Goal: Communication & Community: Answer question/provide support

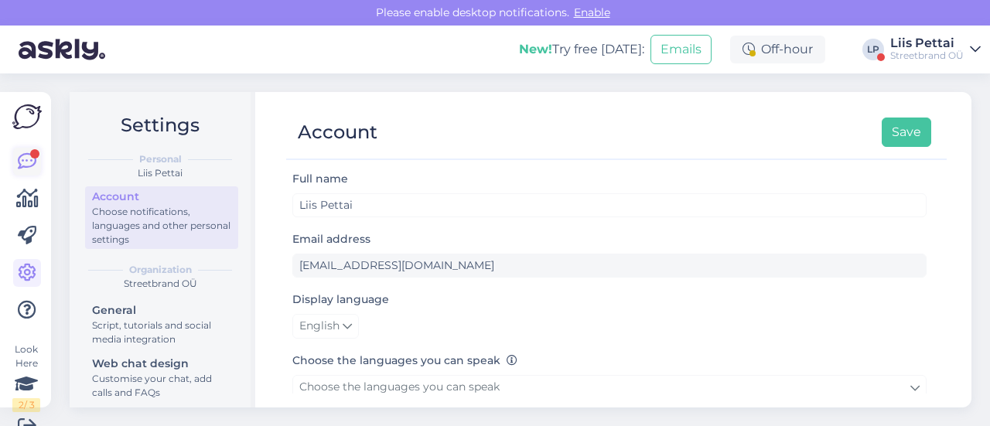
click at [29, 163] on icon at bounding box center [27, 161] width 19 height 19
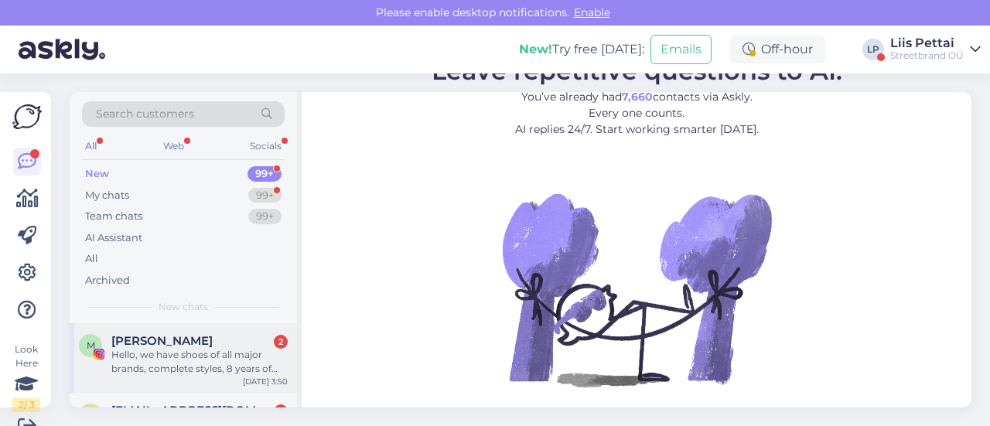
click at [179, 363] on div "Hello, we have shoes of all major brands, complete styles, 8 years of professio…" at bounding box center [199, 362] width 176 height 28
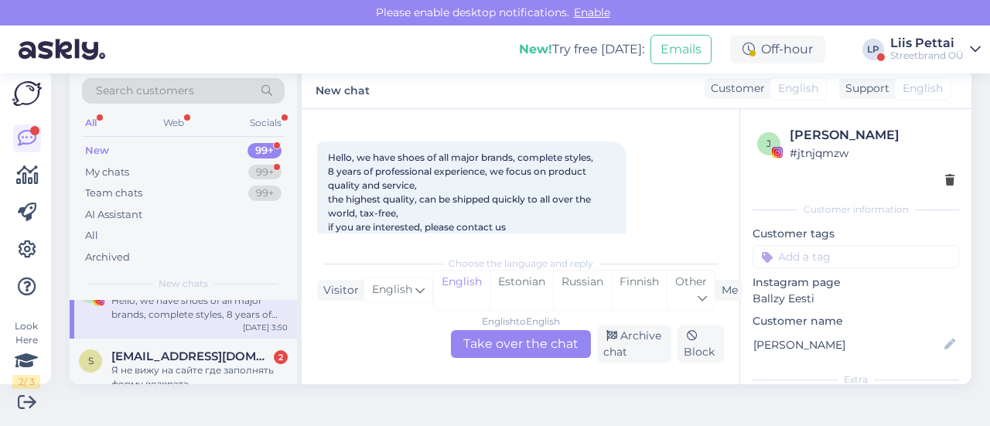
scroll to position [62, 0]
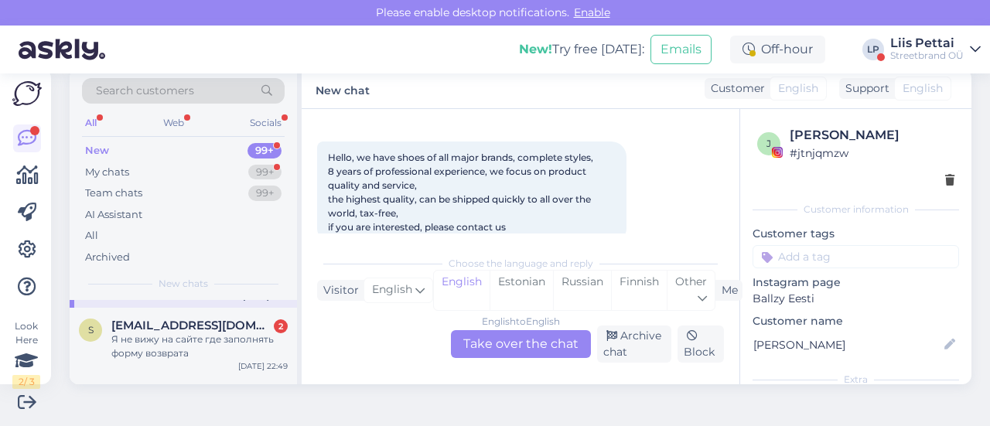
click at [179, 363] on div "s [EMAIL_ADDRESS][DOMAIN_NAME] 2 Я не вижу на сайте где заполнять форму возврат…" at bounding box center [183, 343] width 227 height 70
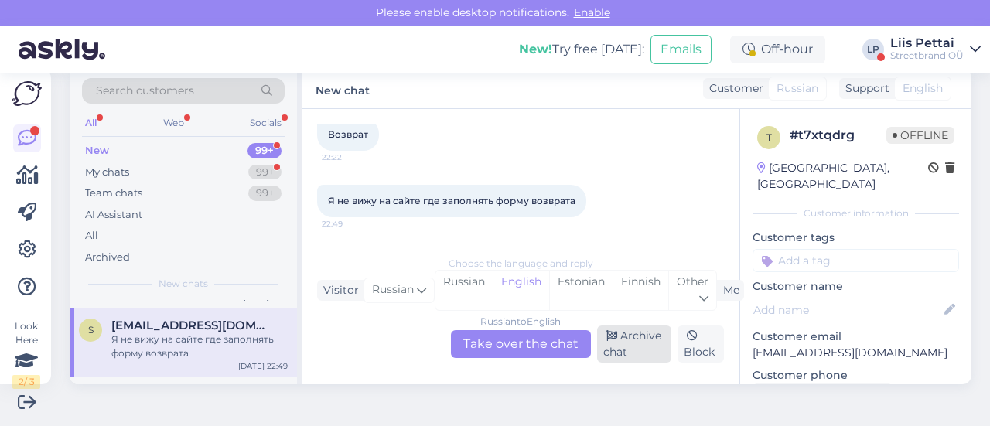
click at [597, 338] on div "Archive chat" at bounding box center [634, 344] width 75 height 37
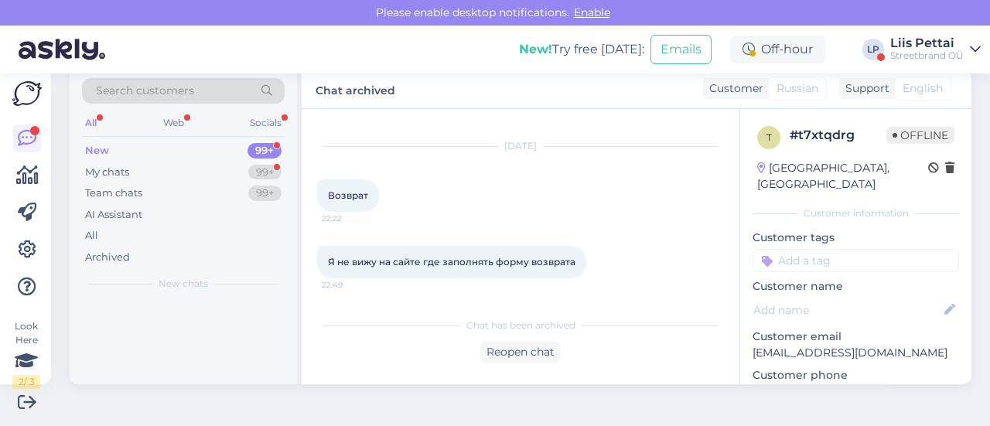
scroll to position [26, 0]
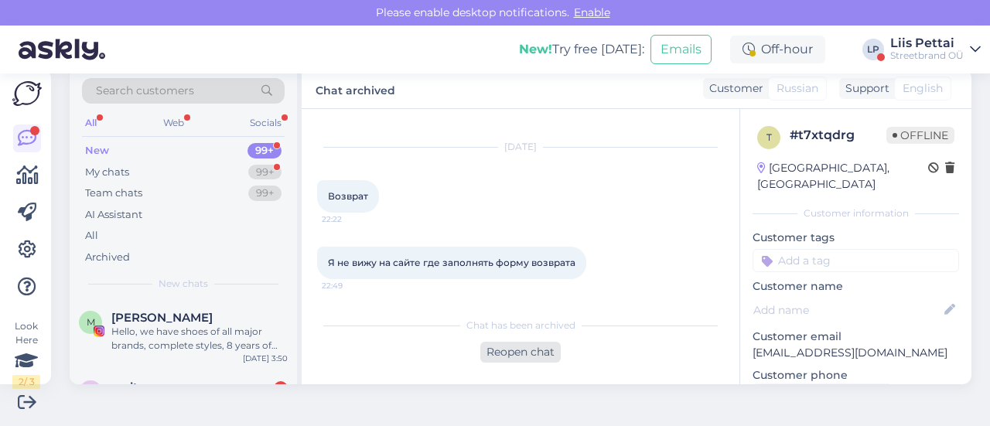
click at [545, 360] on div "Reopen chat" at bounding box center [520, 352] width 80 height 21
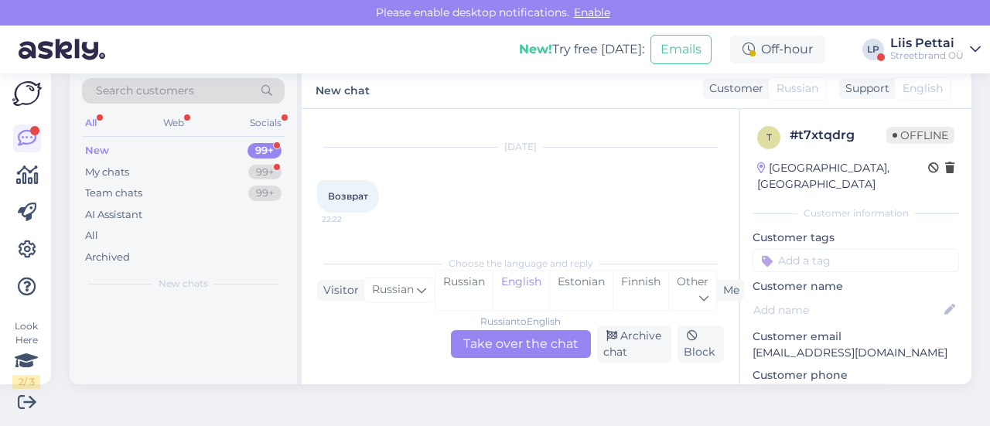
scroll to position [88, 0]
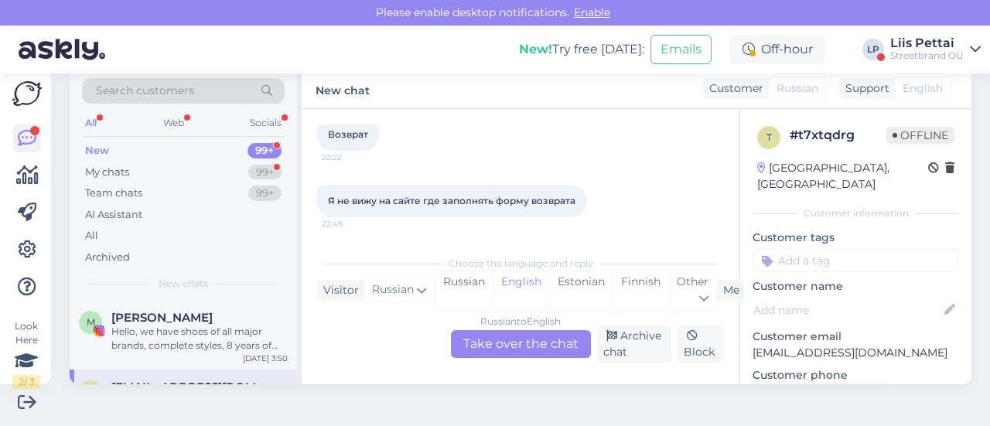
click at [551, 353] on div "Russian to English Take over the chat" at bounding box center [521, 344] width 140 height 28
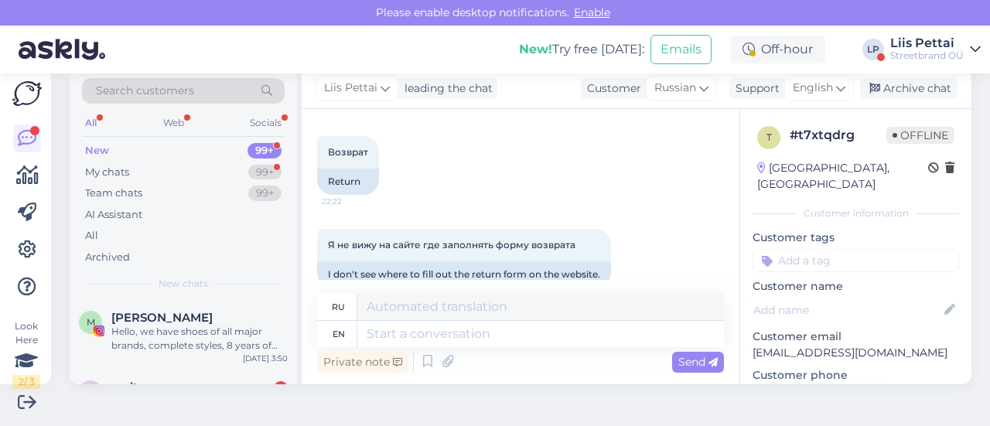
scroll to position [94, 0]
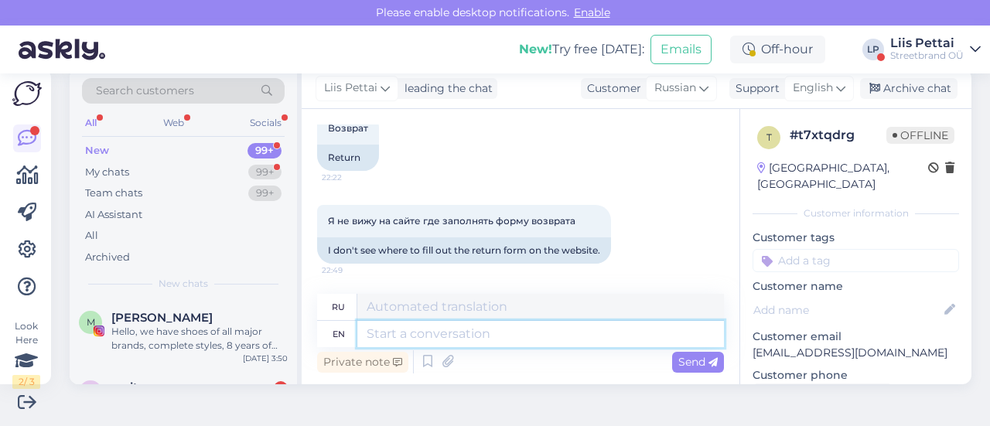
click at [616, 335] on textarea at bounding box center [540, 334] width 367 height 26
type textarea "There i"
type textarea "[PERSON_NAME]"
type textarea "There is n"
type textarea "Есть"
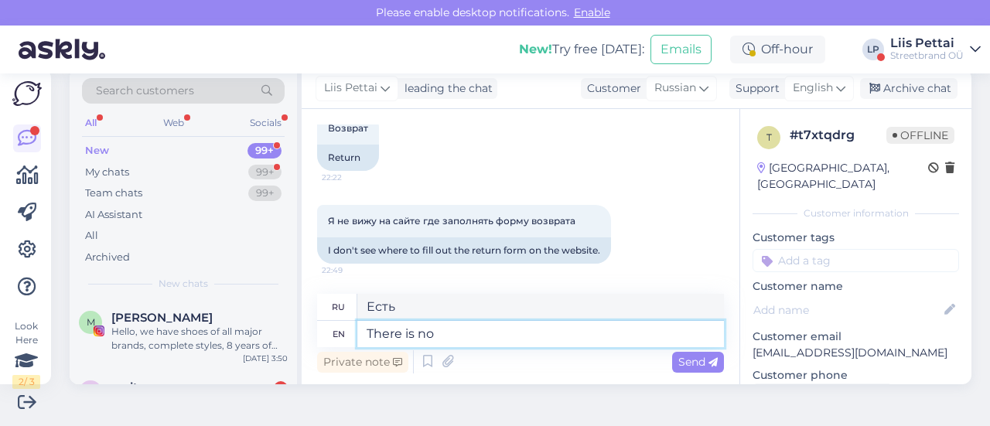
type textarea "There is no n"
type textarea "Нет"
type textarea "There is no need,"
type textarea "Нет необходимости,"
type textarea "There is no need, look e"
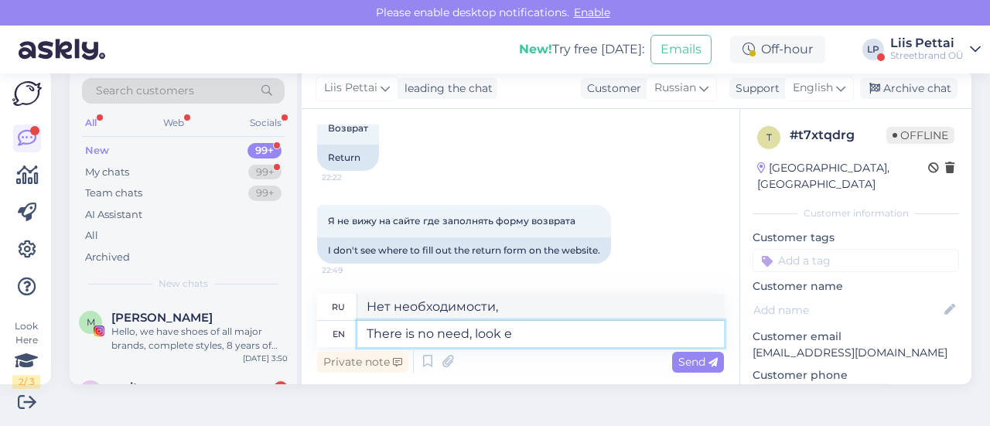
type textarea "Нет нужды, посмотри"
type textarea "There is no need, look here w"
type textarea "Нет необходимости, посмотри сюда."
type textarea "There is no need, look here what to"
type textarea "Нет нужды, посмотри вот что"
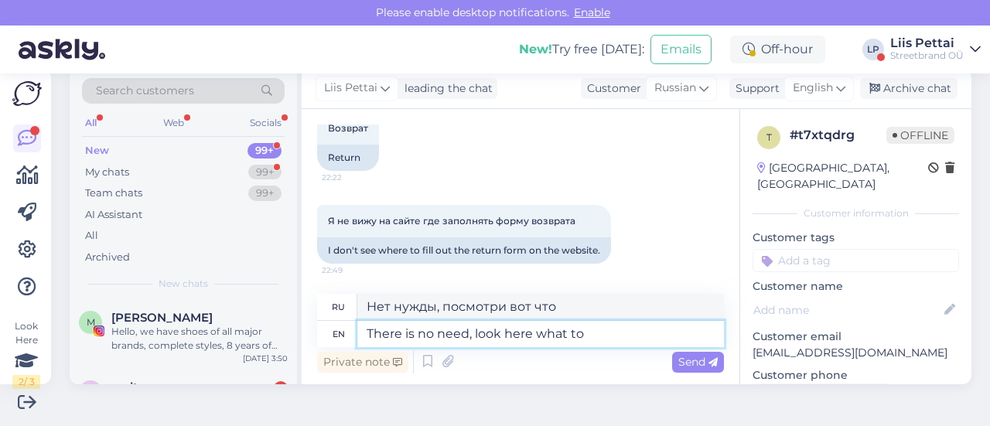
type textarea "There is no need, look here what to d"
type textarea "Нет необходимости, посмотри здесь, что делать."
type textarea "There is no need, look here what to do"
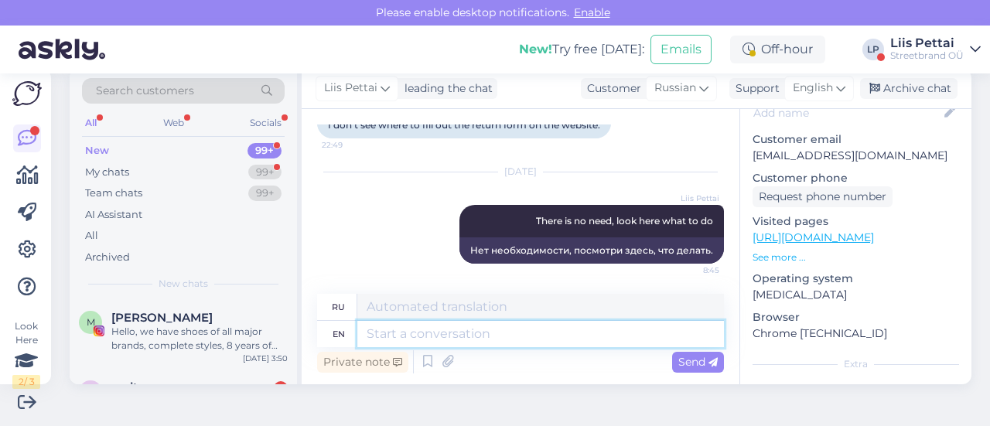
scroll to position [196, 0]
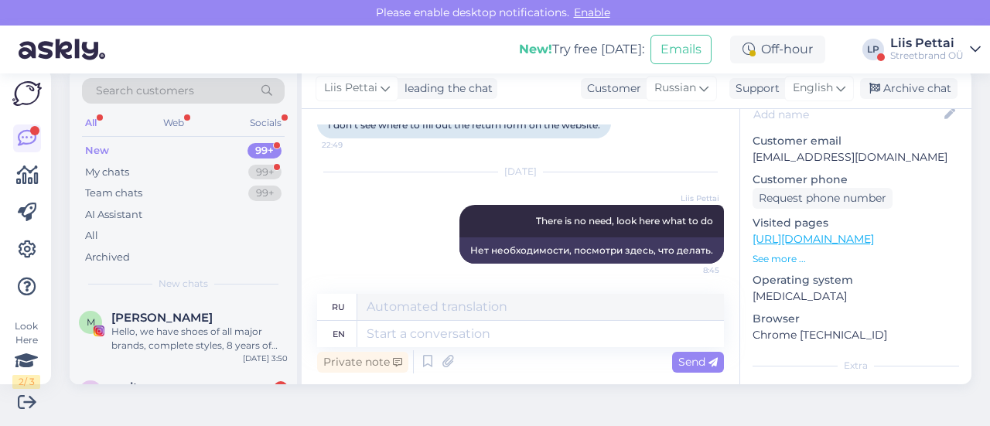
click at [816, 232] on link "[URL][DOMAIN_NAME]" at bounding box center [813, 239] width 121 height 14
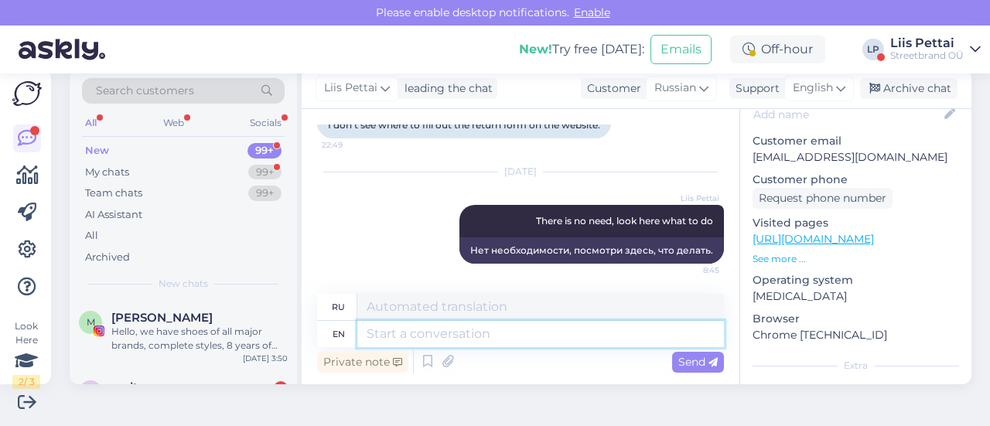
click at [411, 332] on textarea at bounding box center [540, 334] width 367 height 26
paste textarea "[URL][DOMAIN_NAME]"
type textarea "[URL][DOMAIN_NAME]"
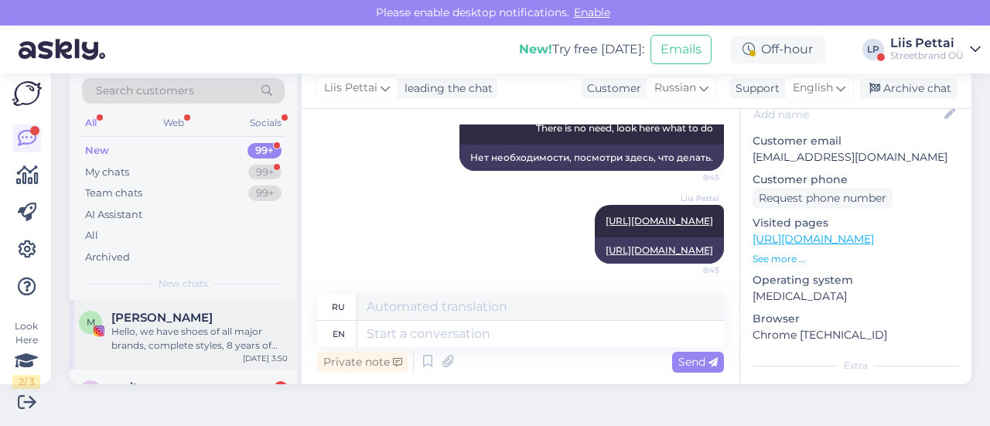
click at [155, 323] on span "[PERSON_NAME]" at bounding box center [161, 318] width 101 height 14
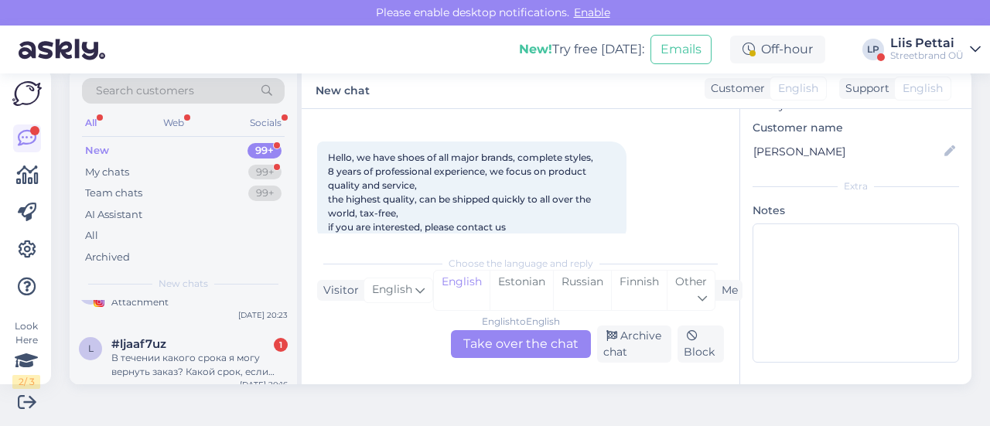
scroll to position [464, 0]
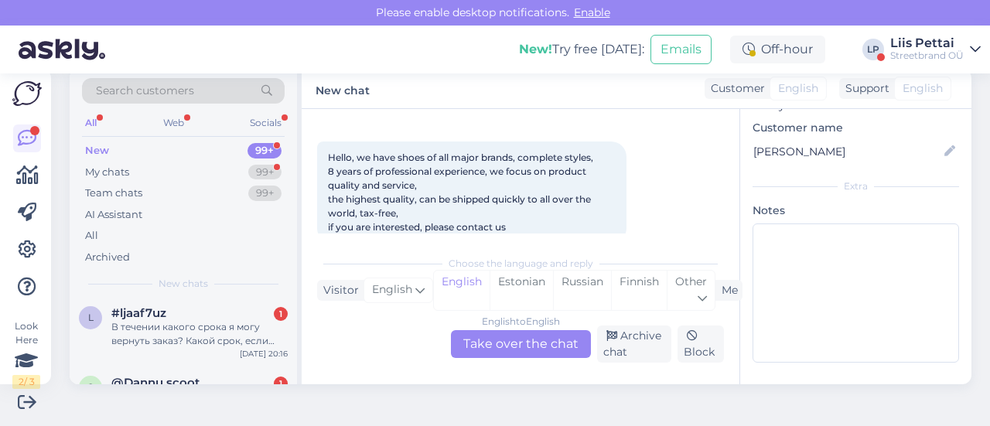
click at [155, 323] on div "В течении какого срока я могу вернуть заказ? Какой срок, если прошло чуть больш…" at bounding box center [199, 334] width 176 height 28
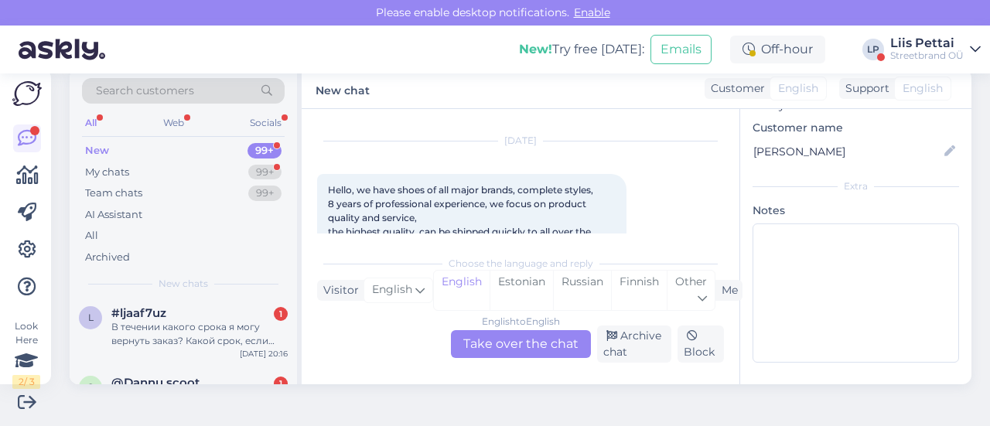
scroll to position [196, 0]
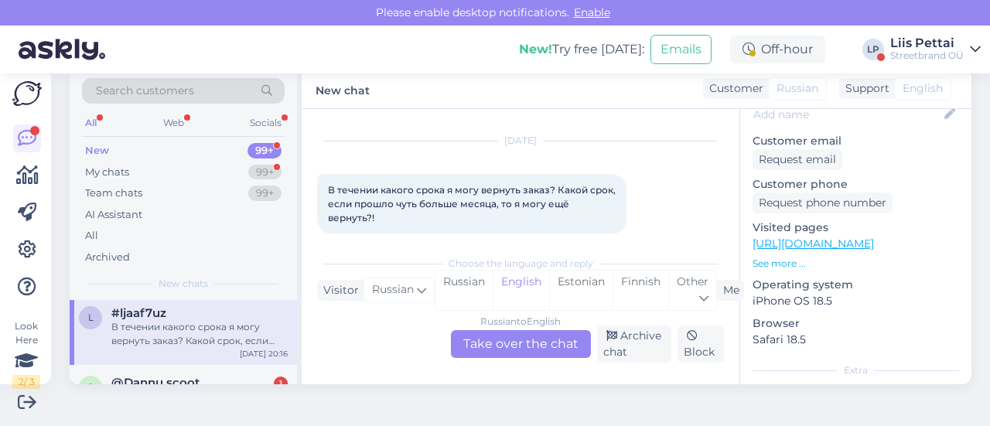
click at [473, 347] on div "Russian to English Take over the chat" at bounding box center [521, 344] width 140 height 28
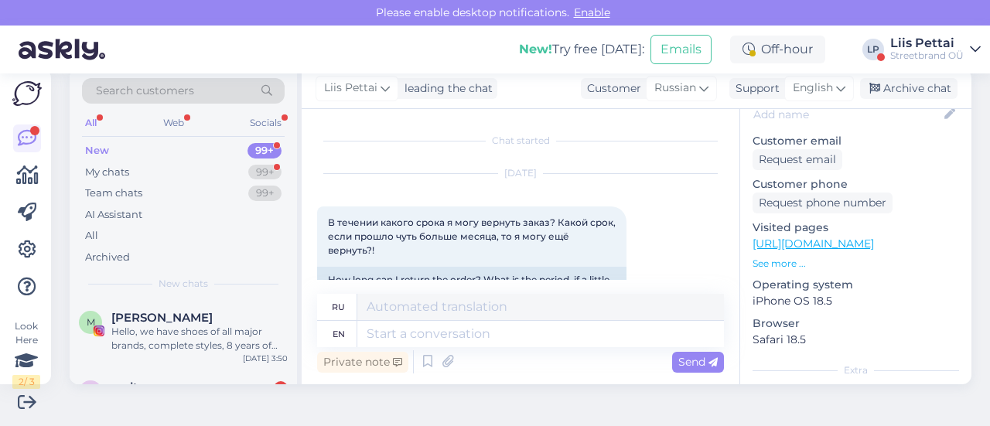
scroll to position [43, 0]
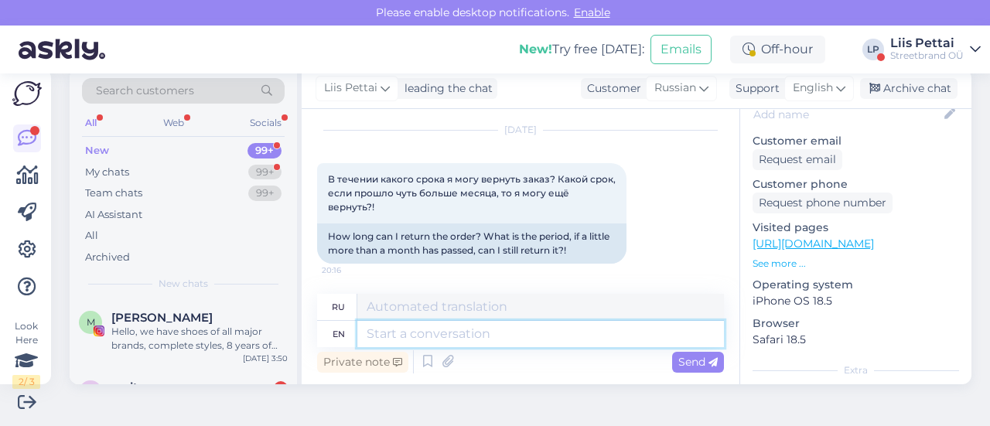
click at [552, 330] on textarea at bounding box center [540, 334] width 367 height 26
type textarea "its"
type textarea "его"
type textarea "its 30 d"
type textarea "его 30"
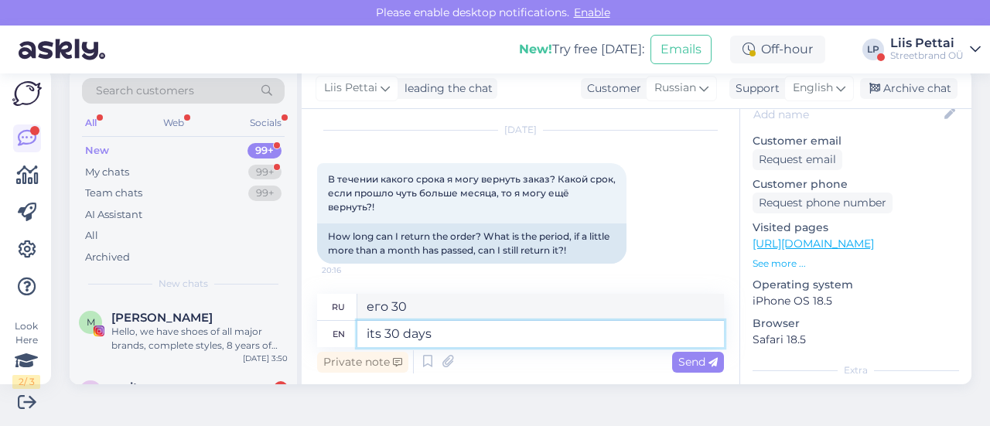
type textarea "its 30 days."
type textarea "это 30 дней."
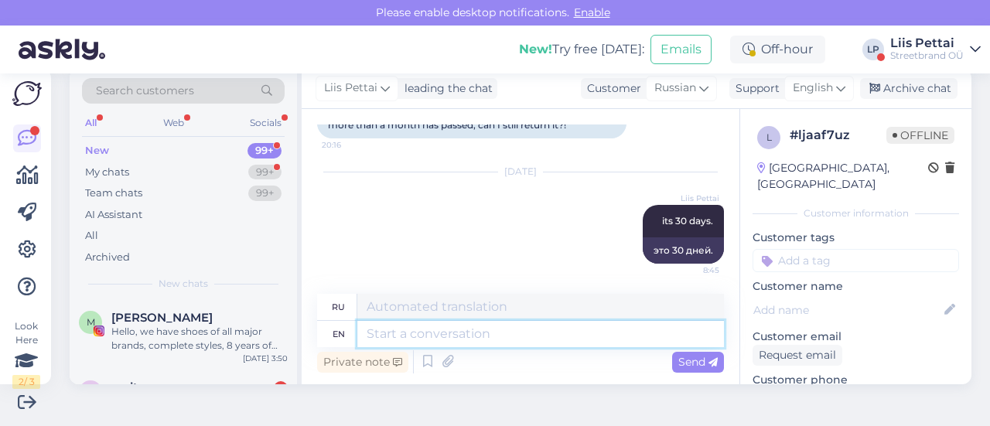
scroll to position [215, 0]
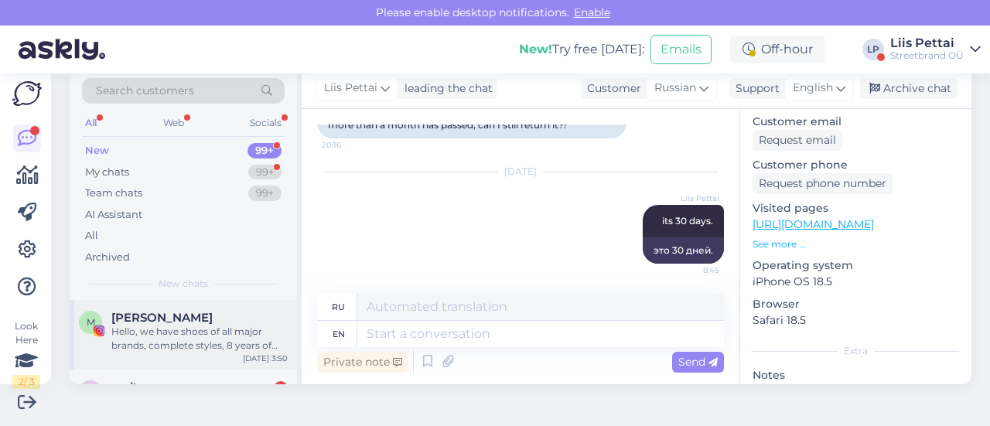
click at [151, 353] on div "M [PERSON_NAME] Hello, we have shoes of all major brands, complete styles, 8 ye…" at bounding box center [183, 335] width 227 height 70
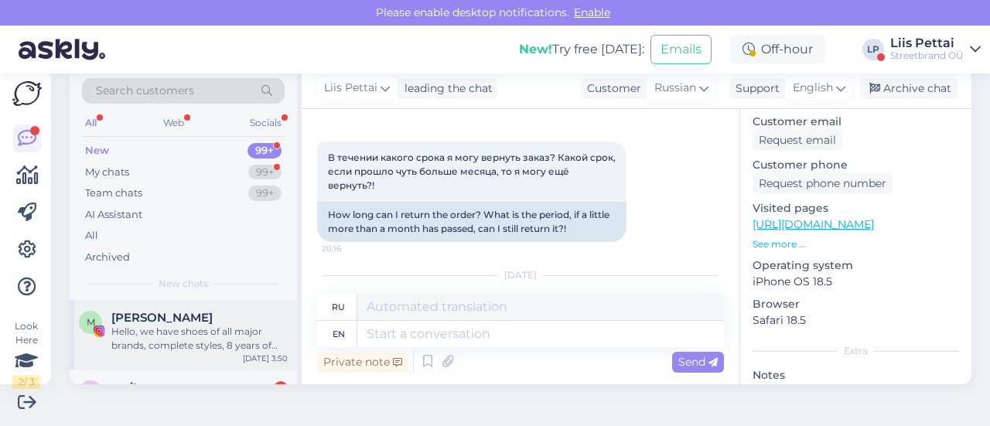
click at [151, 353] on div "M [PERSON_NAME] Hello, we have shoes of all major brands, complete styles, 8 ye…" at bounding box center [183, 335] width 227 height 70
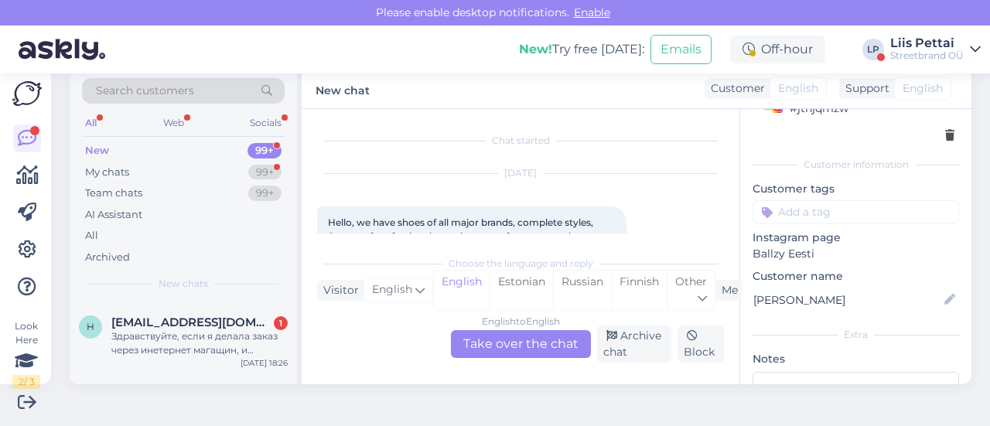
scroll to position [619, 0]
click at [151, 353] on div "Здравствуйте, если я делала заказ через инетернет магащин, и покупала кроссовки…" at bounding box center [199, 347] width 176 height 28
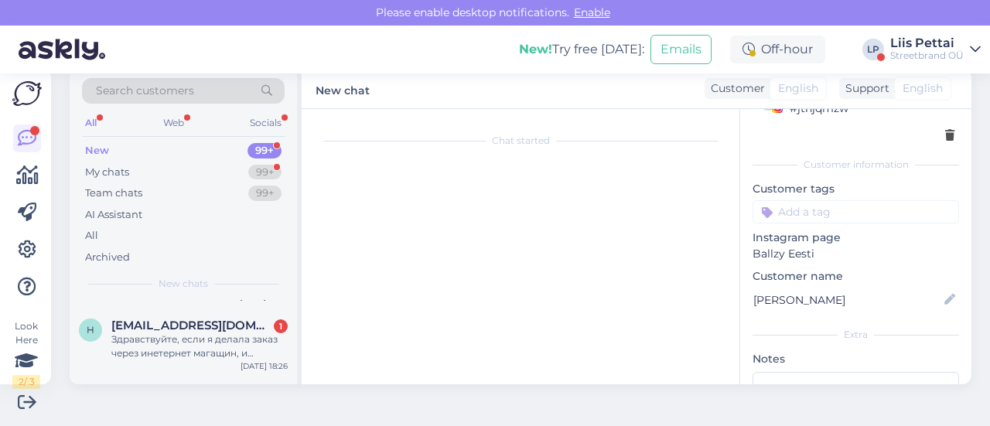
scroll to position [210, 0]
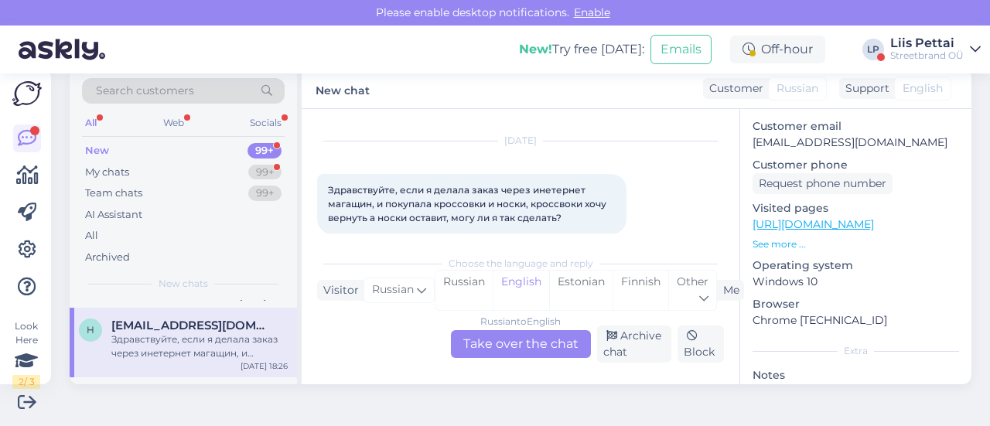
click at [486, 352] on div "Russian to English Take over the chat" at bounding box center [521, 344] width 140 height 28
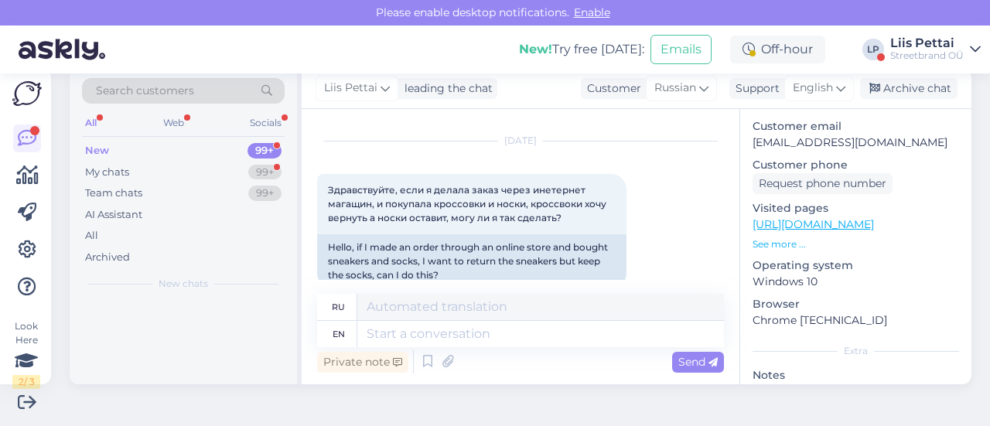
scroll to position [0, 0]
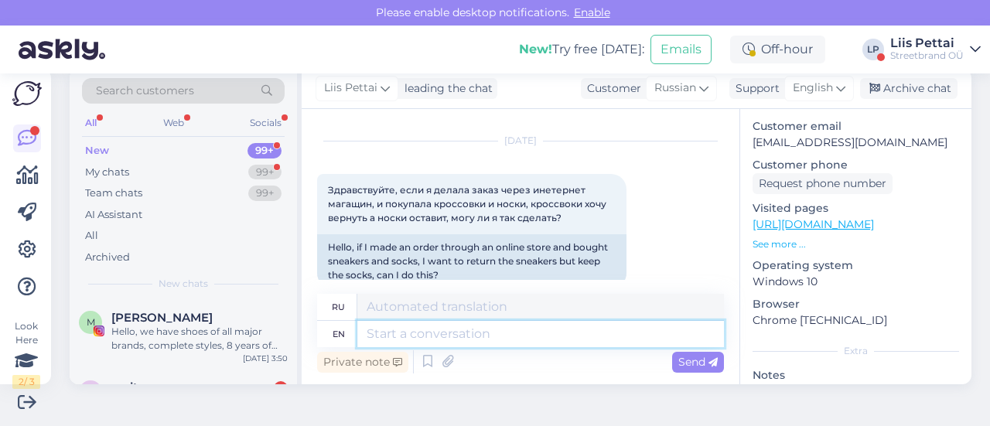
click at [476, 333] on textarea at bounding box center [540, 334] width 367 height 26
type textarea "ofcourse"
type textarea "конечно"
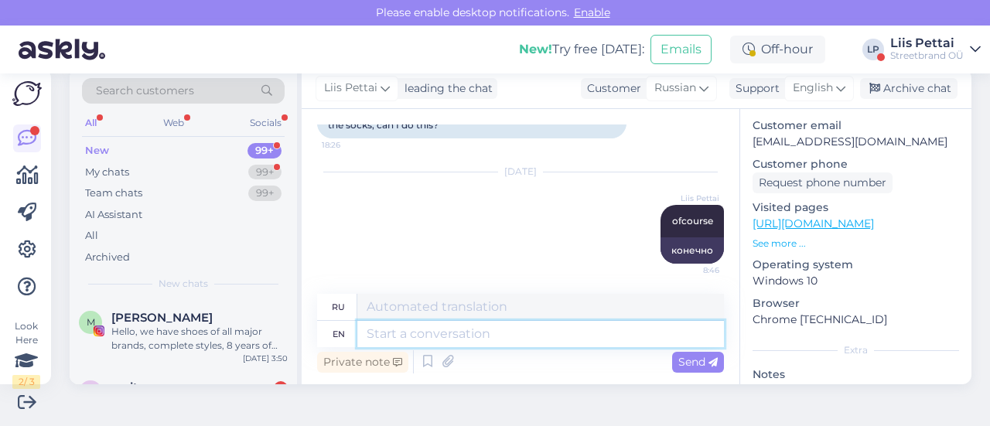
scroll to position [263, 0]
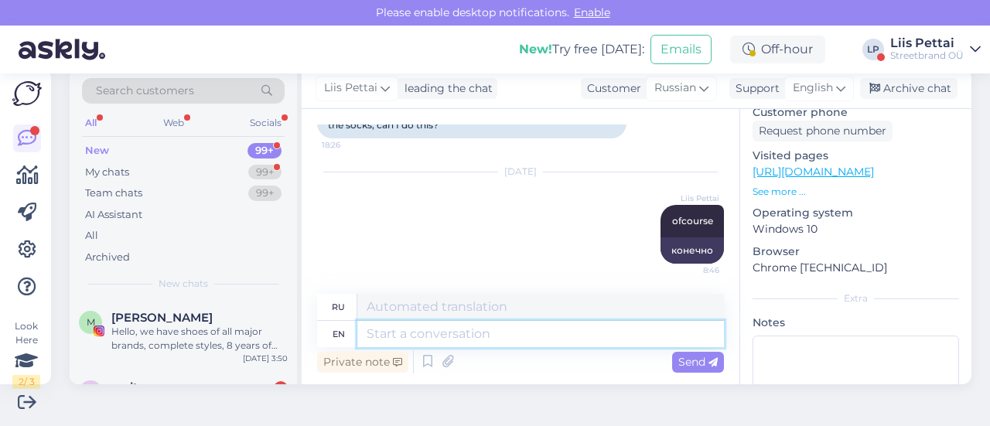
click at [543, 342] on textarea at bounding box center [540, 334] width 367 height 26
type textarea "you c"
type textarea "ты"
type textarea "you can b"
type textarea "ты можешь"
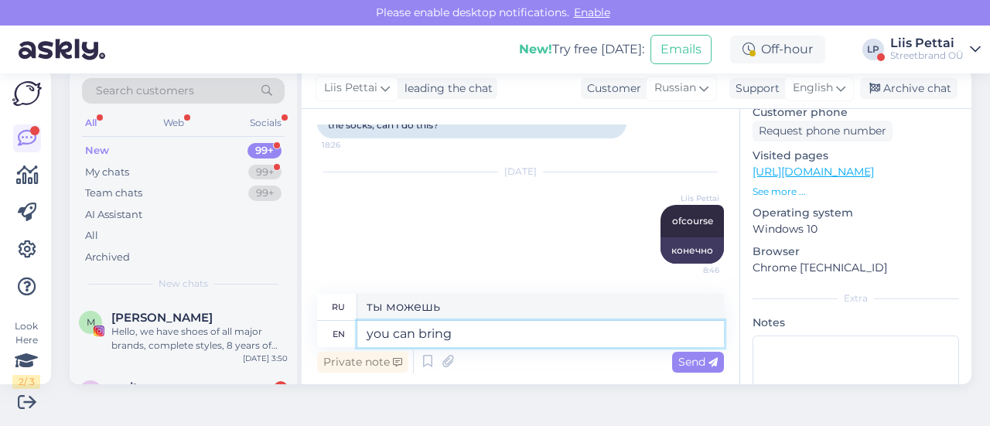
type textarea "you can bring t"
type textarea "вы можете принести"
type textarea "you can bring the shoes"
type textarea "вы можете принести обувь"
type textarea "you can bring the shoes to y"
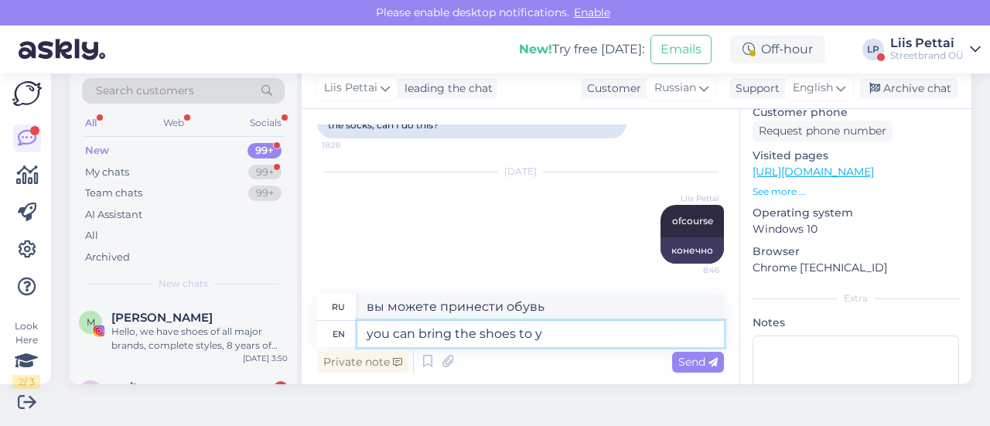
type textarea "Вы можете принести обувь"
type textarea "you can bring the shoes to ylemiste o"
type textarea "Вы можете принести обувь в [GEOGRAPHIC_DATA]"
type textarea "you can bring the shoes to ylemiste or vi"
type textarea "Вы можете принести обувь в [GEOGRAPHIC_DATA] или"
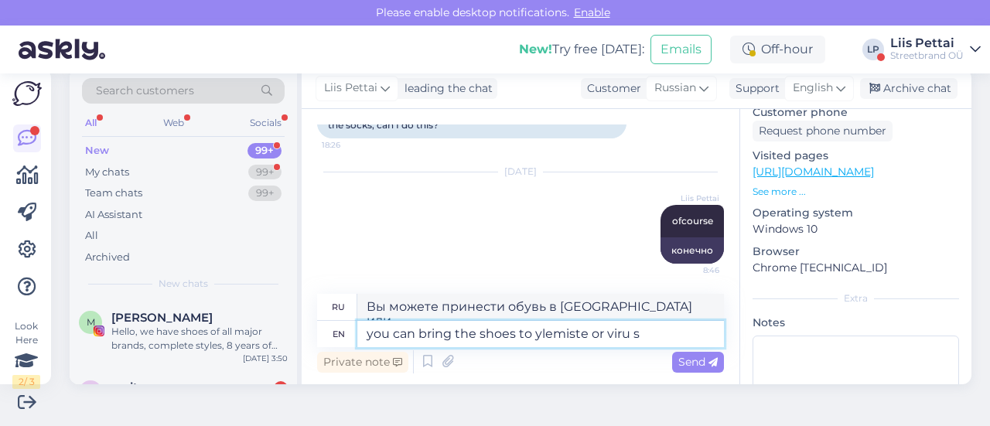
type textarea "you can bring the shoes to ylemiste or viru sh"
type textarea "Вы можете принести обувь в [GEOGRAPHIC_DATA] или Виру."
type textarea "you can bring the shoes to ylemiste or viru shop i"
type textarea "Вы можете принести обувь в магазин Ylemiste или Viru."
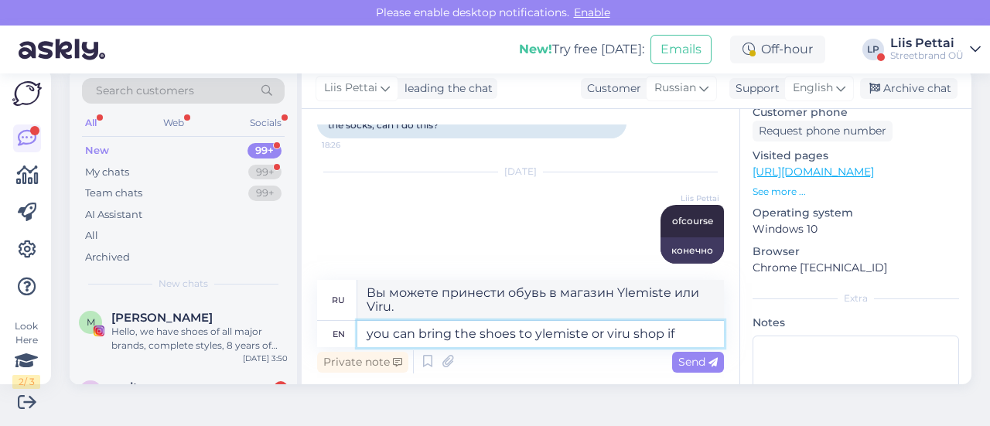
type textarea "you can bring the shoes to ylemiste or viru shop if i"
type textarea "Вы можете принести обувь в магазин Ylemiste или Viru, если"
type textarea "you can bring the shoes to ylemiste or viru shop if its"
type textarea "Вы можете принести обувь в магазин Ylemiste или Viru, если это"
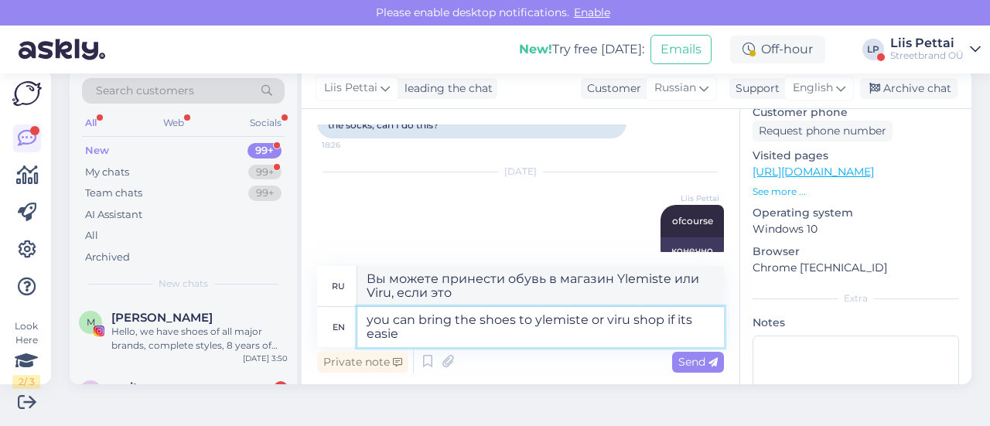
type textarea "you can bring the shoes to ylemiste or viru shop if its easier"
type textarea "Вы можете принести обувь в магазин Ylemiste или Viru, если вам так удобнее."
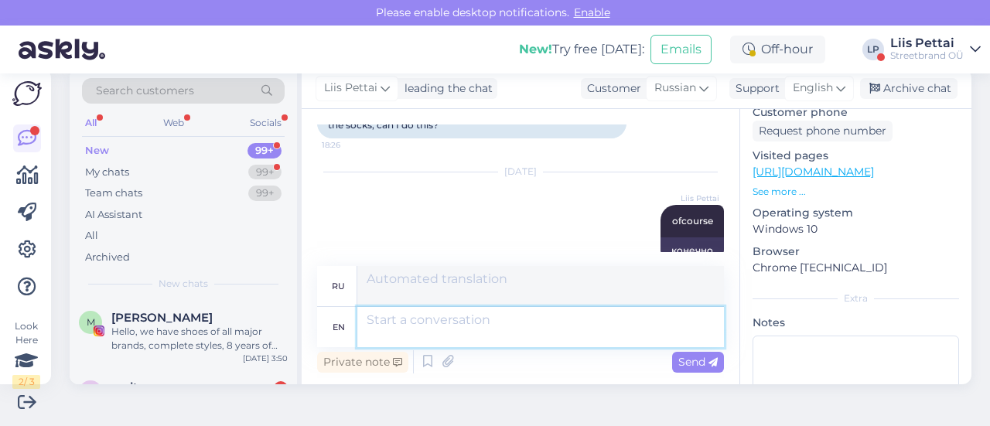
scroll to position [289, 0]
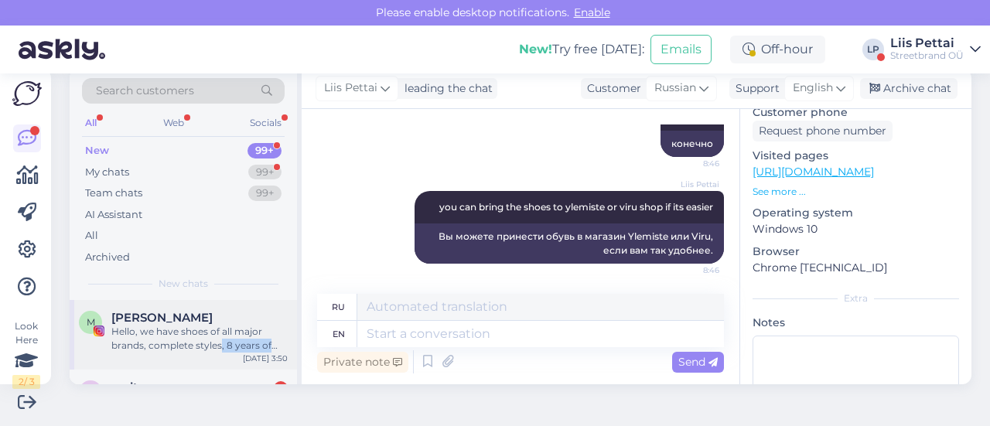
click at [220, 350] on div "M [PERSON_NAME] Hello, we have shoes of all major brands, complete styles, 8 ye…" at bounding box center [183, 335] width 227 height 70
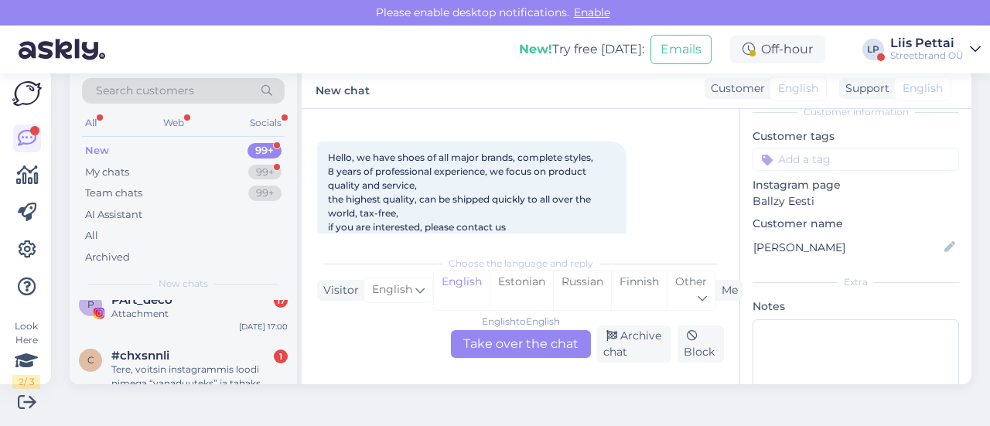
scroll to position [928, 0]
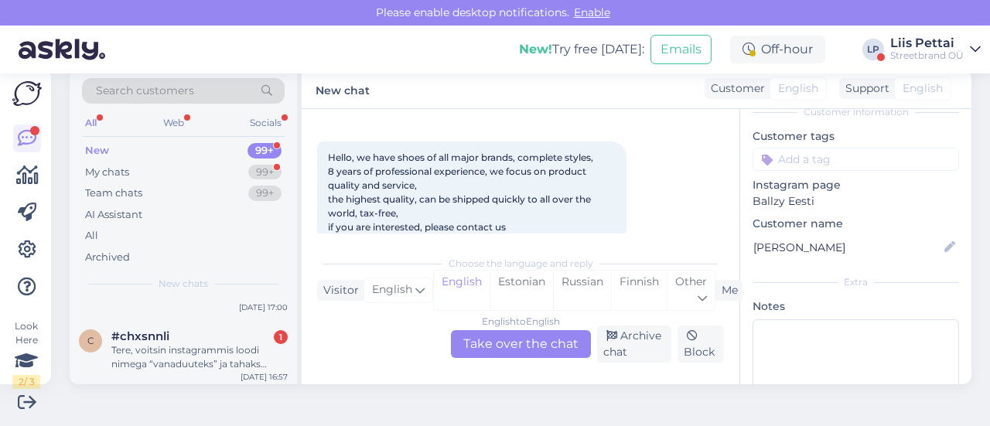
click at [220, 350] on div "Tere, voitsin instagrammis loodi nimega “vanaduuteks” ja tahaks küsida, kuidas …" at bounding box center [199, 357] width 176 height 28
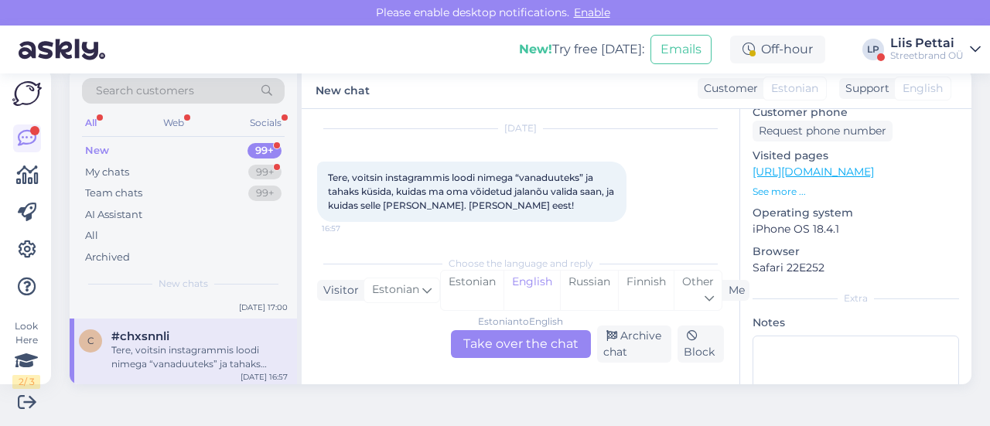
scroll to position [50, 0]
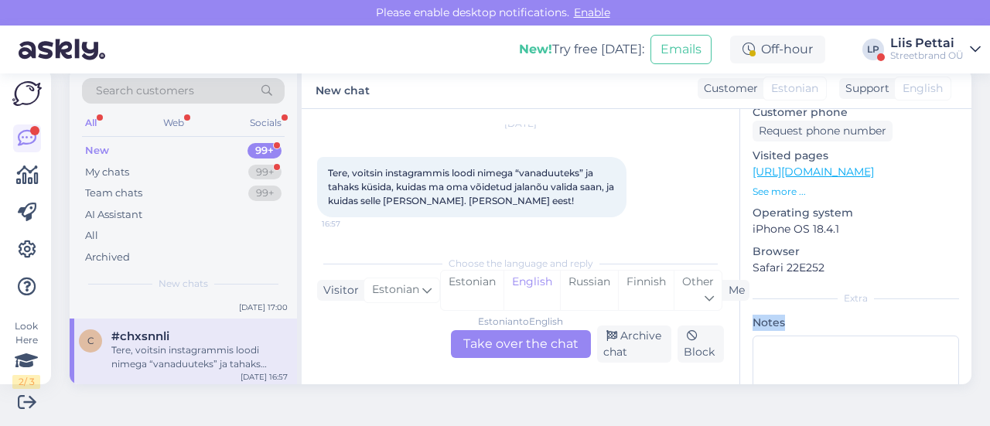
drag, startPoint x: 947, startPoint y: 321, endPoint x: 961, endPoint y: 254, distance: 68.0
click at [961, 254] on div "Search customers All Web Socials New 99+ My chats 99+ Team chats 99+ AI Assista…" at bounding box center [525, 226] width 930 height 353
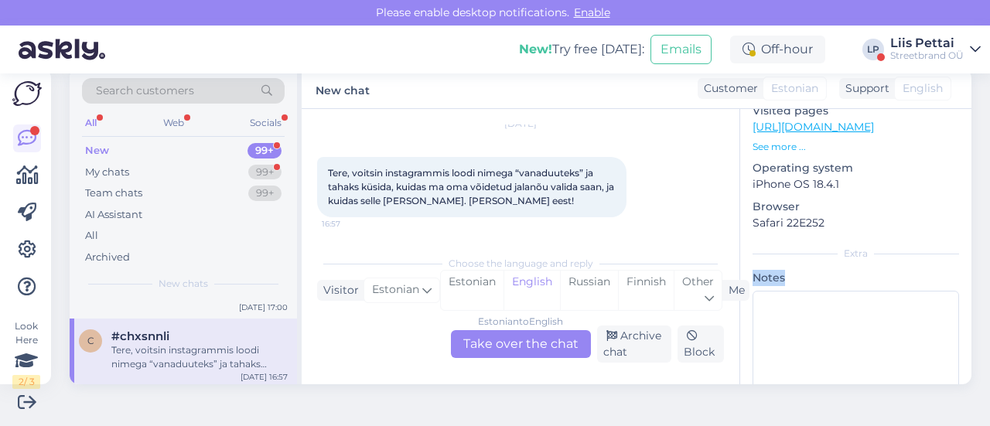
scroll to position [311, 0]
click at [524, 341] on div "Estonian to English Take over the chat" at bounding box center [521, 344] width 140 height 28
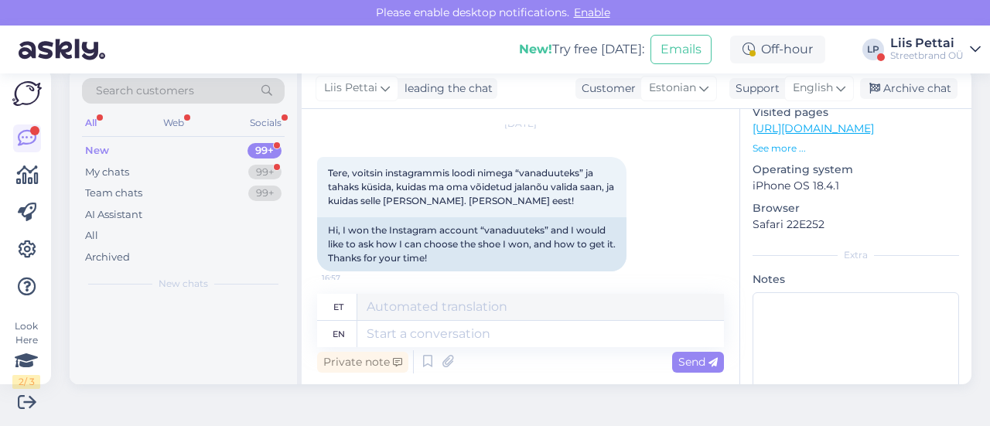
scroll to position [0, 0]
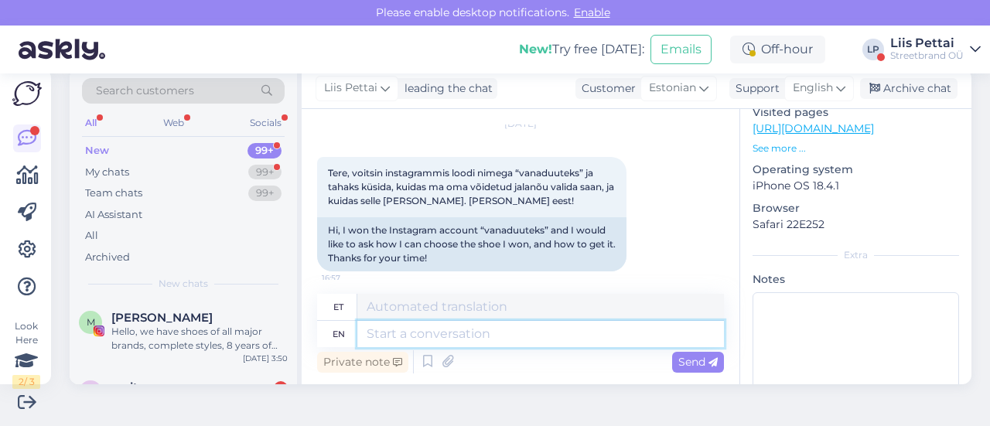
click at [501, 340] on textarea at bounding box center [540, 334] width 367 height 26
type textarea "Tere, te"
type textarea "Tere,"
type textarea "Tere, teiega v"
type textarea "Tere, teiga"
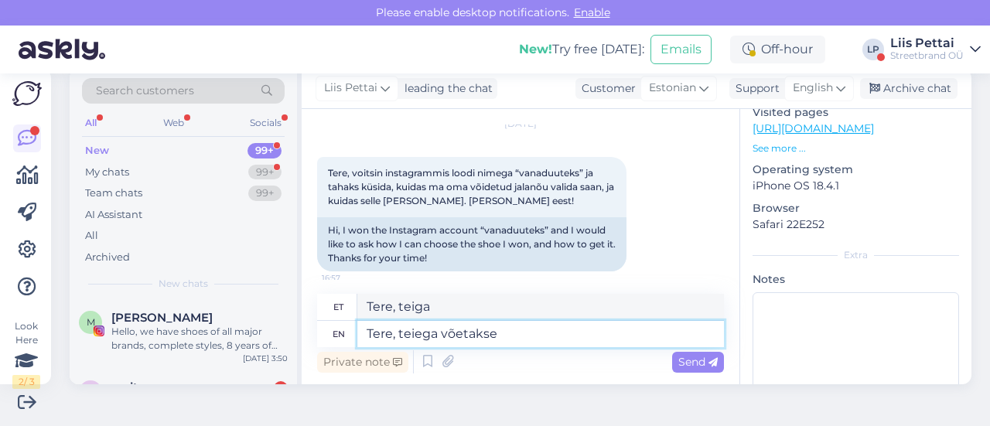
type textarea "Tere, teiega võetakse i"
type textarea "Tere, teiega võetakse"
type textarea "Tere, teiega võetakse instagrammis ü"
type textarea "Tere, teiega võetakse instagrammis"
type textarea "Tere, teiega võetakse instagrammis ühendut :"
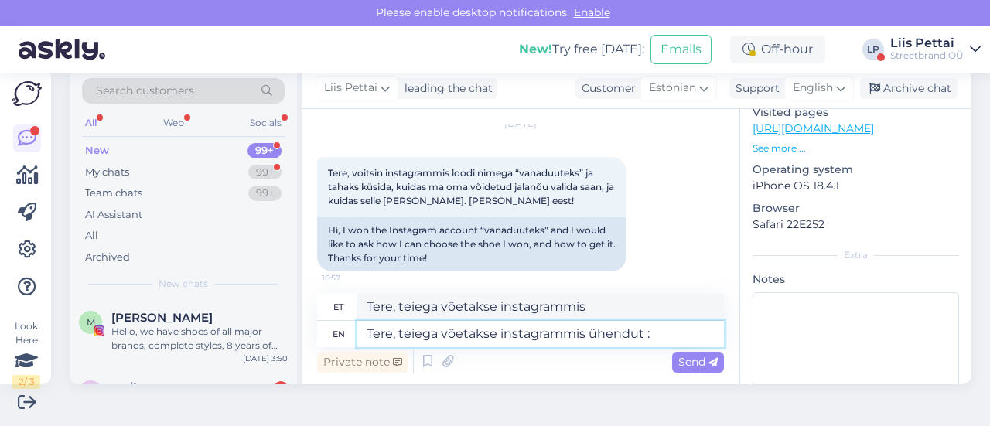
type textarea "Tere, teiega võetakse instagrammis ühendut"
type textarea "Tere, teiega võetakse instagrammis ühendust :"
type textarea "Tere, teiega võetakse instagrammis ühendust"
type textarea "Tere, teiega võetakse instagrammis ühendust :)"
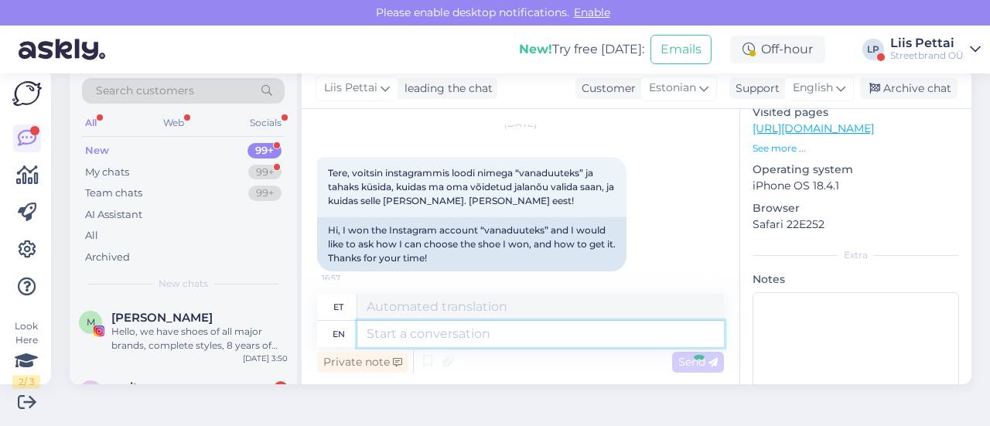
scroll to position [183, 0]
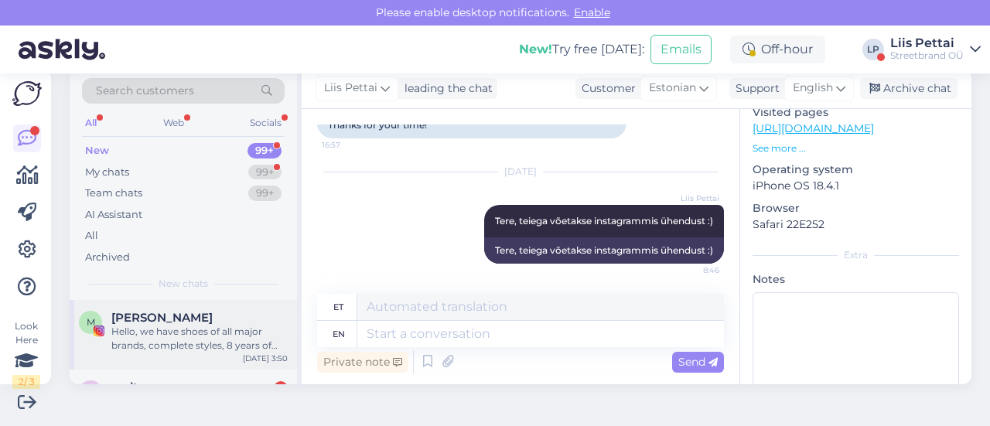
click at [228, 340] on div "Hello, we have shoes of all major brands, complete styles, 8 years of professio…" at bounding box center [199, 339] width 176 height 28
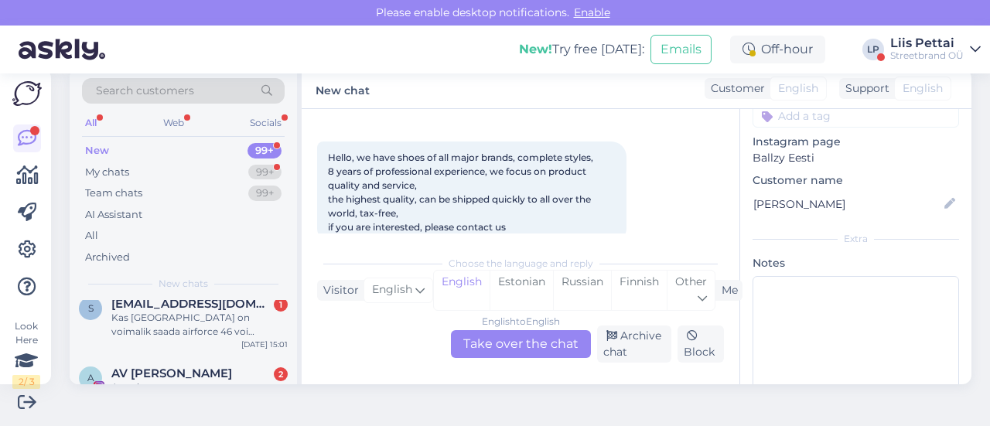
scroll to position [1083, 0]
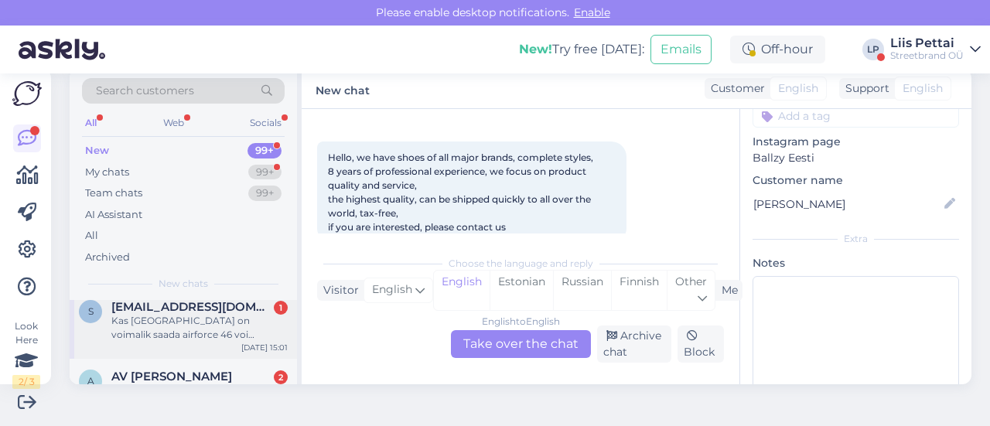
click at [203, 302] on span "[EMAIL_ADDRESS][DOMAIN_NAME]" at bounding box center [191, 307] width 161 height 14
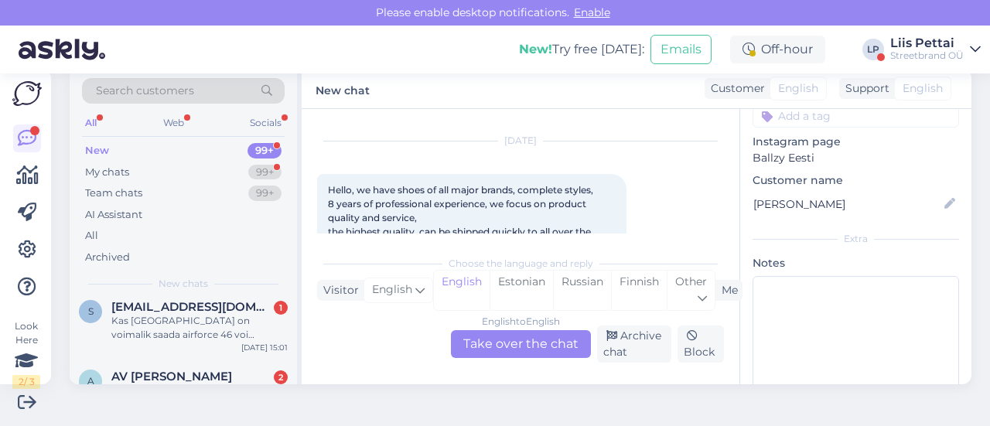
scroll to position [306, 0]
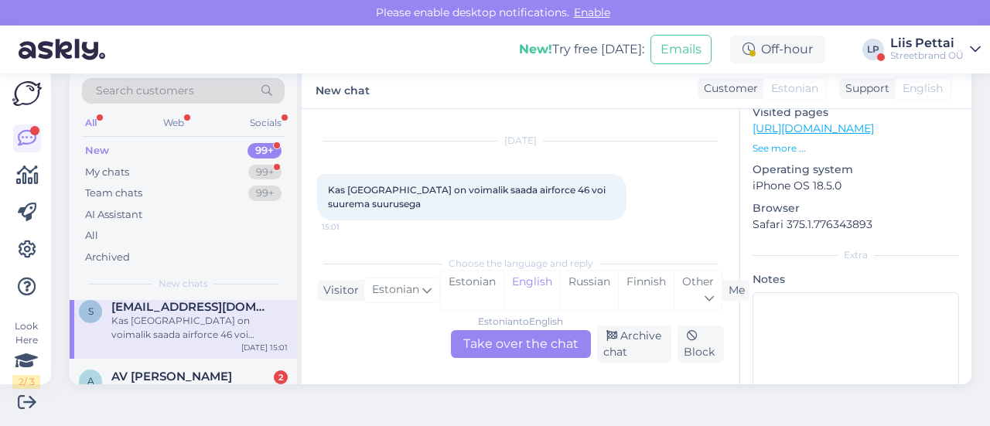
click at [526, 353] on div "Estonian to English Take over the chat" at bounding box center [521, 344] width 140 height 28
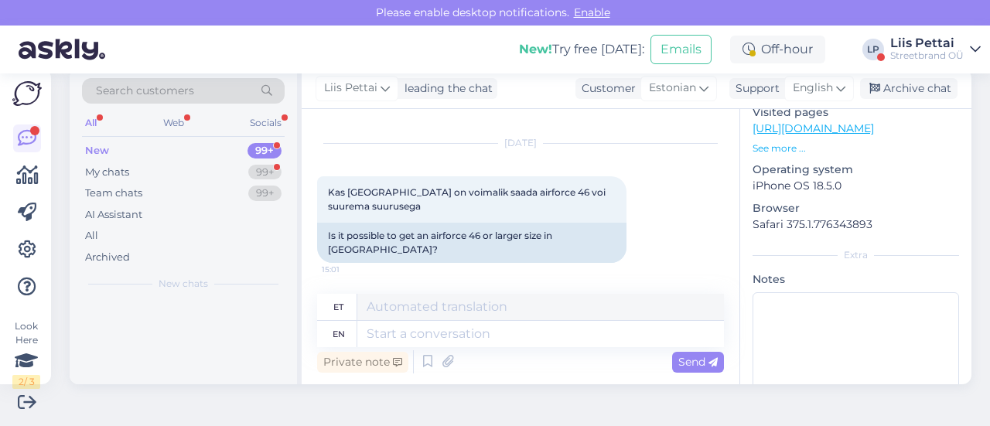
scroll to position [0, 0]
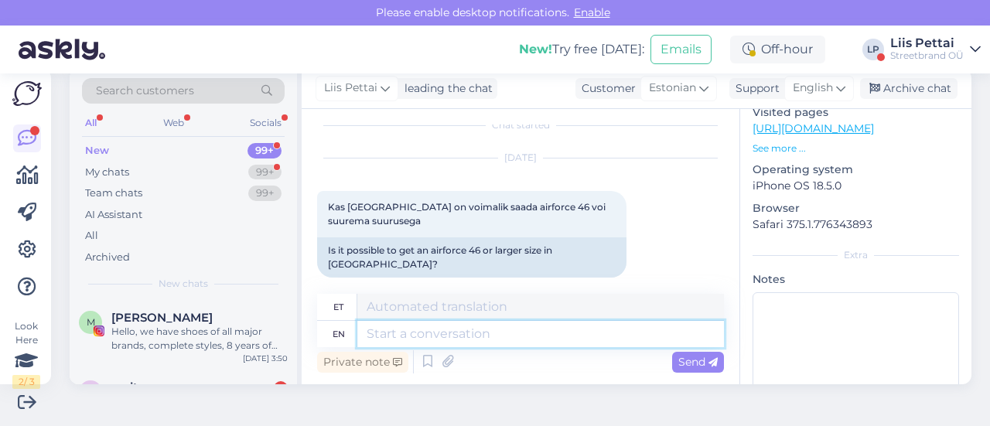
click at [501, 334] on textarea at bounding box center [540, 334] width 367 height 26
type textarea "Tere, sa"
type textarea "Tere,"
type textarea "Tere, saadavus ka"
type textarea "Tere, saadav"
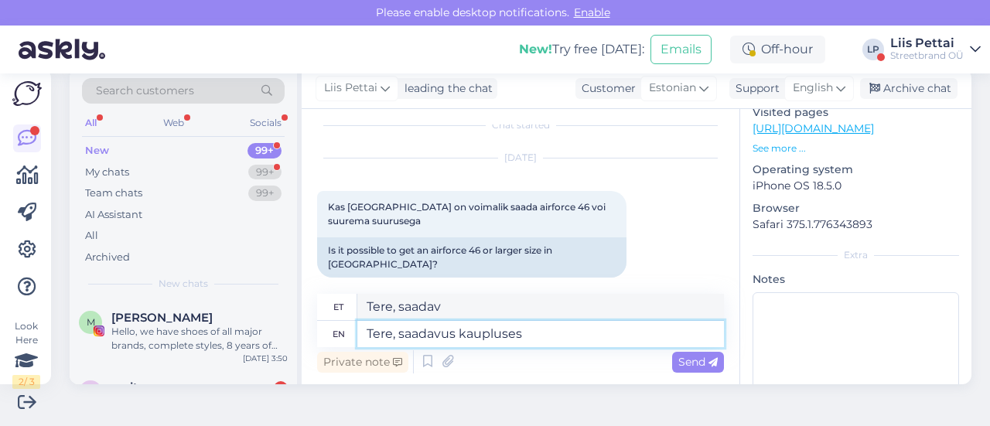
type textarea "Tere, saadavus kaupluses o"
type textarea "Tere, müügis kaupluses"
type textarea "Tere, saadavus kaupluses on t"
type textarea "Tere, müügis on"
type textarea "Tere, saadavus kaupluses on toote al"
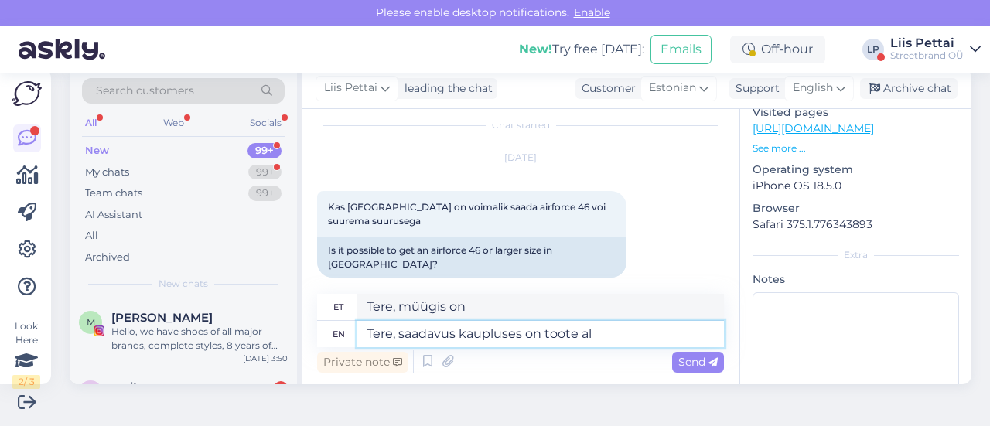
type textarea "Tere, saadavus kaupluses on tootel"
type textarea "Tere, saadavus kaupluses on toote all o"
type textarea "Tere, saadavus kaupluses on toote all"
type textarea "Tere, saadavus kaupluses on toote all olemas"
type textarea "Tere, saadavus kaupluses on toote kõik olemas"
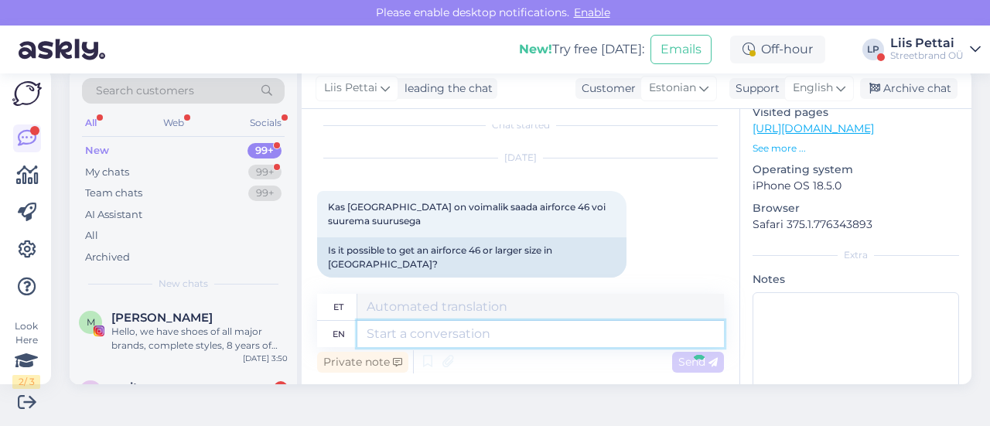
scroll to position [141, 0]
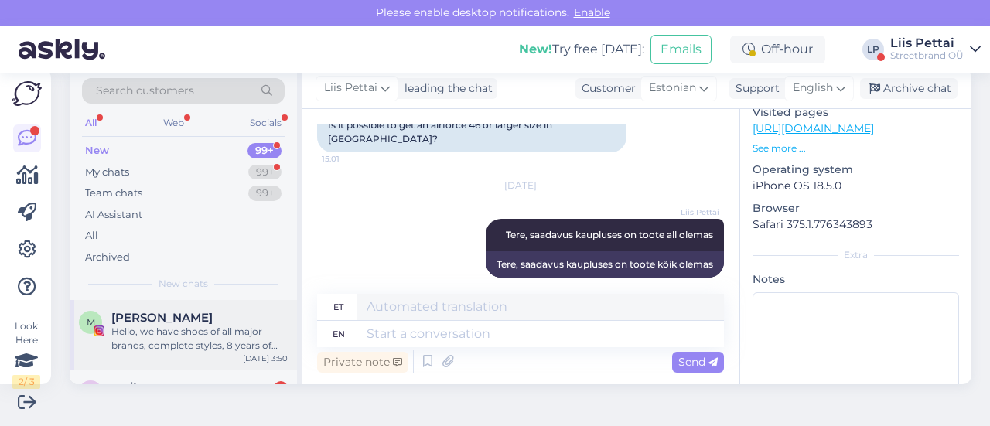
click at [166, 326] on div "Hello, we have shoes of all major brands, complete styles, 8 years of professio…" at bounding box center [199, 339] width 176 height 28
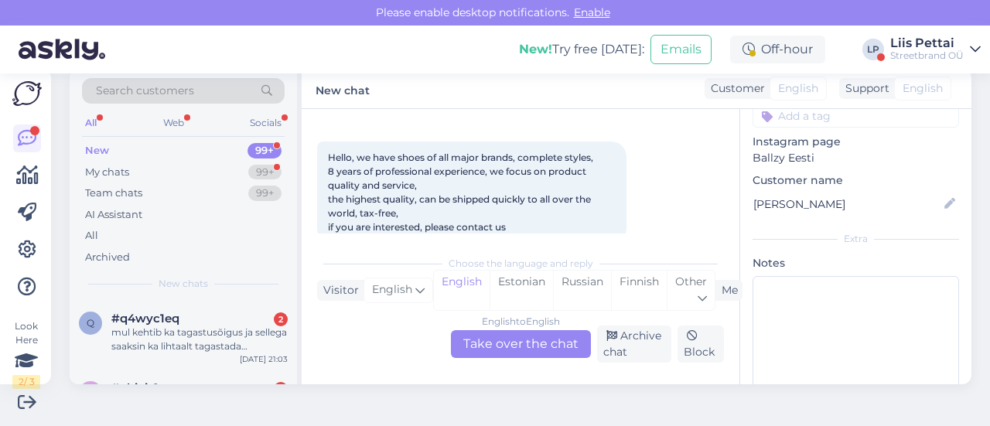
scroll to position [2104, 0]
click at [166, 326] on div "mul kehtib ka tagastusõigus ja sellega saaksin ka lihtaalt tagastada [PERSON_NA…" at bounding box center [199, 337] width 176 height 28
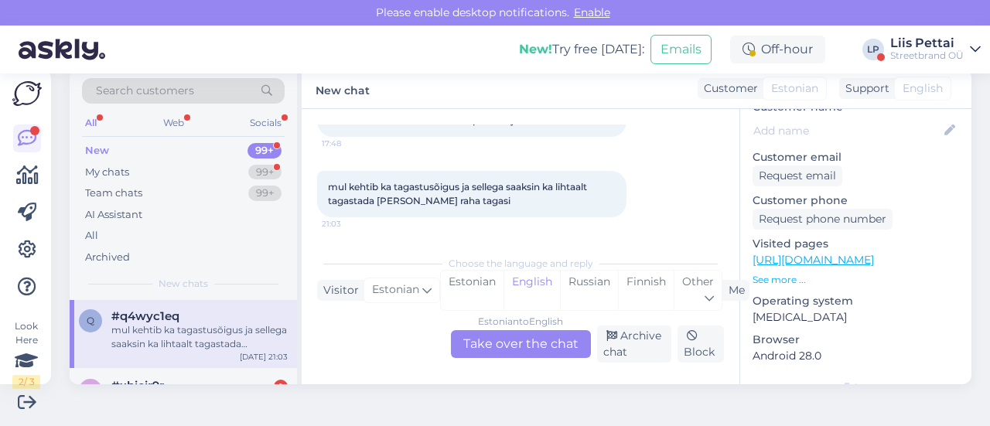
scroll to position [183, 0]
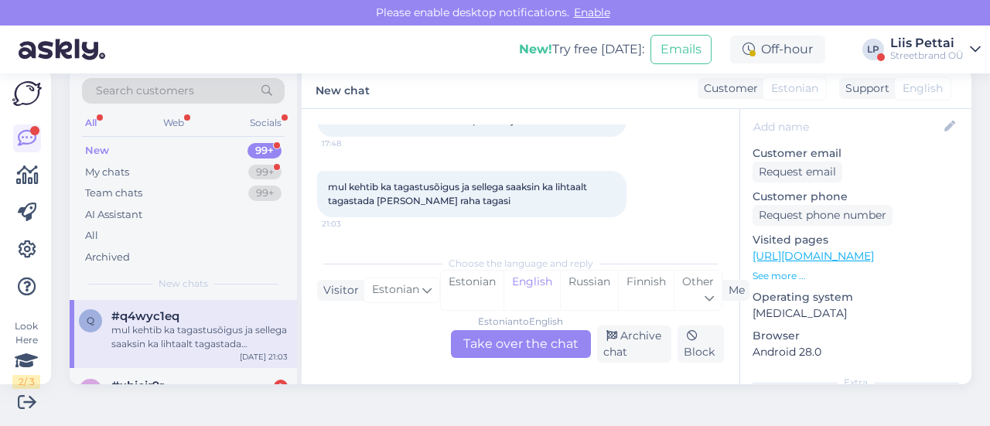
click at [531, 336] on div "Estonian to English Take over the chat" at bounding box center [521, 344] width 140 height 28
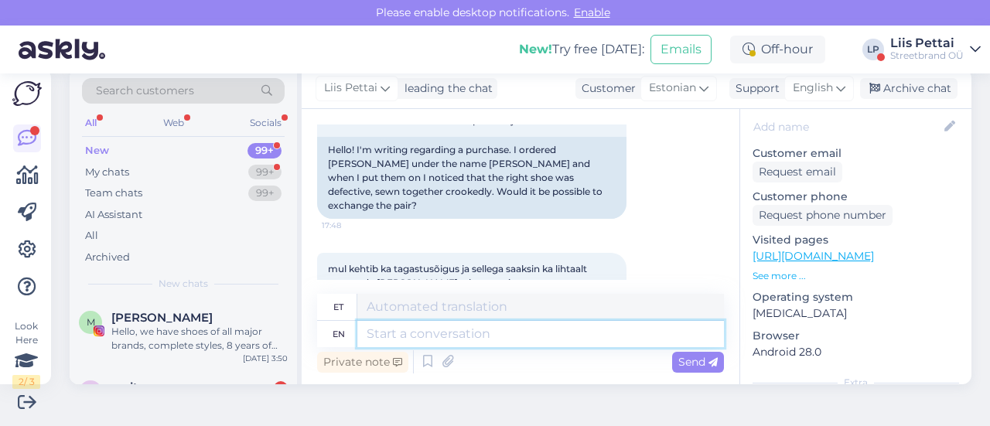
click at [512, 334] on textarea at bounding box center [540, 334] width 367 height 26
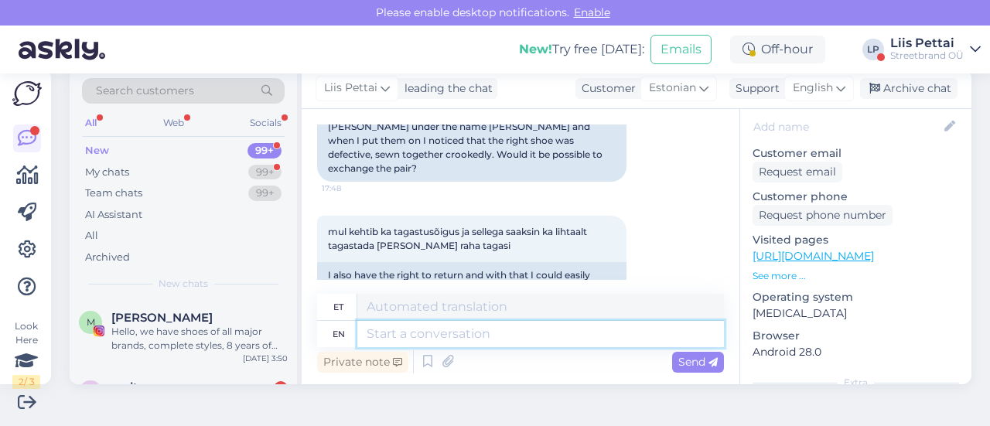
scroll to position [206, 0]
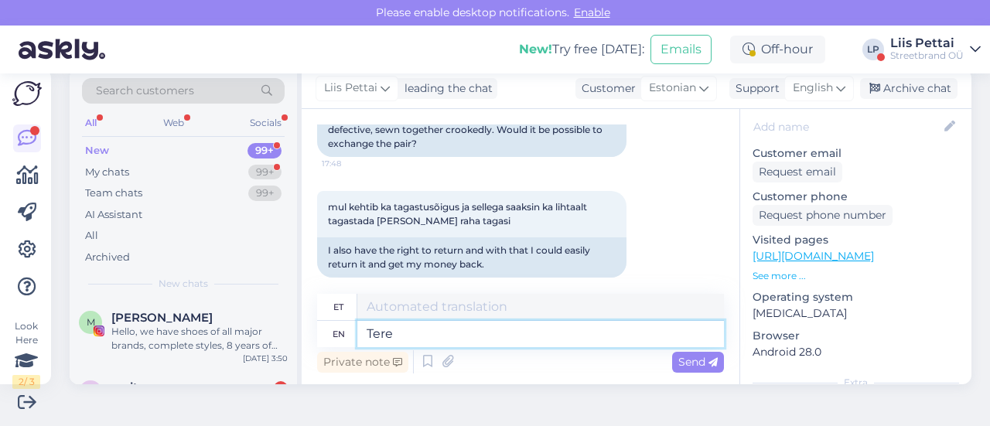
type textarea "Tere"
type textarea "Tere, o"
type textarea "Tere,"
type textarea "Tere, on 2"
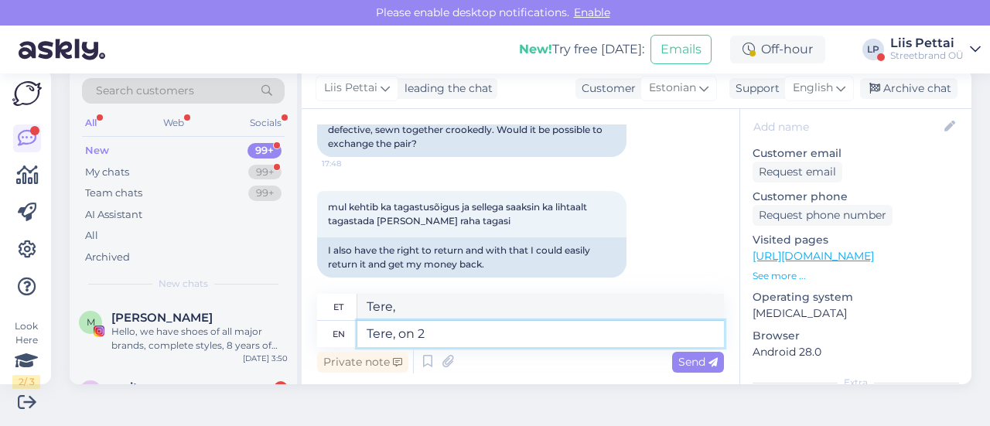
type textarea "Tere, peal"
type textarea "Tere, on 2 v"
type textarea "Tere, 2. päeval"
type textarea "Tere, on 2 võimalust, k"
type textarea "Tere, 2 võimalust"
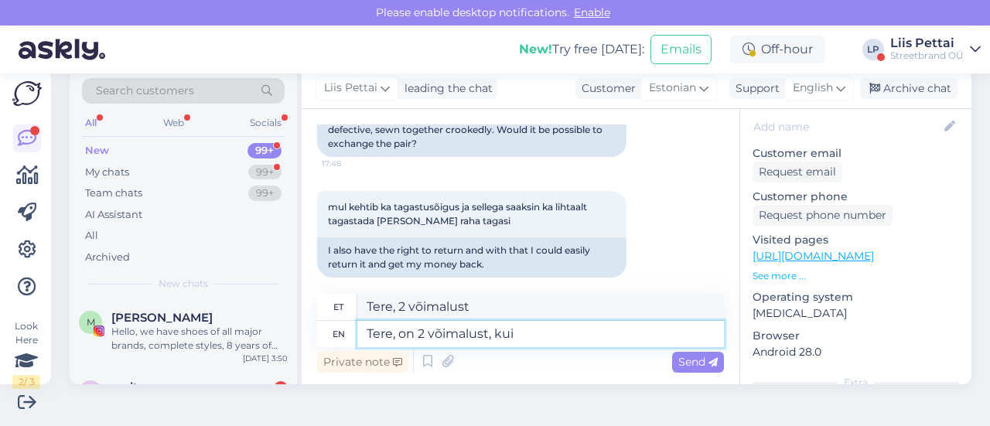
type textarea "Tere, on 2 võimalust, kui n"
type textarea "Tere, on 2 võimalust, kui"
type textarea "Tere, on 2 võimalust, kui näete"
type textarea "Tere, on 2 võimalust, kui näete toote a"
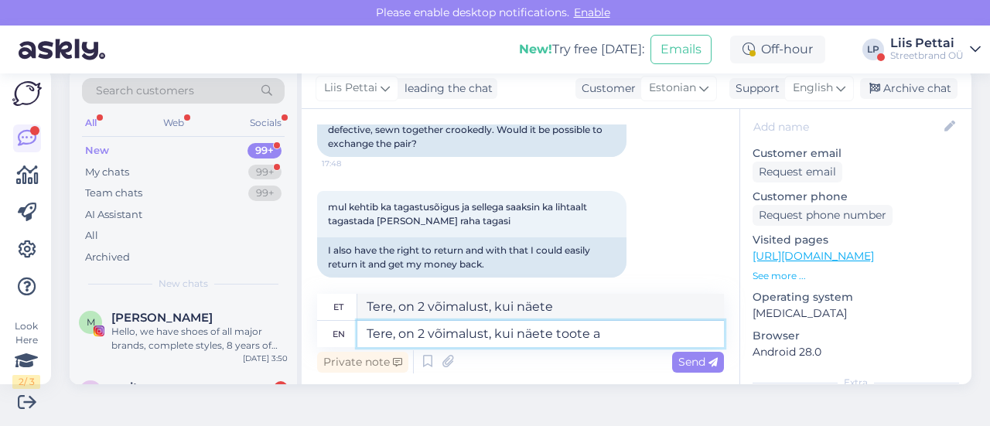
type textarea "Tere, on 2 võimalust, kui näete toodet"
type textarea "Tere, on 2 võimalust, kui näete toote alt, et"
type textarea "Tere, on 2 võimalust, kui näete toote alt,"
type textarea "Tere, on 2 võimalust, kui näete toote alt, et"
type textarea "Tere, on 2 võimalust, kui näete toodet alt, et"
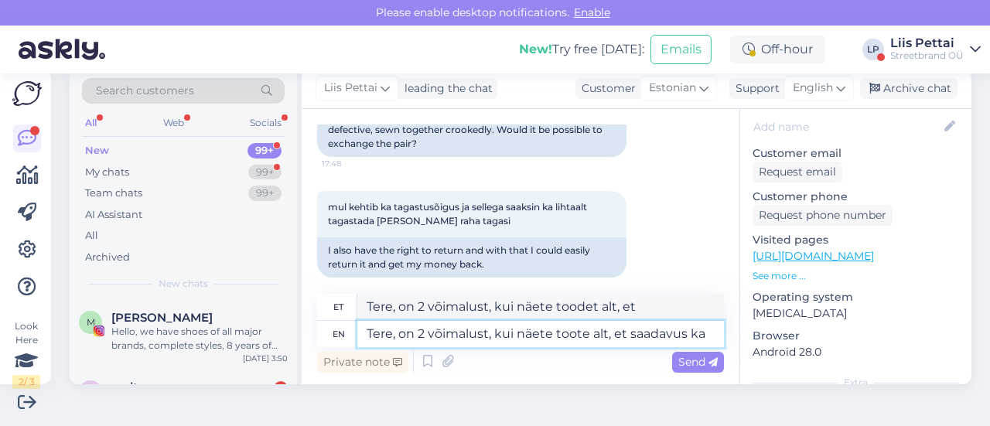
type textarea "Tere, on 2 võimalust, kui näete toote alt, et saadavus kau"
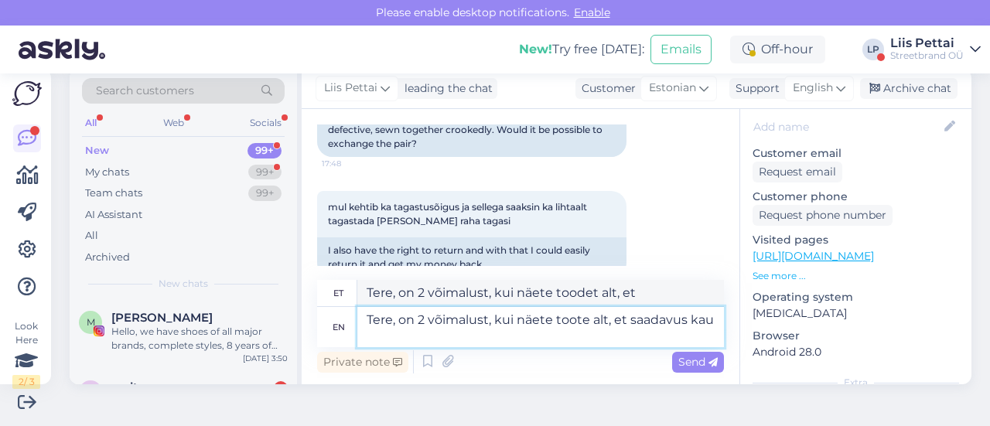
type textarea "Tere, on 2 võimalust, kui näete toodet alt, et saadavus"
type textarea "Tere, on 2 võimalust, kui näete toote alt, et saadavus kauplus nä"
type textarea "Tere, on 2 võimalust, kui näete toodet alt, et saadavus kauplust"
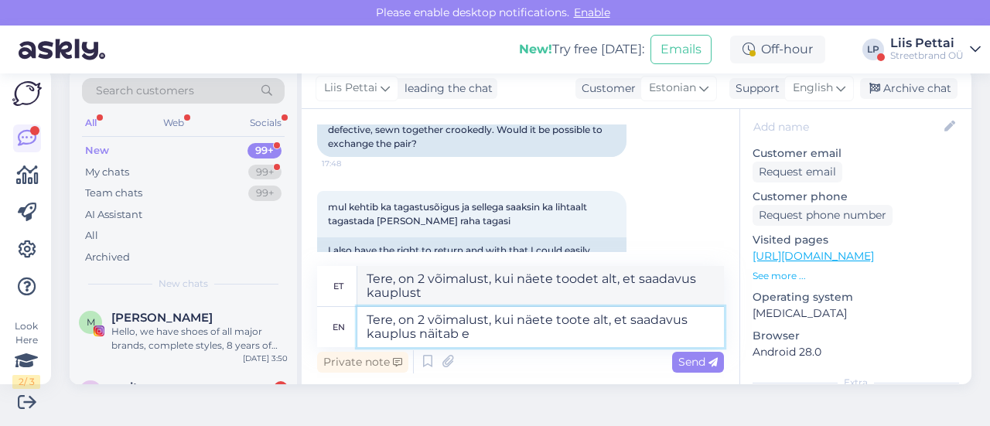
type textarea "Tere, on 2 võimalust, kui näete toote alt, et saadavus kauplus näitab et"
type textarea "Tere, on 2 võimalust, kui näete toodet alt, et saadavus kauplus näitab"
type textarea "Tere, on 2 võimalust, kui näete toote alt, et saadavus kauplus näitab et"
type textarea "Tere, on 2 võimalust, kui näete toodet alt, et saadavus kauplus näitab et"
type textarea "Tere, on 2 võimalust, kui näete toote alt, et saadavus kauplus näitab"
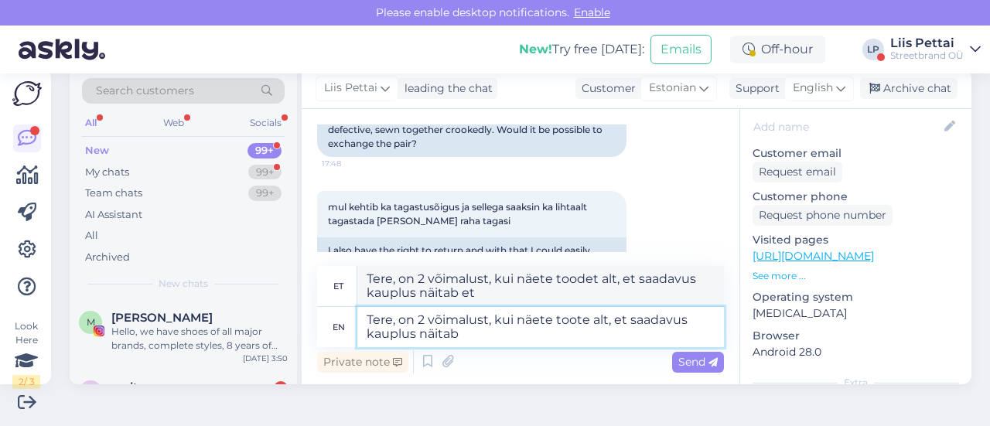
type textarea "Tere, on 2 võimalust, kui näete toodet alt, et saadavus kauplus näitab"
type textarea "Tere, on 2 võimalust, kui näete toote alt, et saadavus kauplus näitab , et"
type textarea "Tere, on 2 võimalust, kui näete toodet alt, et saadavus kauplus näitab ,"
type textarea "Tere, on 2 võimalust, kui näete toote alt, et saadavus kauplus näitab , et m"
type textarea "Tere, on 2 võimalust, kui näete toodet alt, et saadavus kauplus näitab , et"
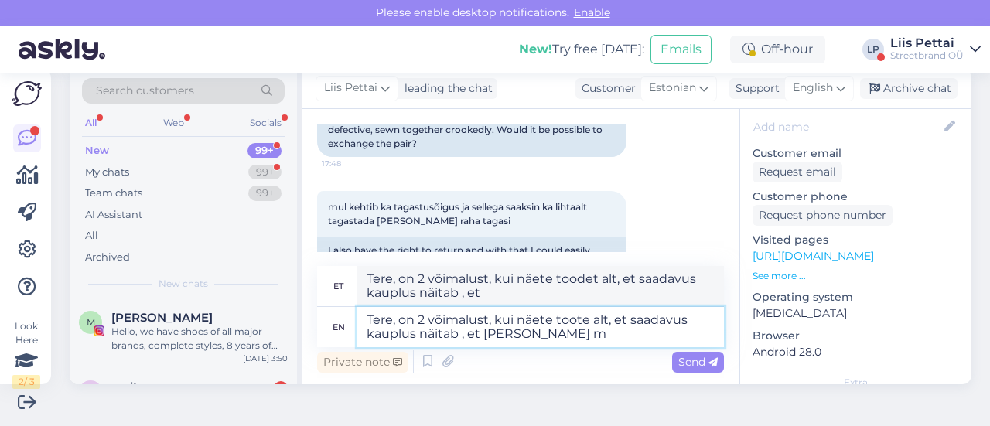
type textarea "Tere, on 2 võimalust, kui näete toote alt, et saadavus kauplus näitab , et [PER…"
type textarea "Tere, on 2 võimalust, kui näete toodet alt, et saadavus kauplus näitab , et [PE…"
type textarea "Tere, on 2 võimalust, kui näete toote alt, et saadavus kauplus näitab , et mõne…"
type textarea "Tere, on 2 võimalust, kui näete toodet alt, et saadavus kauplus näitab , et mõn…"
type textarea "Tere, on 2 võimalust, kui näete toote alt, et saadavus kauplus näitab , et mõne…"
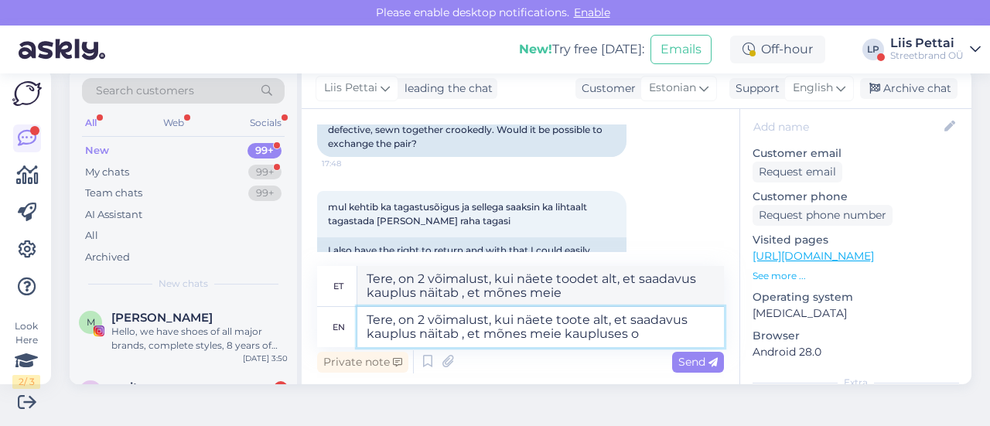
type textarea "Tere, on 2 võimalust, kui näete toodet alt, et saadavus kauplus näitab , et mõn…"
type textarea "Tere, on 2 võimalust, kui näete toote alt, et saadavus kauplus näitab , et mõne…"
type textarea "Tere, on 2 võimalust, kui näete toodet alt, et saadavus kauplus näitab , et mõn…"
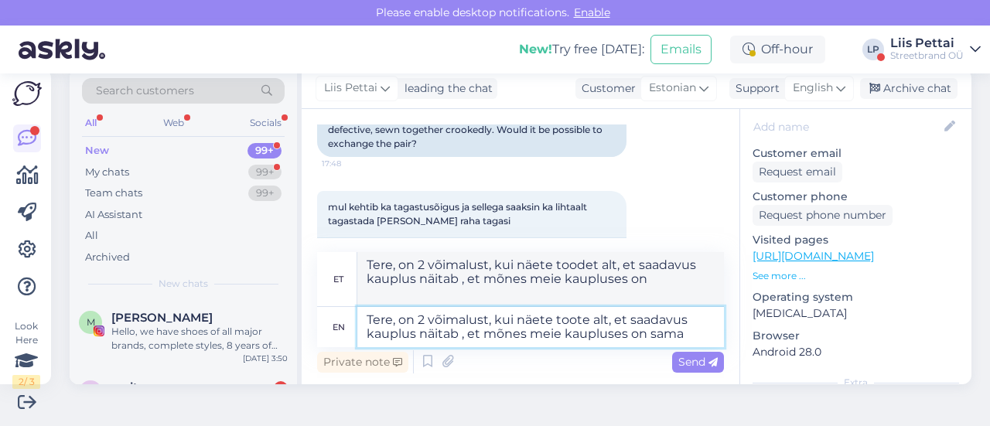
type textarea "Tere, on 2 võimalust, kui näete toote alt, et saadavus kauplus näitab , et mõne…"
type textarea "Tere, on 2 võimalust, kui näete toodet alt, et saadavus kauplus näitab , et mõn…"
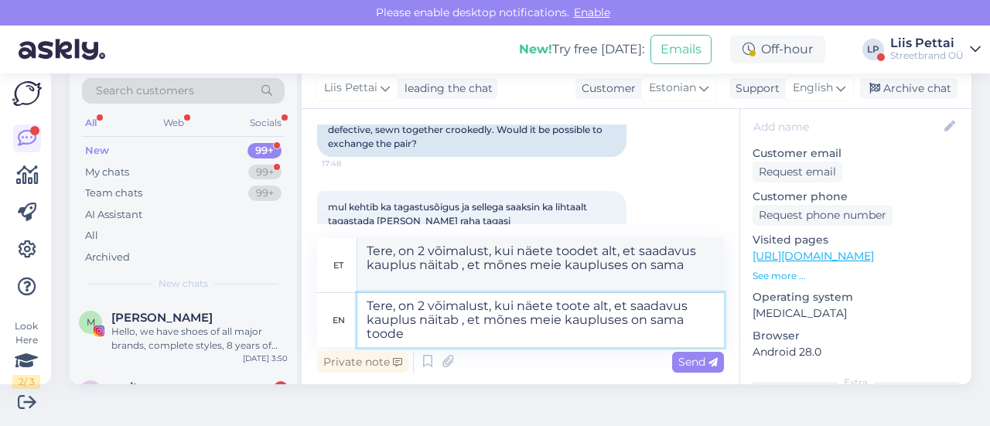
type textarea "Tere, on 2 võimalust, kui näete toote alt, et saadavus kauplus näitab , et mõne…"
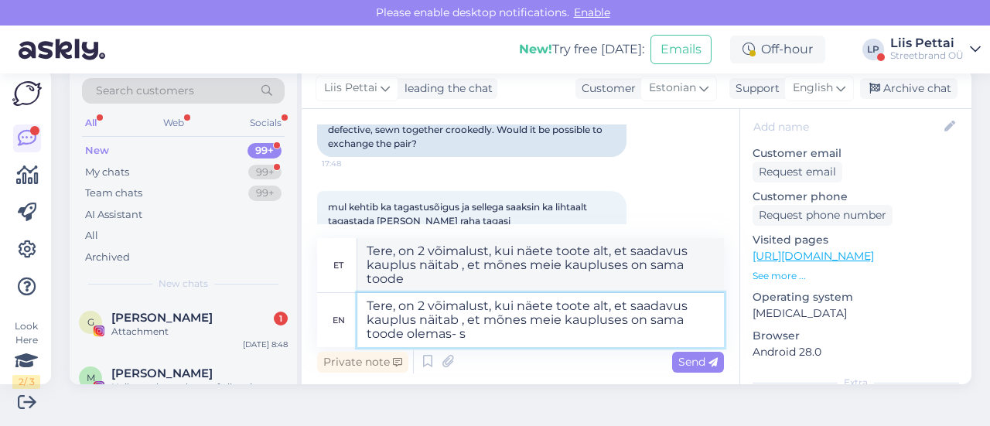
type textarea "Tere, on 2 võimalust, kui näete toote alt, et saadavus kauplus näitab , et mõne…"
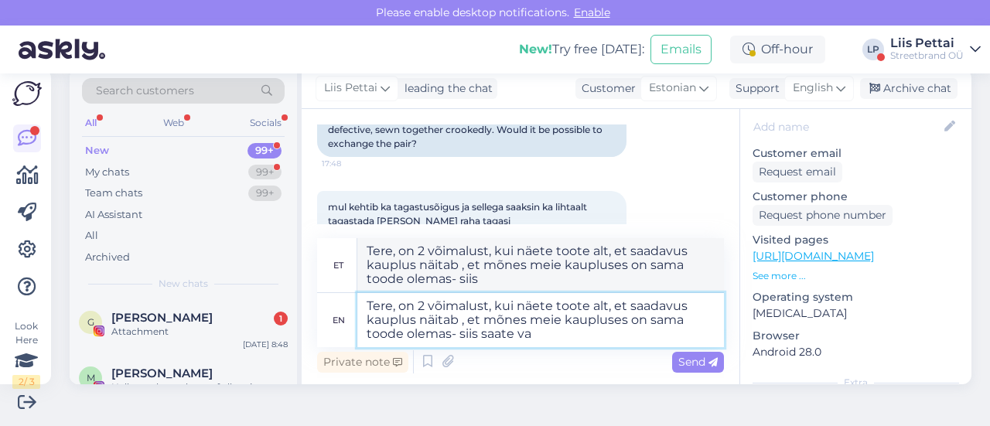
type textarea "Tere, on 2 võimalust, kui näete toote alt, et saadavus kauplus näitab , et mõne…"
type textarea "Tere, on 2 võimalust, kui näete toodet alt, et saadavus kauplus näitab , et mõn…"
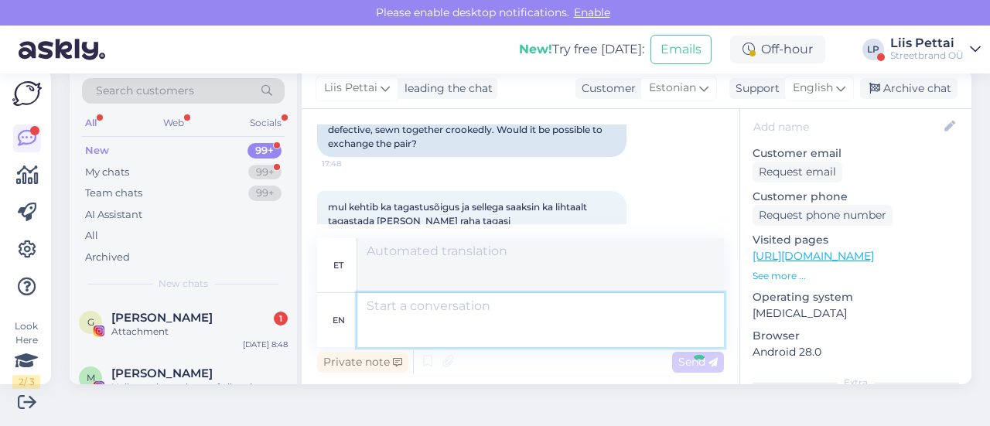
scroll to position [387, 0]
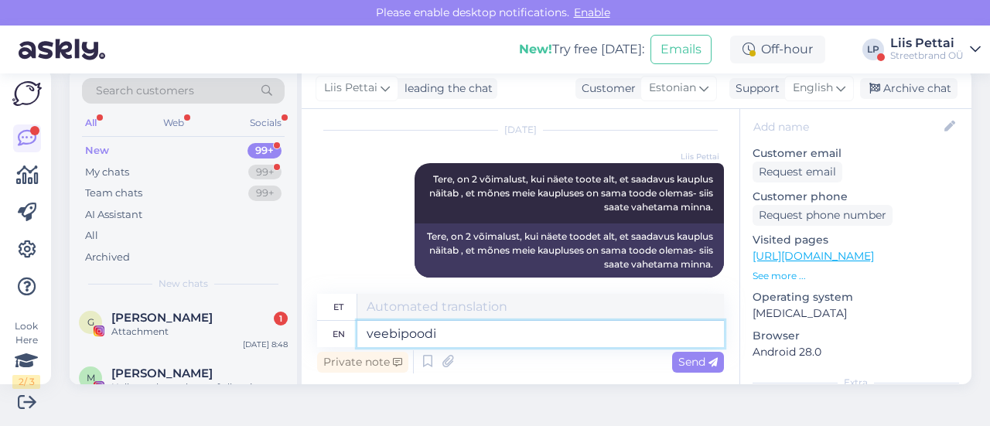
type textarea "veebipoodi s"
type textarea "veebipood"
type textarea "veebipoodi saate ta"
type textarea "veebipood saate"
type textarea "veebipoodi saate tagastada ja"
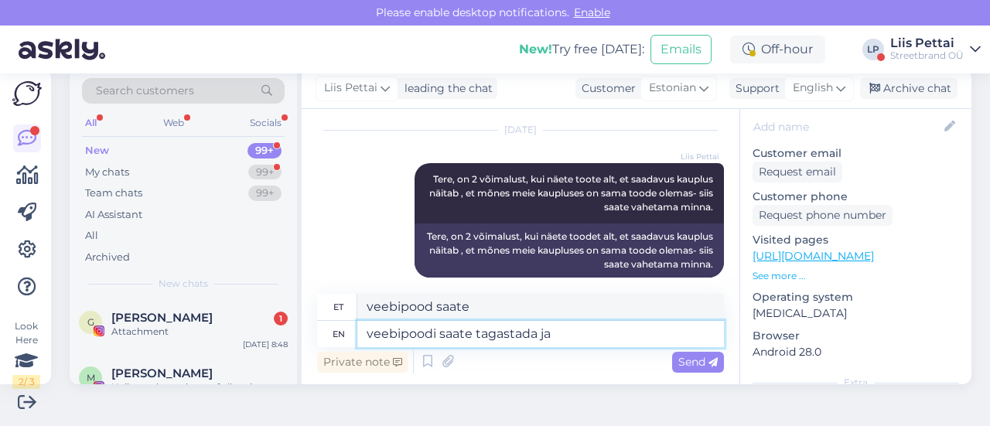
type textarea "veebipood saate tagasi"
type textarea "veebipoodi saate tagastada ja r"
type textarea "veebipood saate tagasi ja"
type textarea "veebipoodi saate tagastada ja raha t"
type textarea "veebipoodi saate tagastada ja raha"
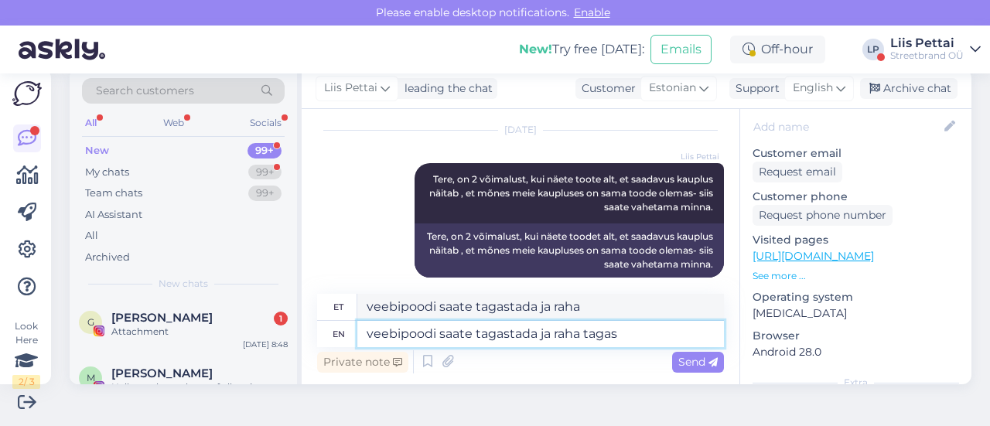
type textarea "veebipoodi saate tagastada ja raha tagasi"
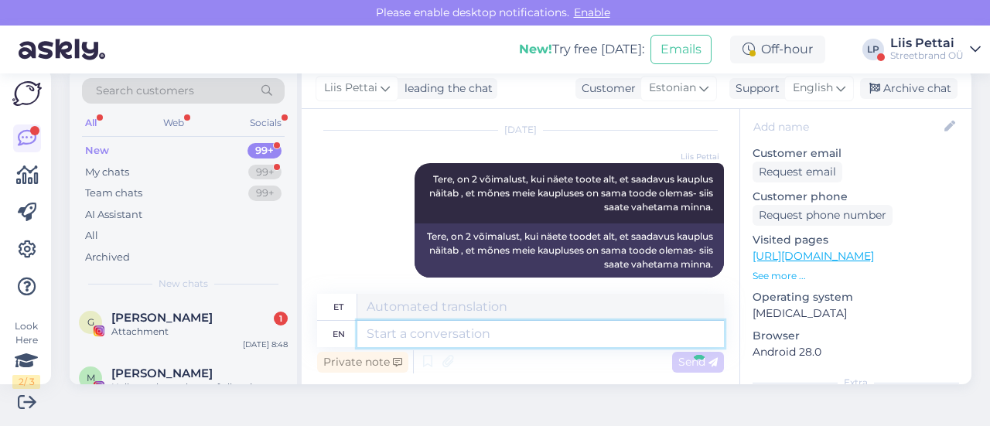
scroll to position [480, 0]
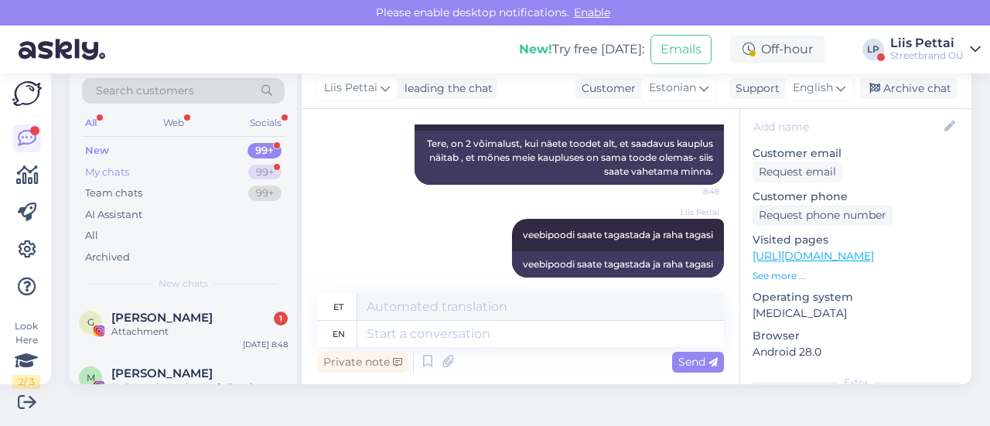
click at [183, 162] on div "My chats 99+" at bounding box center [183, 173] width 203 height 22
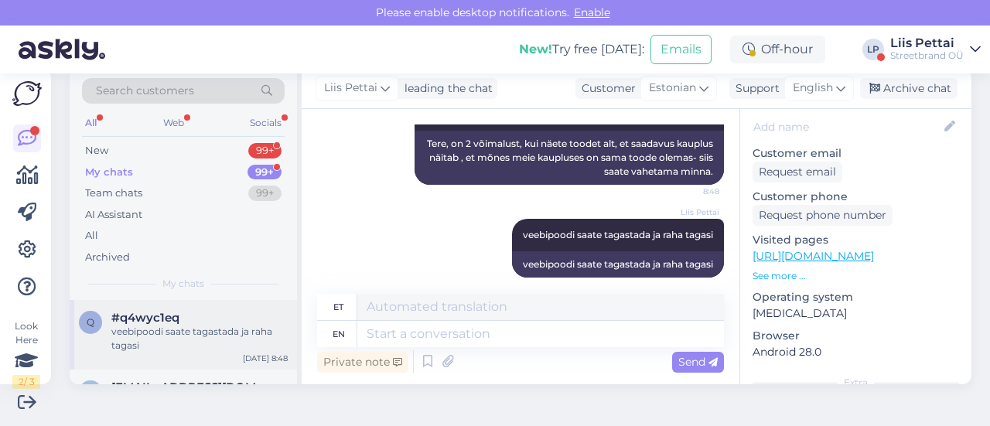
drag, startPoint x: 149, startPoint y: 299, endPoint x: 149, endPoint y: 316, distance: 17.8
click at [149, 316] on span "#q4wyc1eq" at bounding box center [145, 318] width 68 height 14
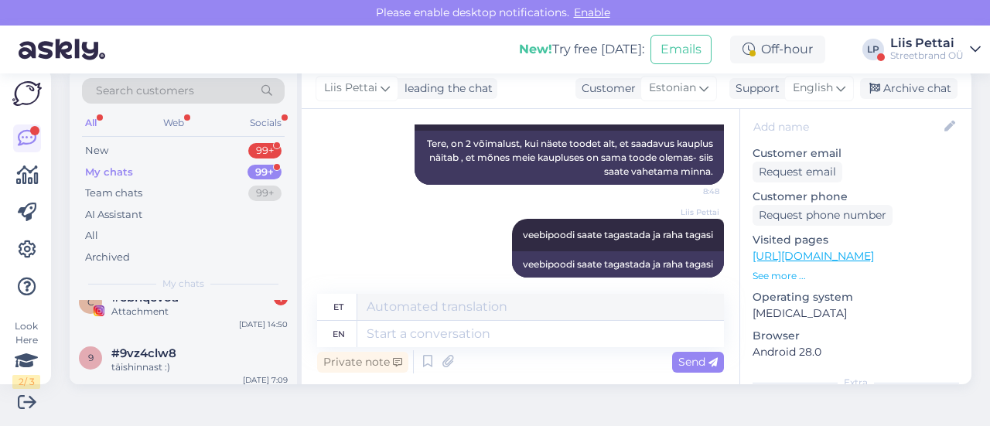
scroll to position [464, 0]
click at [149, 306] on span "#cbhqcvoa" at bounding box center [144, 299] width 67 height 14
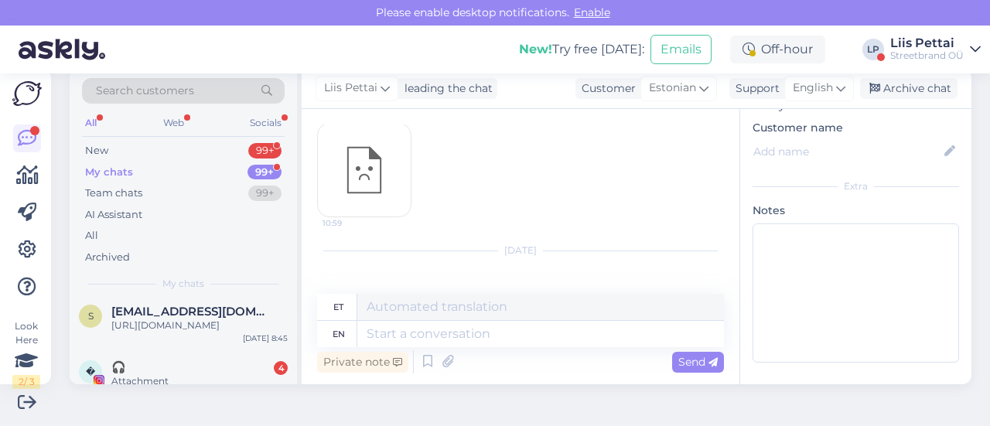
scroll to position [309, 0]
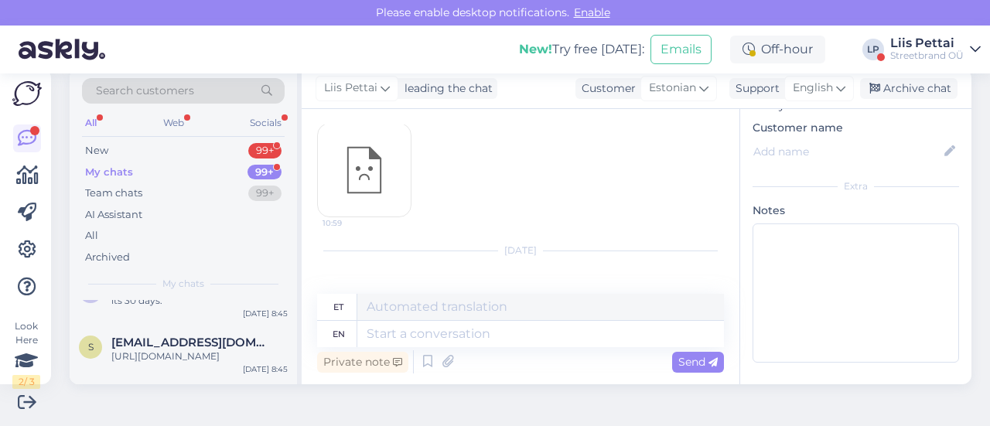
click at [920, 52] on div "Streetbrand OÜ" at bounding box center [926, 56] width 73 height 12
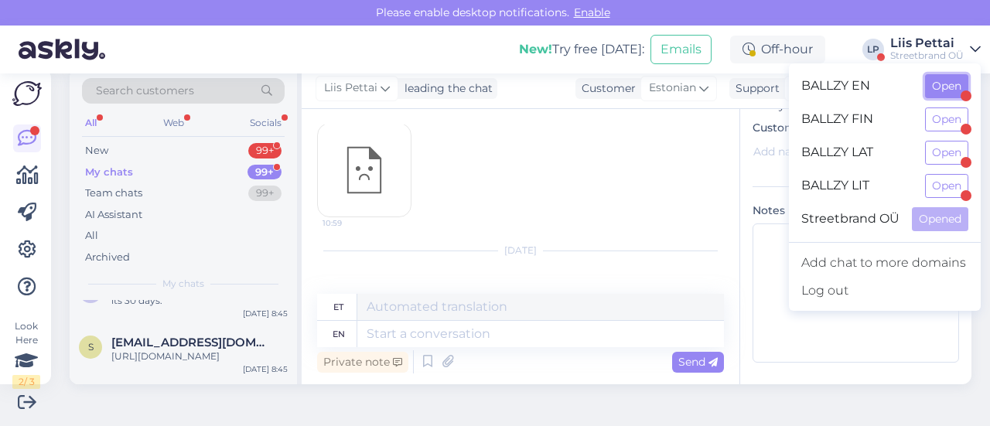
click at [950, 84] on button "Open" at bounding box center [946, 86] width 43 height 24
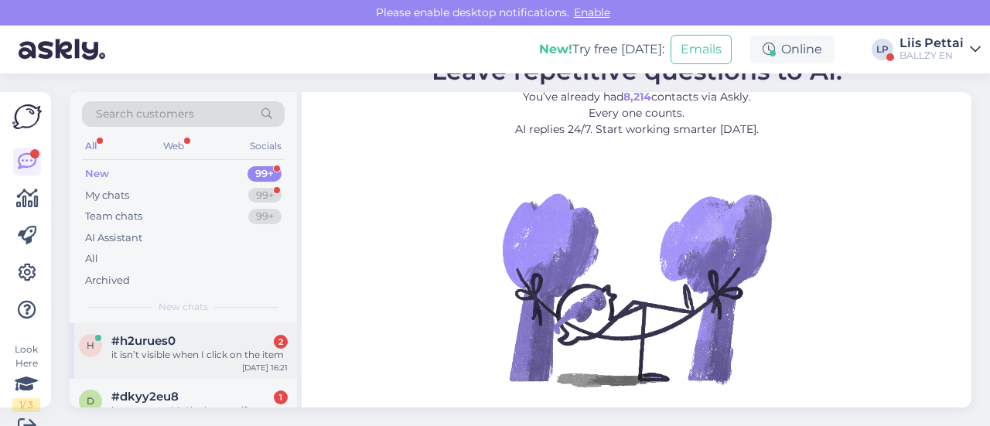
click at [139, 372] on div "h #h2urues0 2 it isn’t visible when I click on the item [DATE] 16:21" at bounding box center [183, 351] width 227 height 56
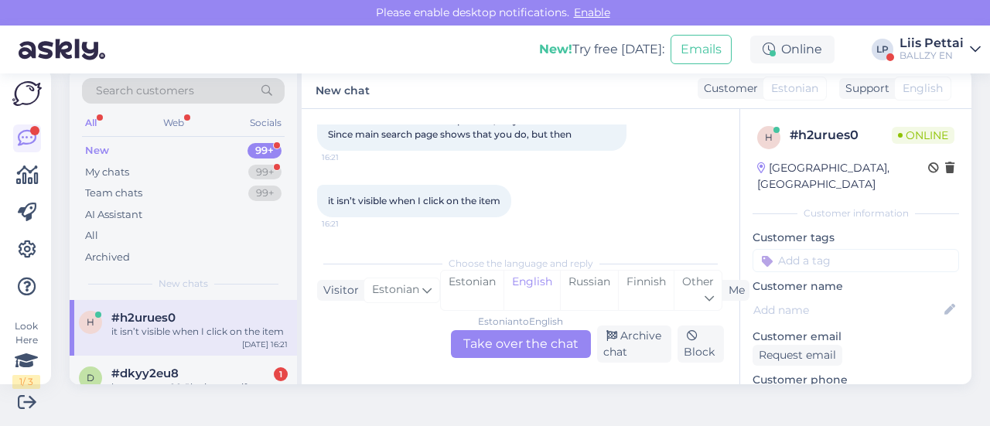
scroll to position [102, 0]
click at [547, 347] on div "Estonian to English Take over the chat" at bounding box center [521, 344] width 140 height 28
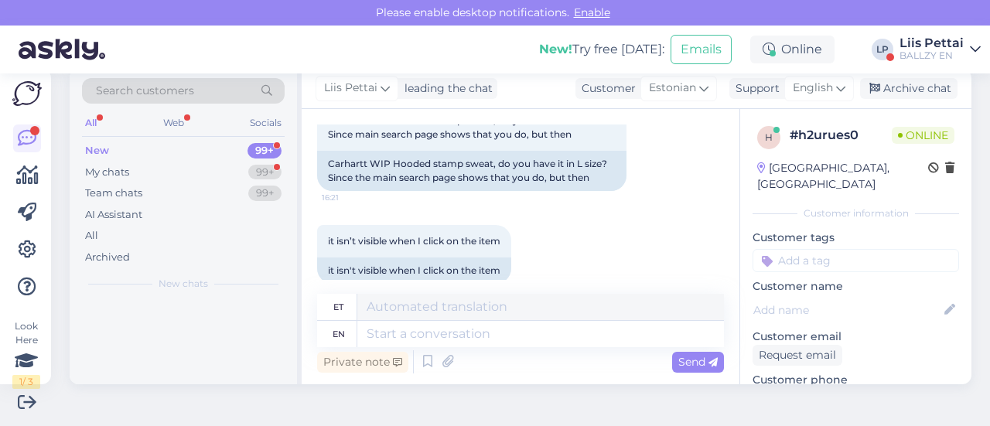
click at [517, 350] on div "Private note Send" at bounding box center [520, 361] width 407 height 29
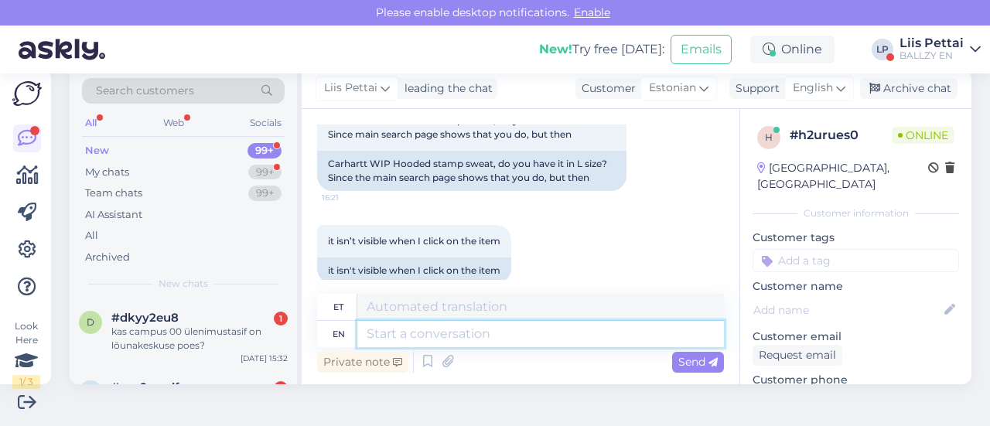
click at [515, 344] on textarea at bounding box center [540, 334] width 367 height 26
type textarea "we do"
type textarea "meie"
type textarea "we dont h"
type textarea "me ei"
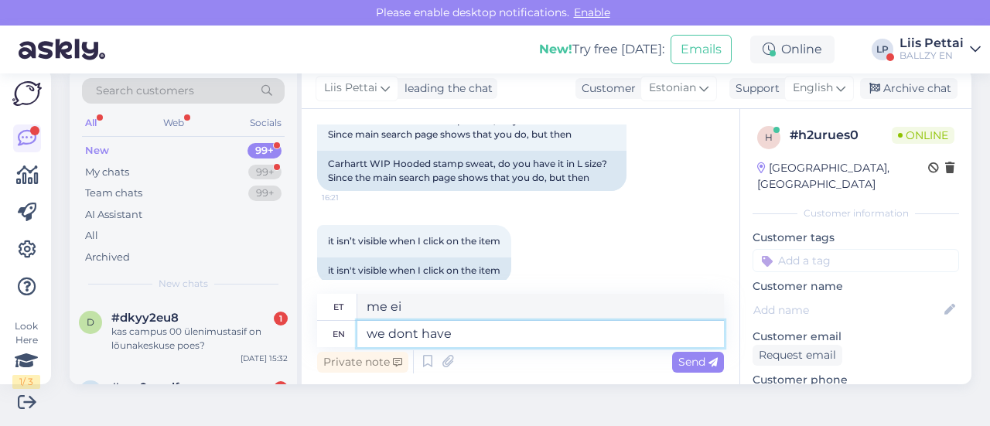
type textarea "we dont have i"
type textarea "meil pole"
type textarea "we dont have it"
type textarea "[PERSON_NAME] pole"
type textarea "we dont have it right np"
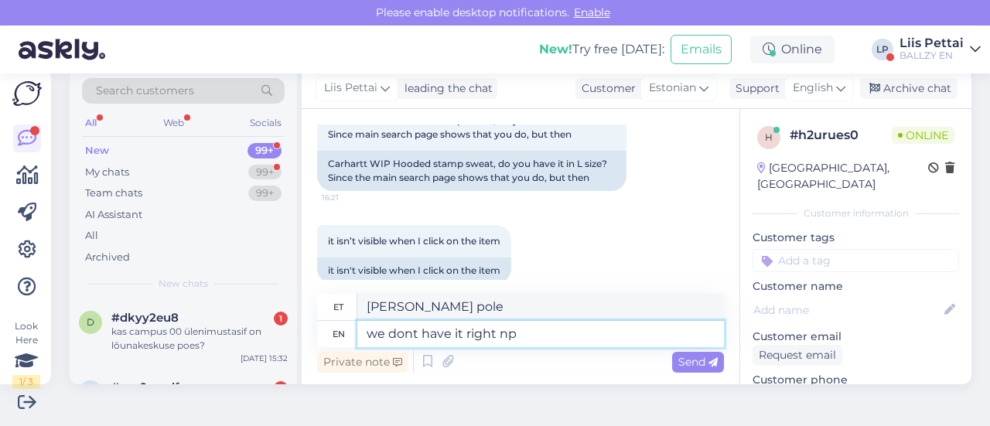
type textarea "meil pole see õige"
type textarea "we dont have it right now"
type textarea "meil pole seda praegu"
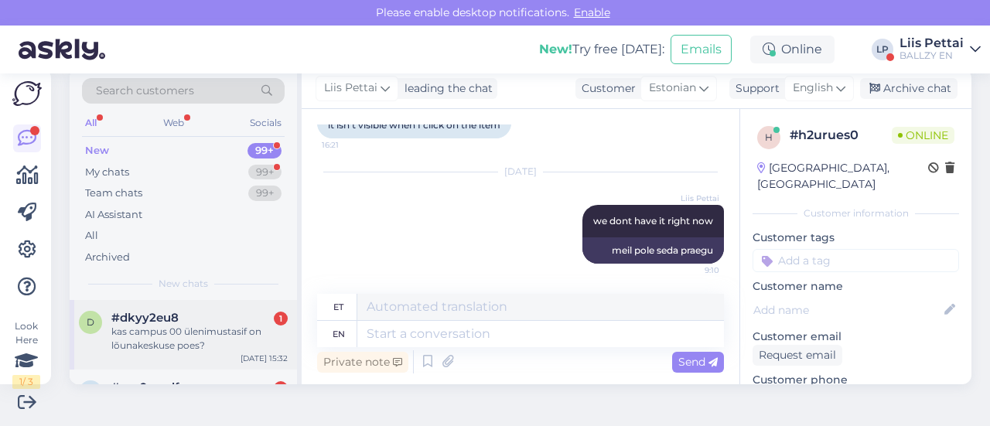
click at [203, 336] on div "kas campus 00 ülenimustasif on lõunakeskuse poes?" at bounding box center [199, 339] width 176 height 28
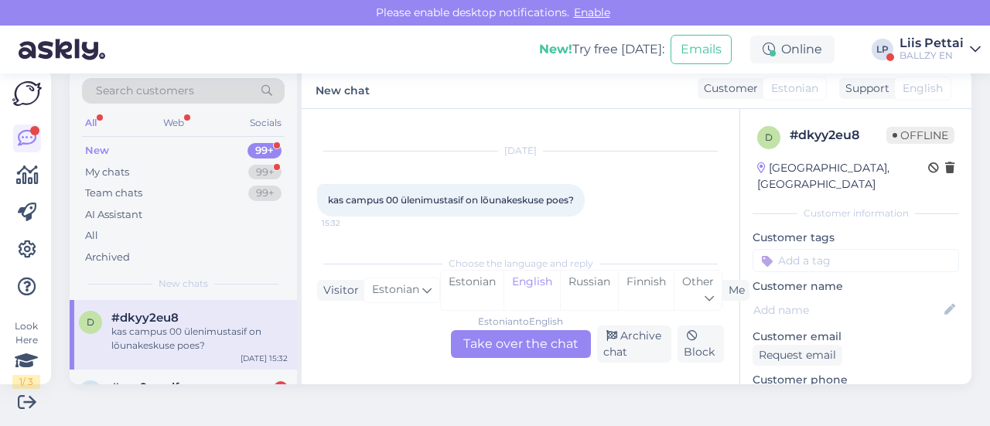
scroll to position [22, 0]
click at [528, 355] on div "Estonian to English Take over the chat" at bounding box center [521, 344] width 140 height 28
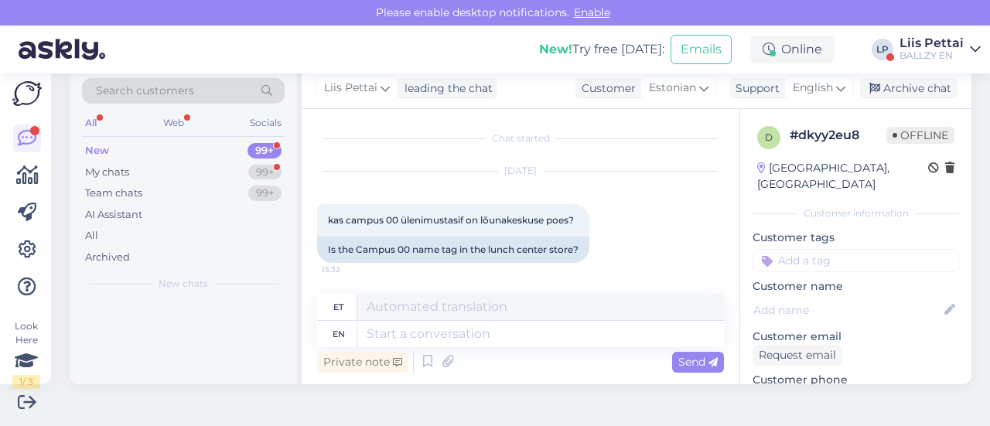
scroll to position [2, 0]
click at [526, 349] on div "Private note Send" at bounding box center [520, 361] width 407 height 29
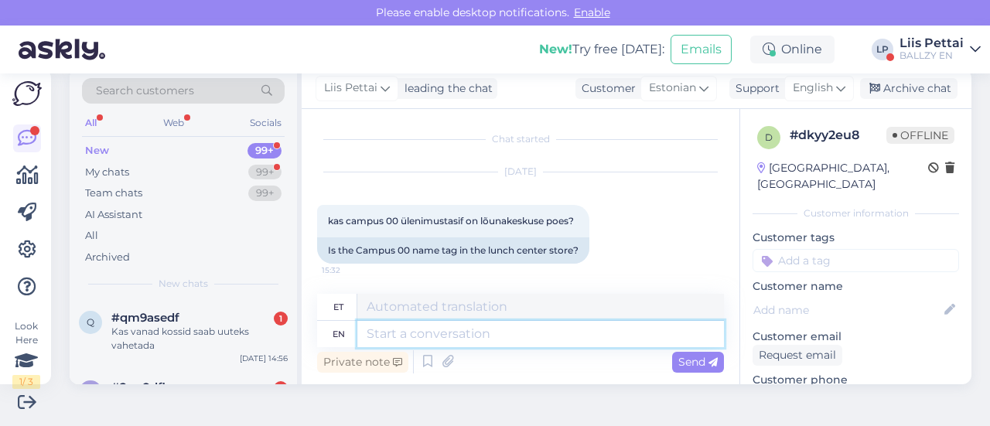
click at [524, 337] on textarea at bounding box center [540, 334] width 367 height 26
type textarea "iga t"
type textarea "iga"
type textarea "iga toote all"
type textarea "iga toode"
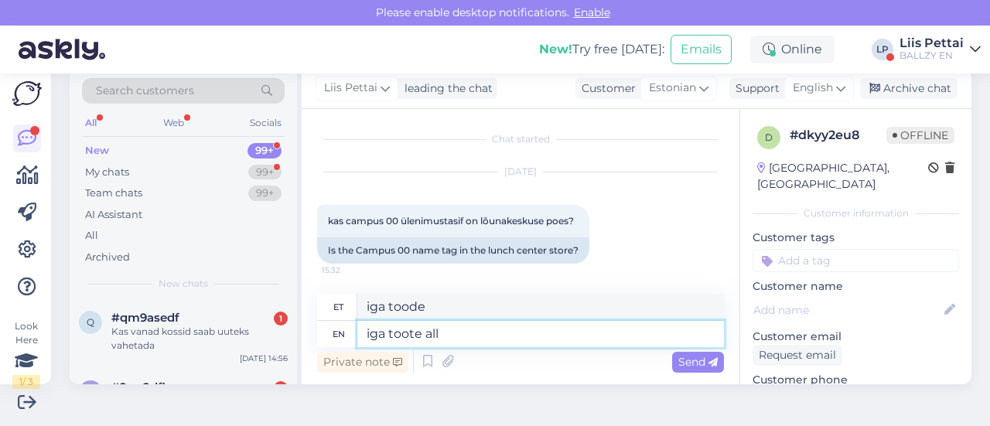
type textarea "iga toote all o"
type textarea "iga toode kõik"
type textarea "iga toote all on s"
type textarea "iga toode kõik peal"
type textarea "iga toote all on saadavus"
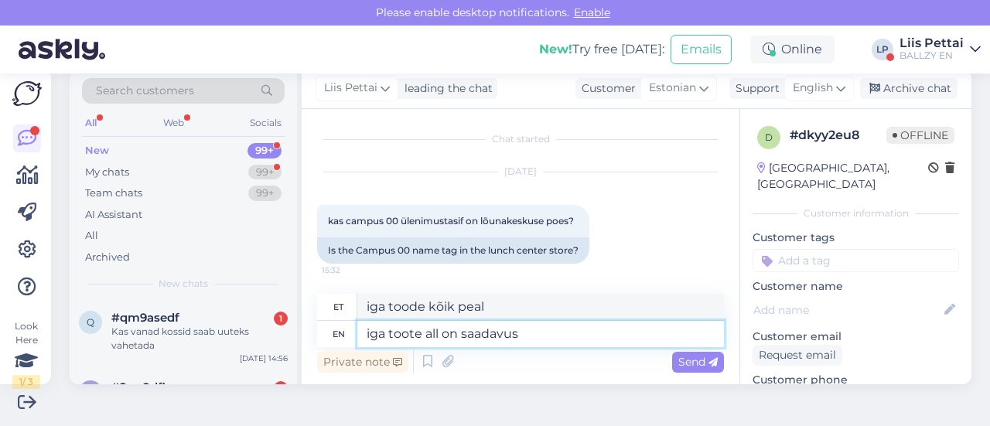
type textarea "iga toode kõik on saadaval"
type textarea "iga toote all on saadavus kauplustes"
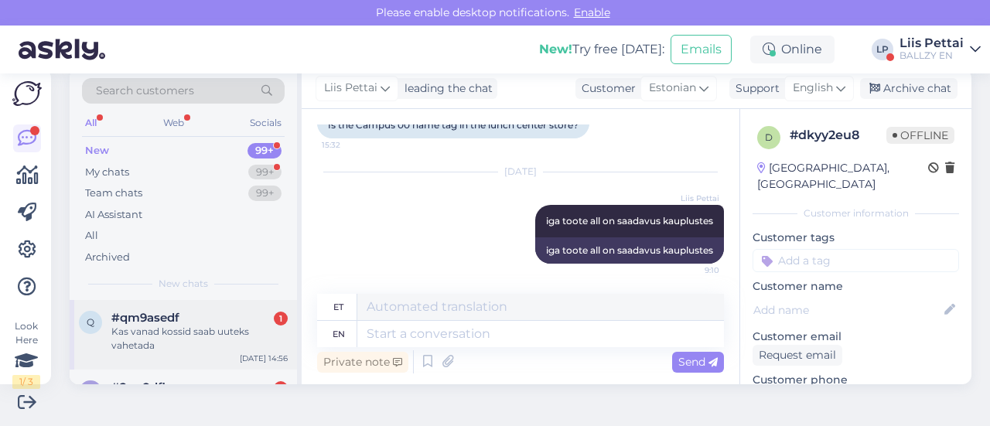
click at [164, 349] on div "Kas vanad kossid saab uuteks vahetada" at bounding box center [199, 339] width 176 height 28
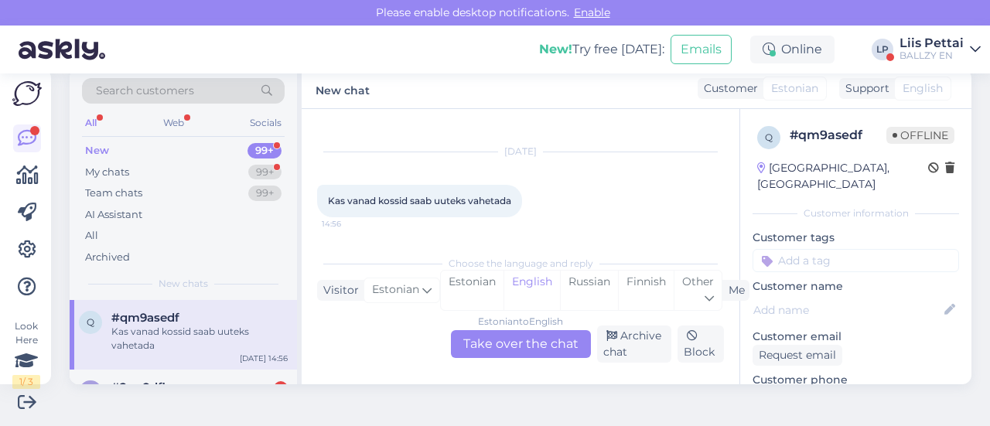
click at [497, 336] on div "Estonian to English Take over the chat" at bounding box center [521, 344] width 140 height 28
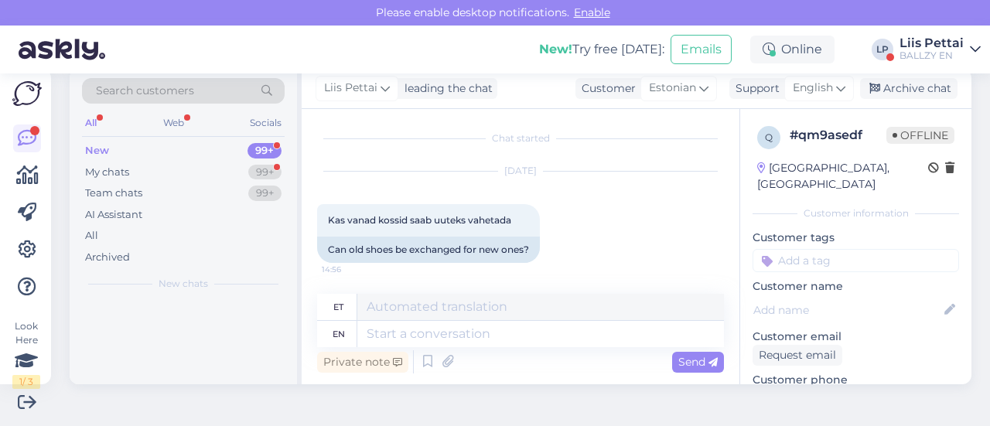
scroll to position [2, 0]
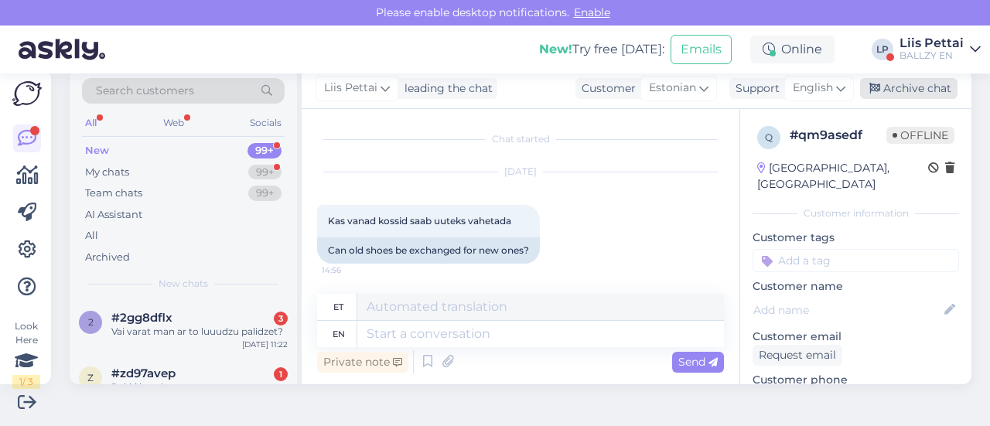
click at [913, 86] on div "Archive chat" at bounding box center [908, 88] width 97 height 21
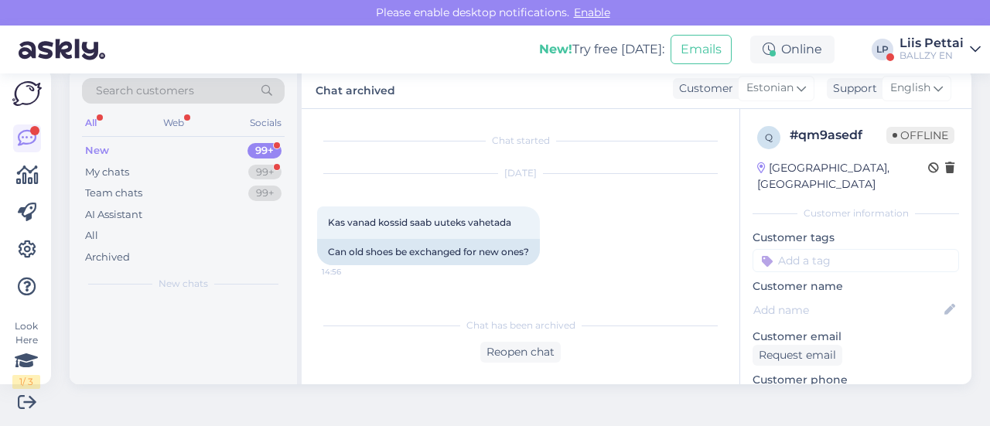
scroll to position [0, 0]
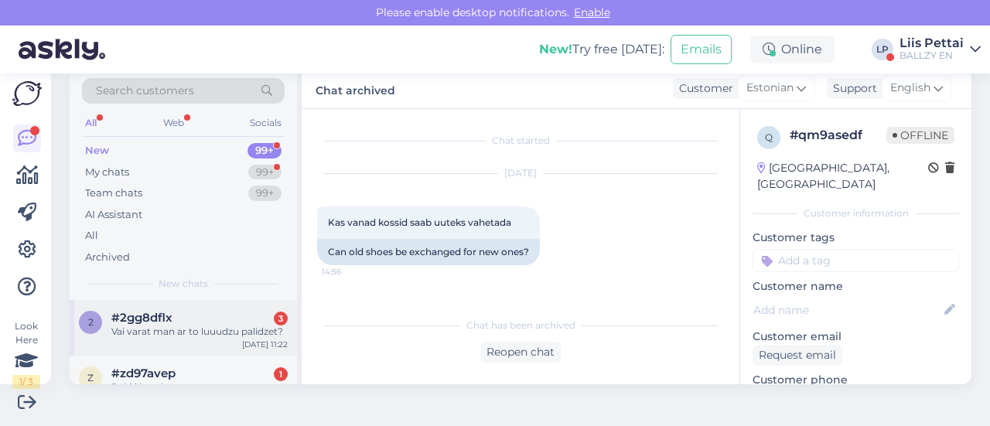
click at [215, 330] on div "Vai varat man ar to luuudzu palidzet?" at bounding box center [199, 332] width 176 height 14
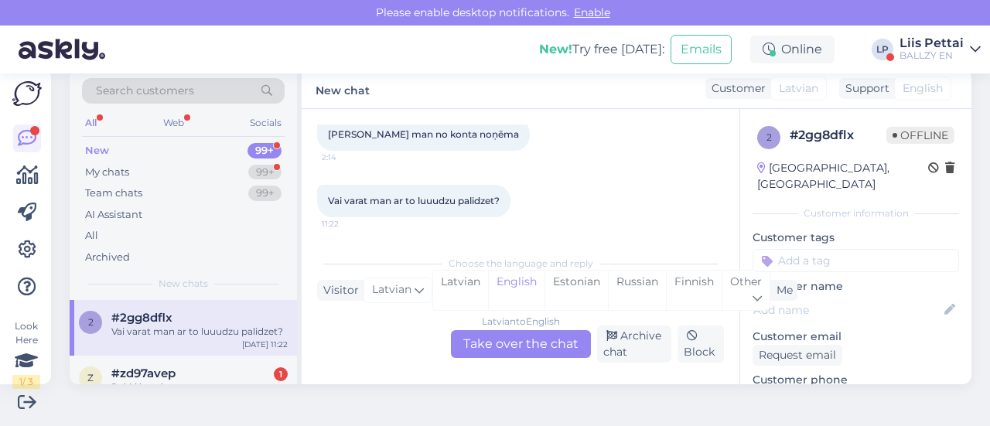
click at [555, 340] on div "Latvian to English Take over the chat" at bounding box center [521, 344] width 140 height 28
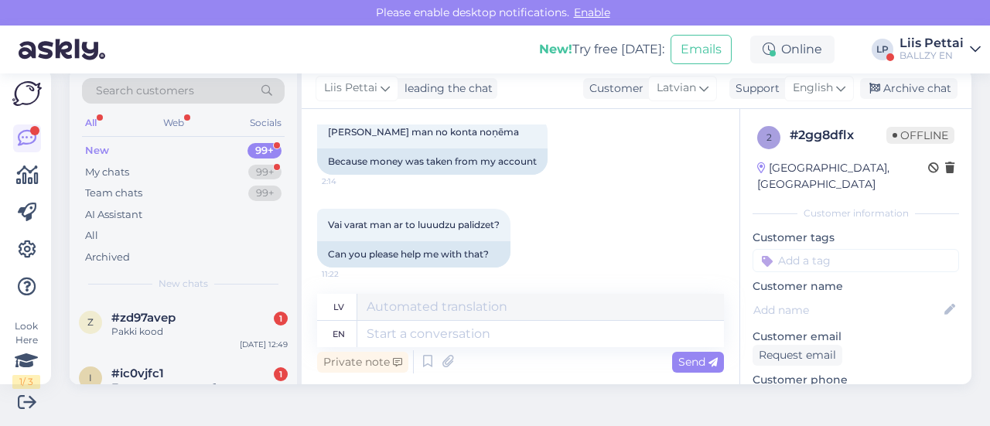
scroll to position [215, 0]
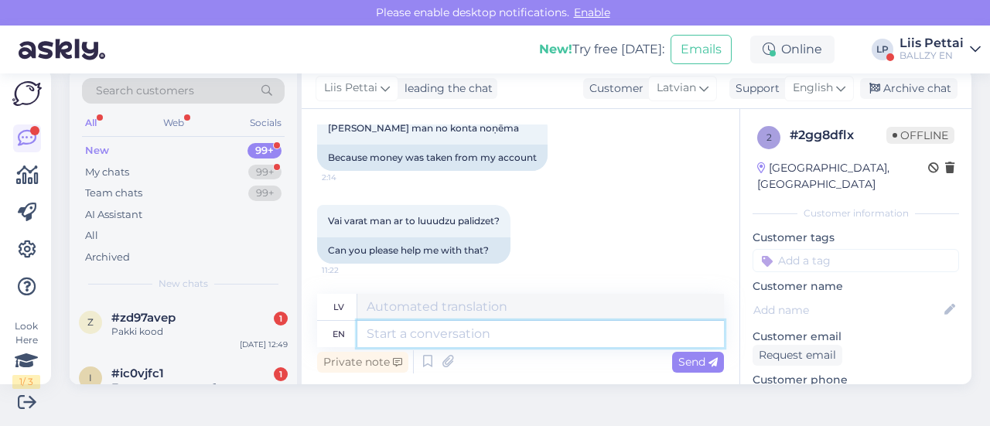
click at [599, 343] on textarea at bounding box center [540, 334] width 367 height 26
type textarea "what i"
type textarea "kas"
type textarea "what is t"
type textarea "Kas ir"
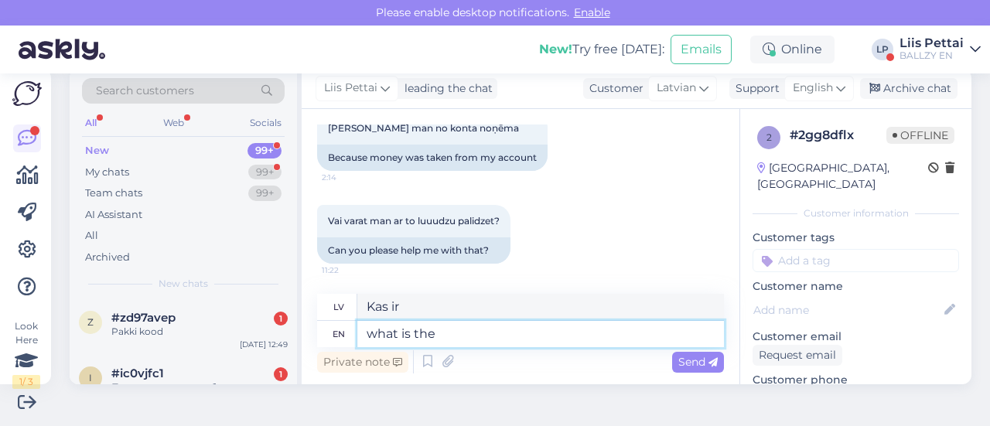
type textarea "what is the n"
type textarea "kas ir"
type textarea "what is the name"
type textarea "Kāds ir vārds?"
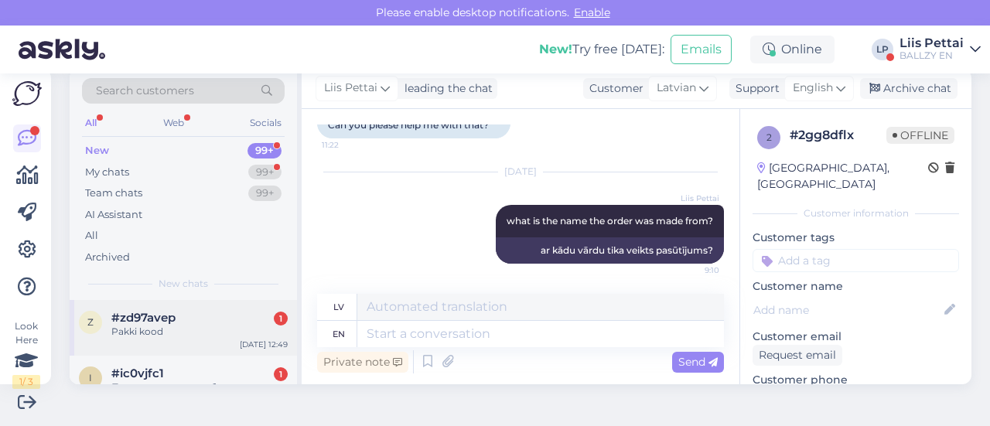
click at [136, 328] on div "Pakki kood" at bounding box center [199, 332] width 176 height 14
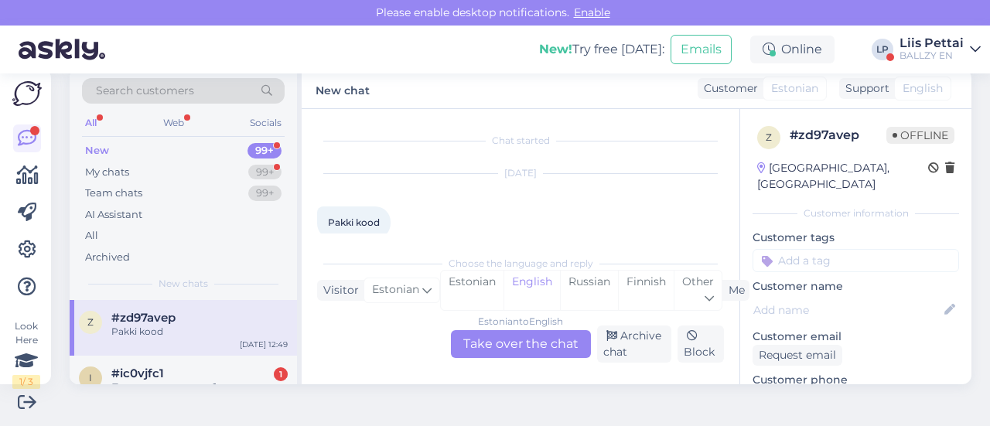
scroll to position [22, 0]
click at [633, 343] on div "Archive chat" at bounding box center [634, 344] width 75 height 37
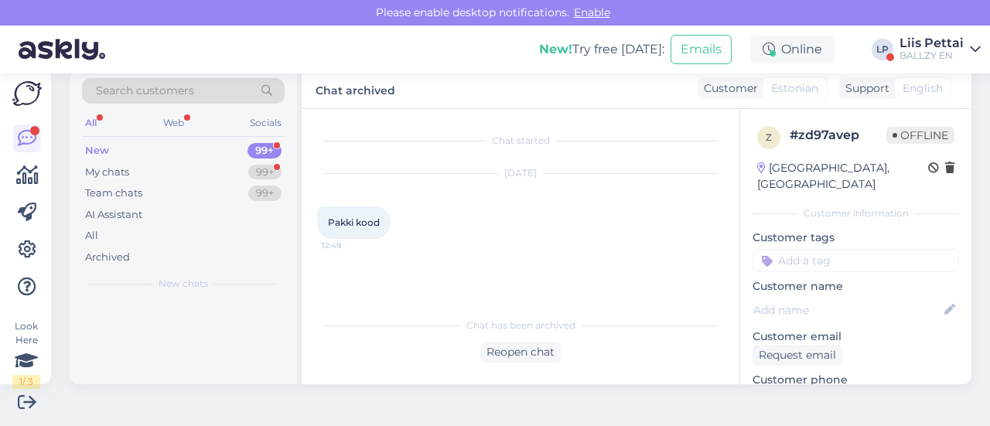
scroll to position [0, 0]
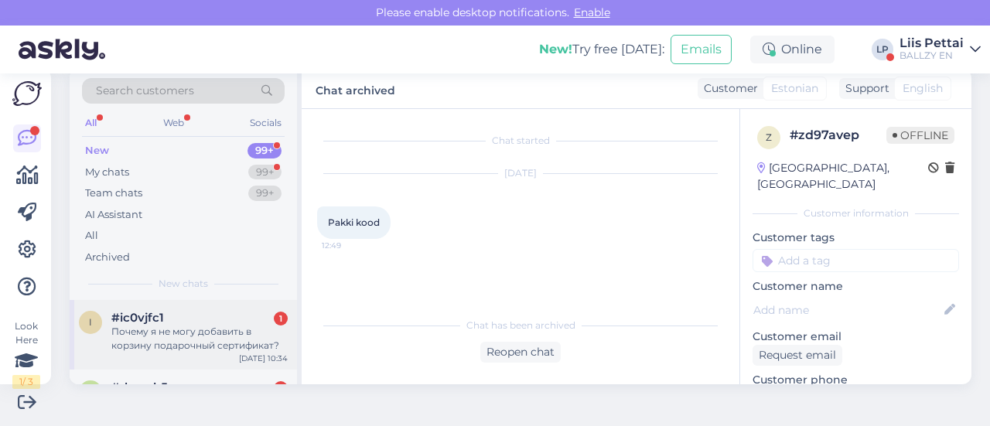
click at [187, 325] on div "Почему я не могу добавить в корзину подарочный сертификат?" at bounding box center [199, 339] width 176 height 28
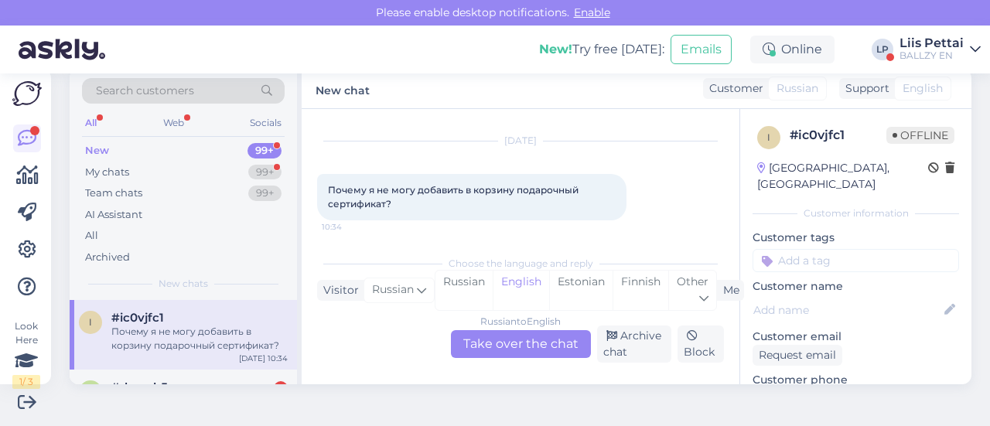
click at [510, 343] on div "Russian to English Take over the chat" at bounding box center [521, 344] width 140 height 28
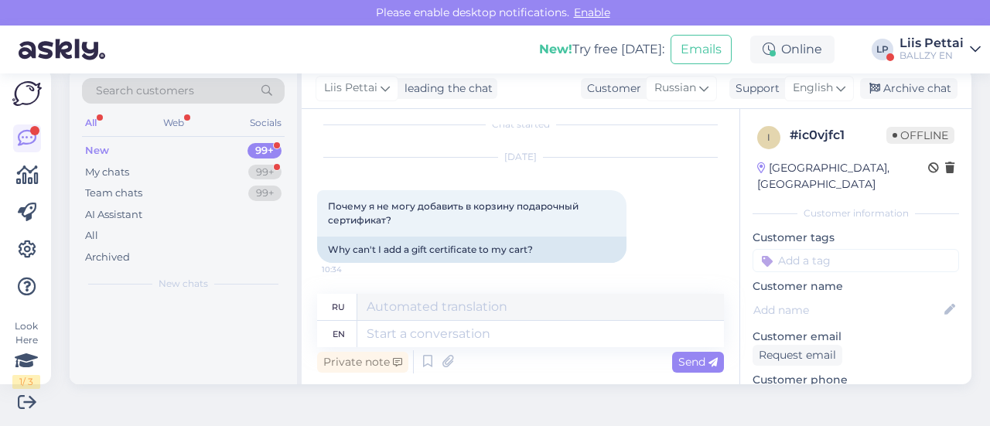
scroll to position [15, 0]
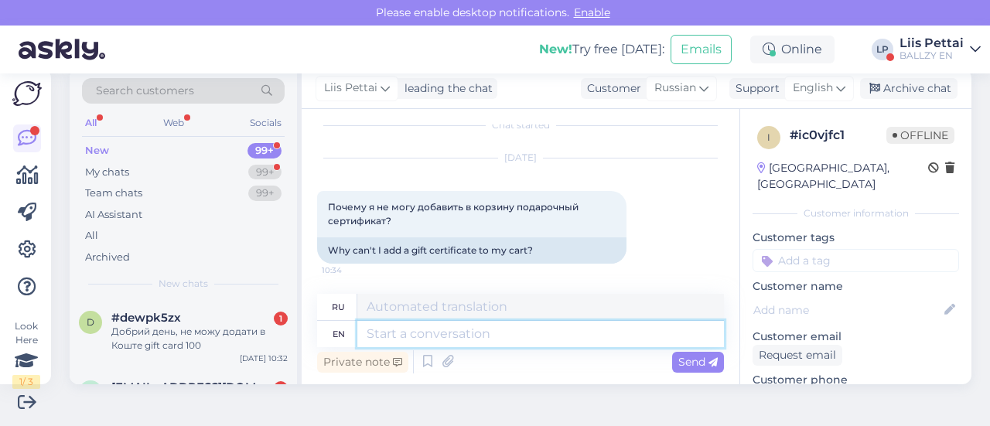
click at [474, 343] on textarea at bounding box center [540, 334] width 367 height 26
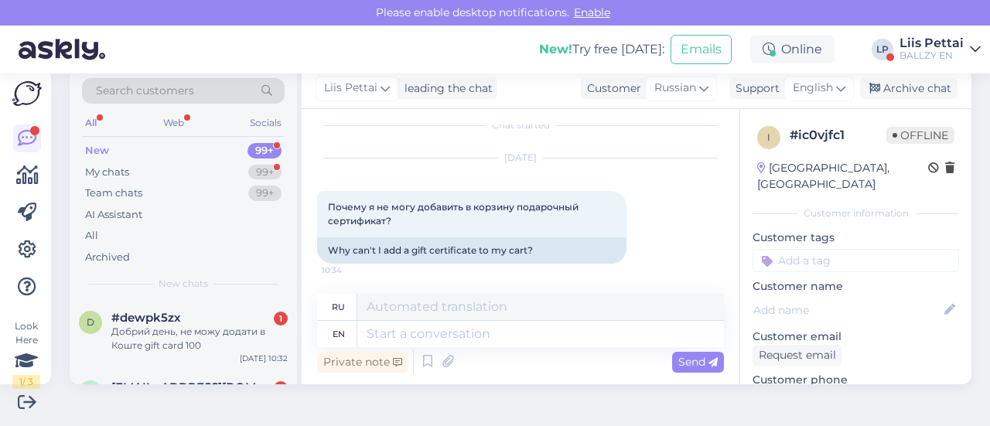
drag, startPoint x: 713, startPoint y: 201, endPoint x: 716, endPoint y: 225, distance: 24.2
click at [716, 225] on div "Chat started [DATE] Почему я не могу добавить в корзину подарочный сертификат? …" at bounding box center [527, 202] width 421 height 155
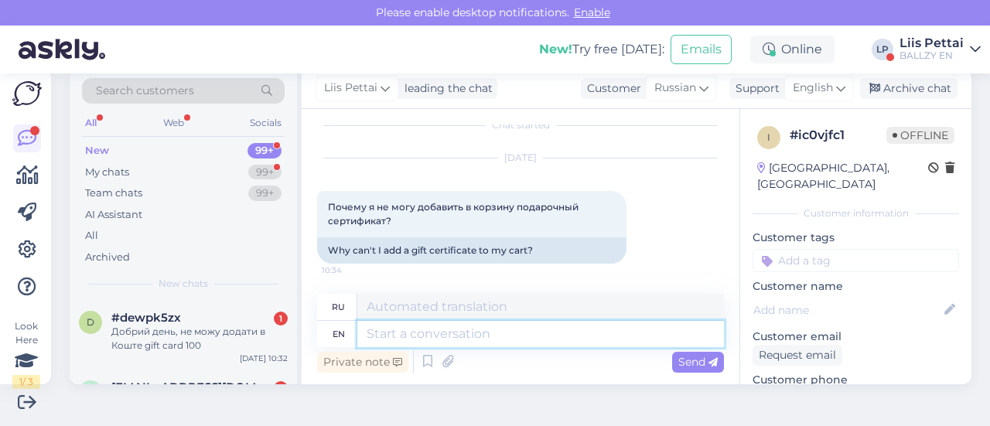
click at [550, 347] on textarea at bounding box center [540, 334] width 367 height 26
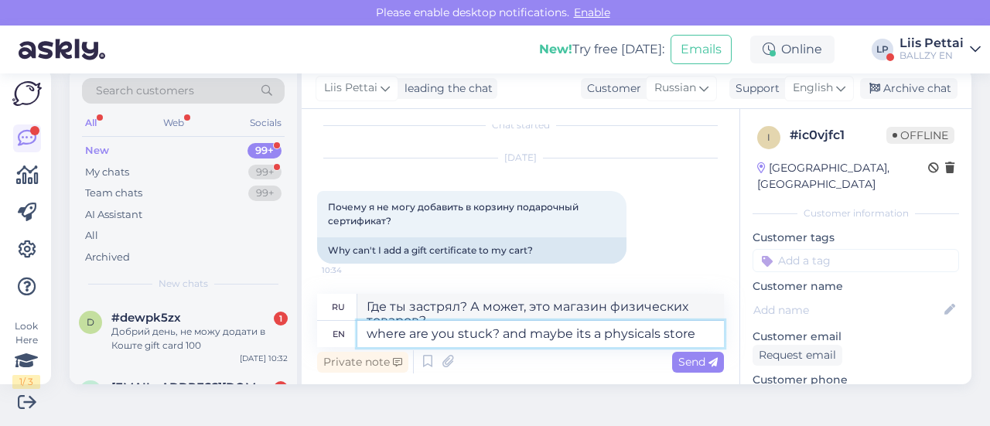
scroll to position [32, 0]
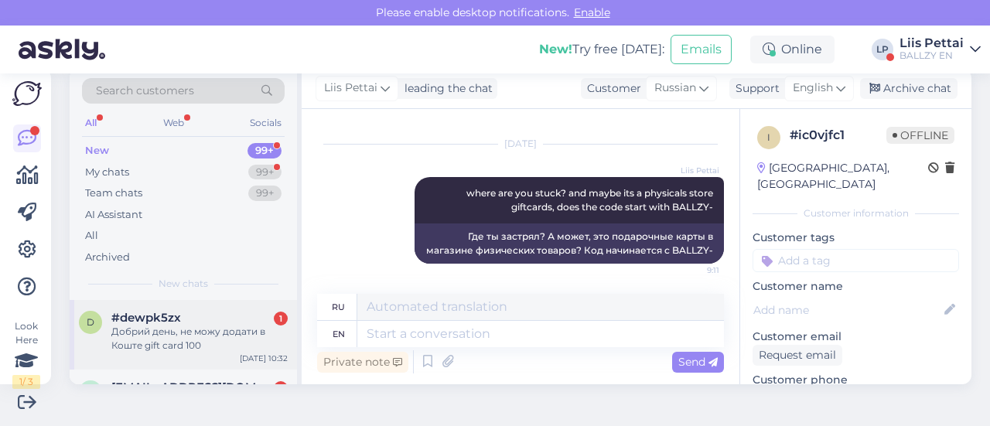
click at [159, 329] on div "Добрий день, не можу додати в Коште gift card 100" at bounding box center [199, 339] width 176 height 28
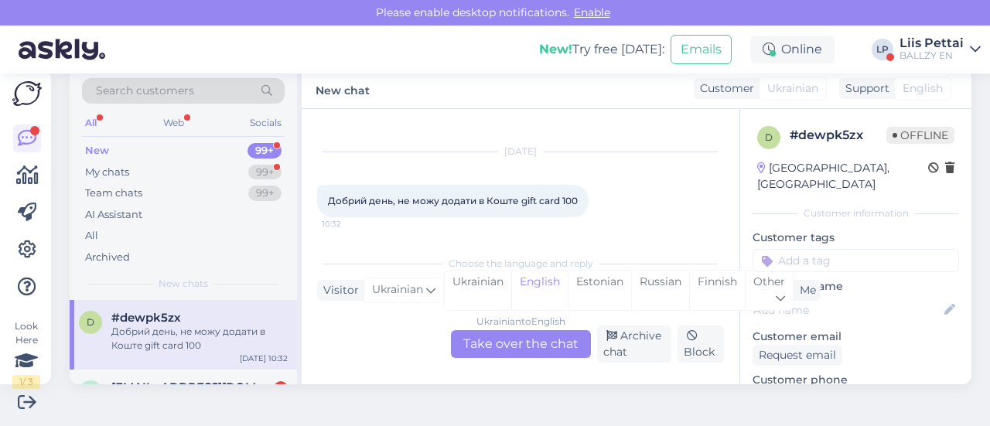
click at [552, 339] on div "Ukrainian to English Take over the chat" at bounding box center [521, 344] width 140 height 28
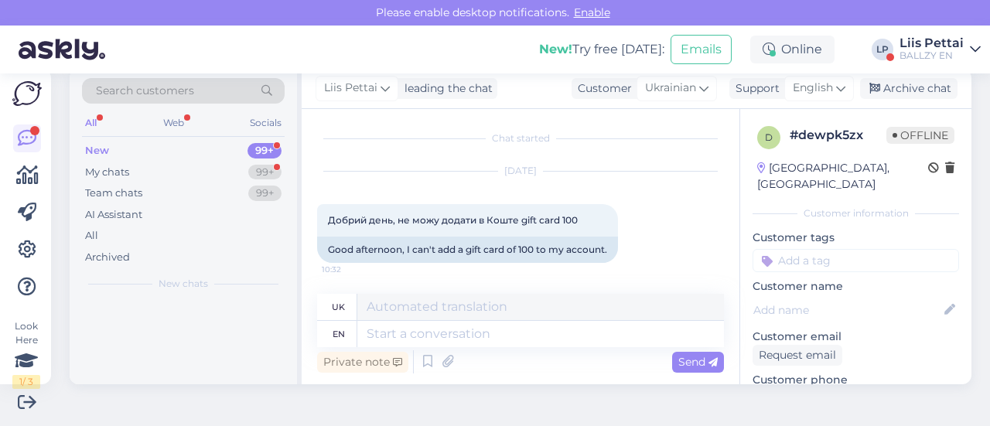
scroll to position [2, 0]
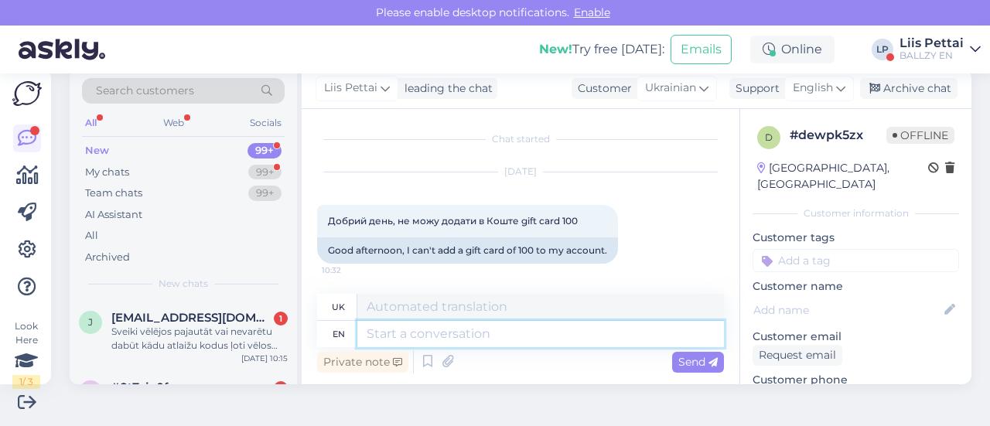
click at [552, 339] on textarea at bounding box center [540, 334] width 367 height 26
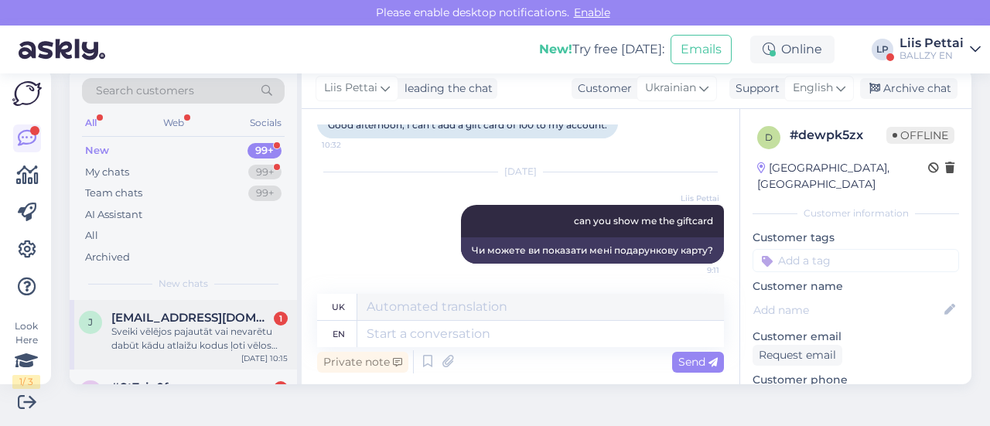
click at [185, 320] on span "[EMAIL_ADDRESS][DOMAIN_NAME]" at bounding box center [191, 318] width 161 height 14
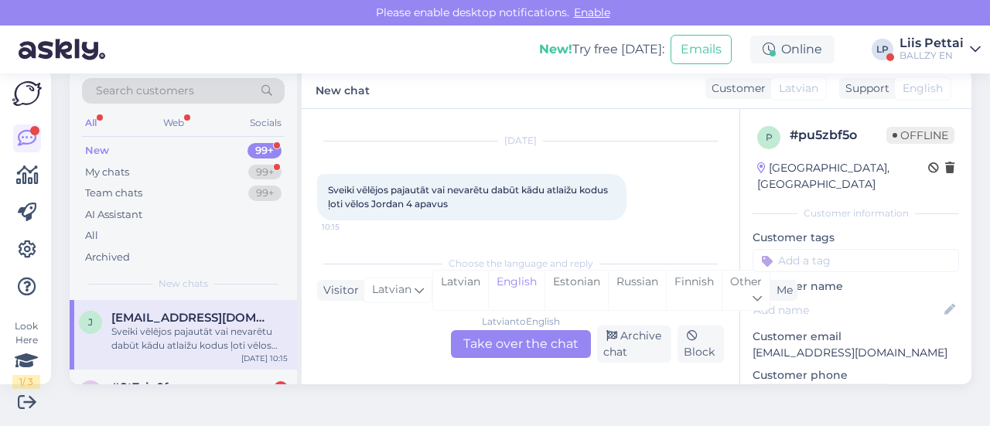
click at [556, 346] on div "Latvian to English Take over the chat" at bounding box center [521, 344] width 140 height 28
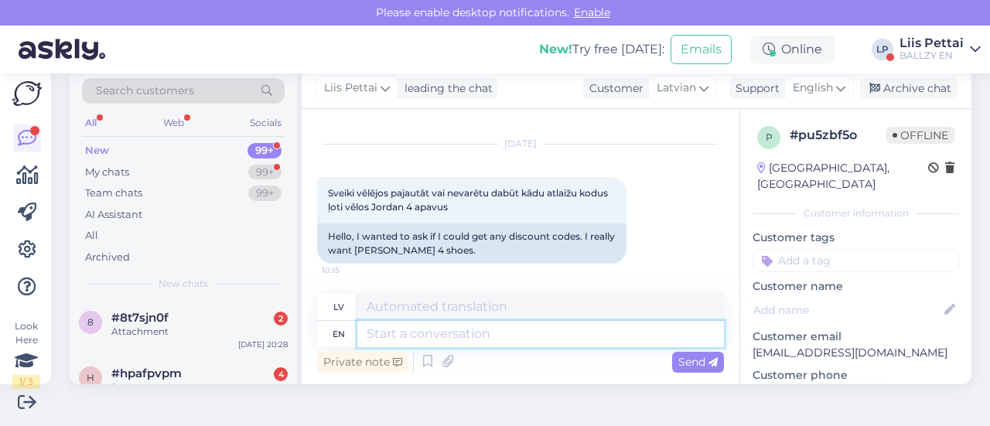
click at [556, 346] on textarea at bounding box center [540, 334] width 367 height 26
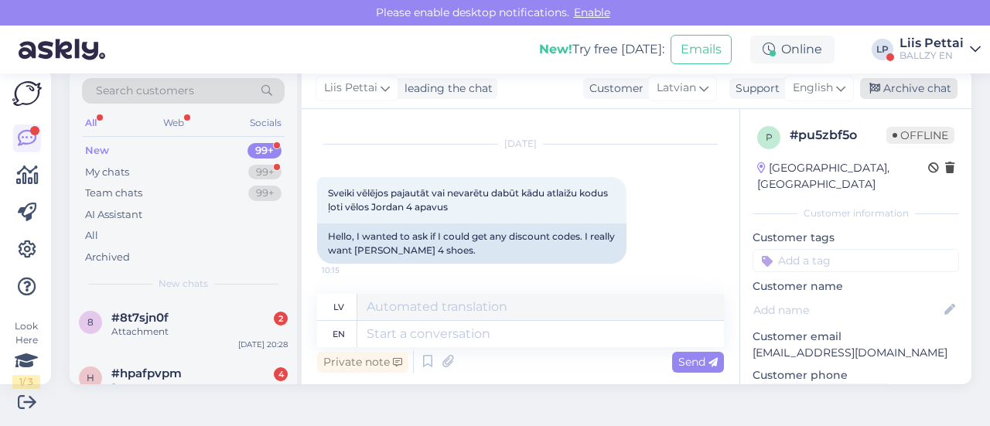
click at [881, 97] on div "Archive chat" at bounding box center [908, 88] width 97 height 21
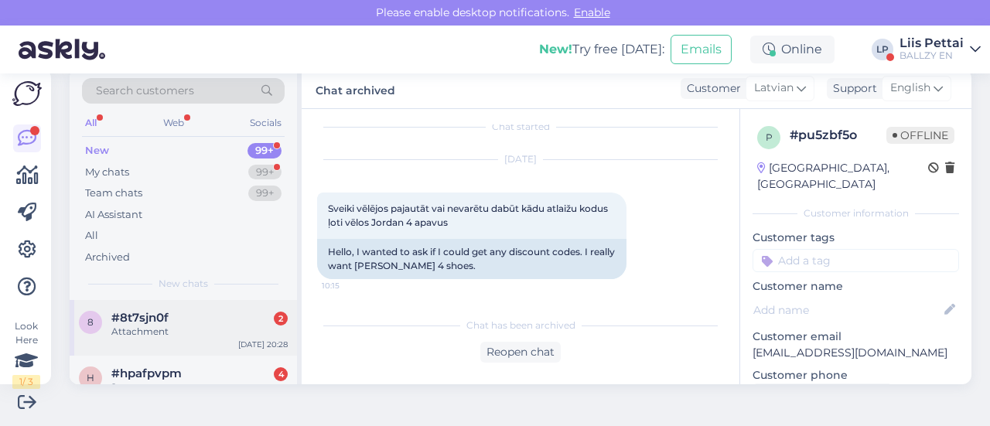
drag, startPoint x: 161, startPoint y: 313, endPoint x: 258, endPoint y: 302, distance: 97.3
click at [161, 314] on span "#8t7sjn0f" at bounding box center [139, 318] width 57 height 14
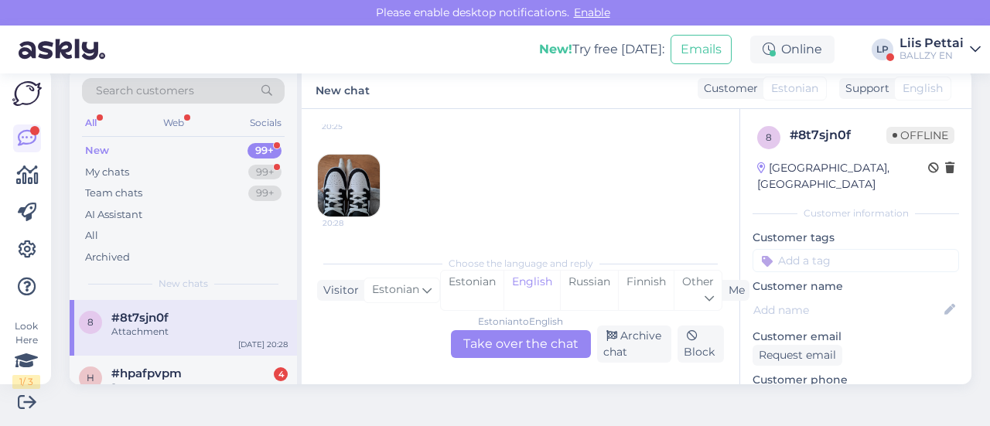
click at [374, 183] on img at bounding box center [349, 186] width 62 height 62
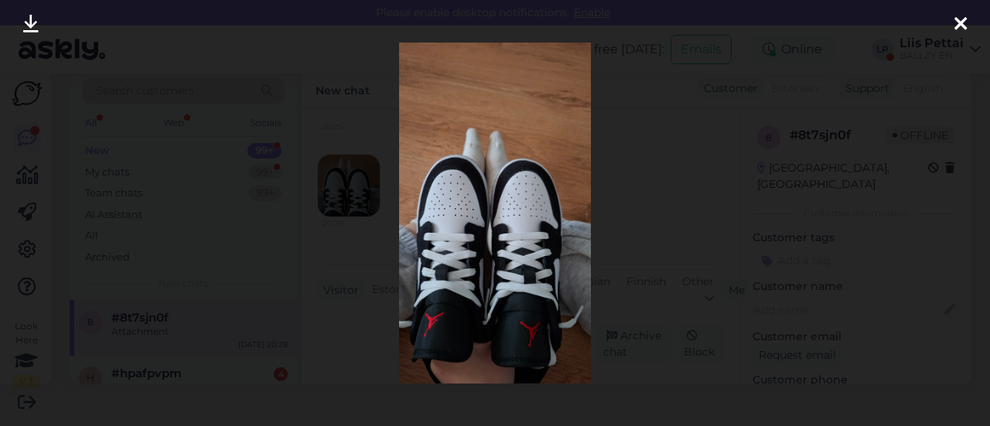
click at [367, 194] on div at bounding box center [495, 213] width 990 height 426
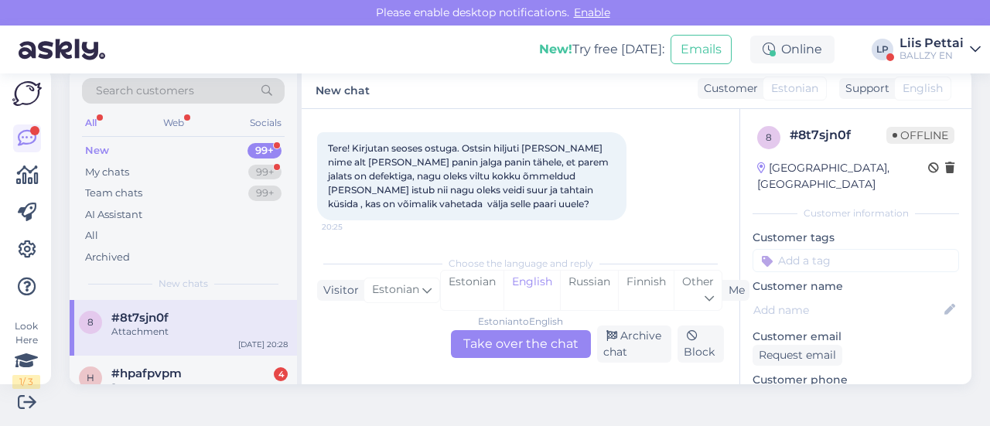
scroll to position [85, 0]
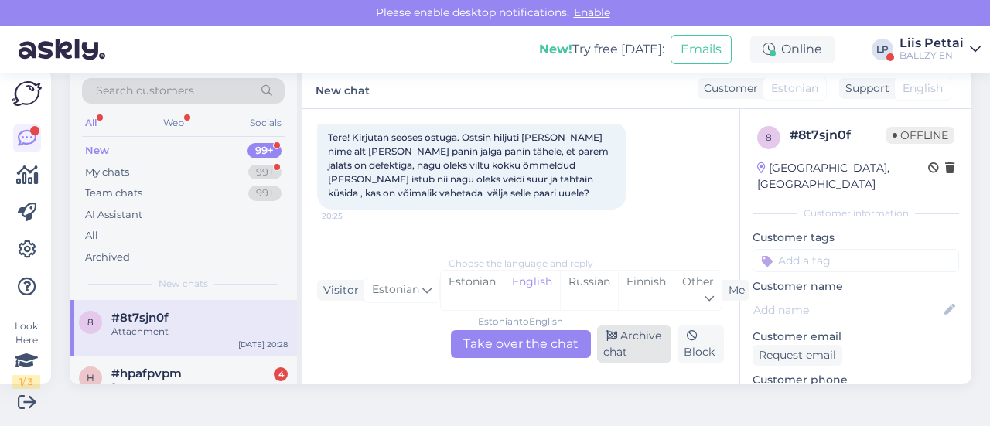
click at [610, 355] on div "Archive chat" at bounding box center [634, 344] width 75 height 37
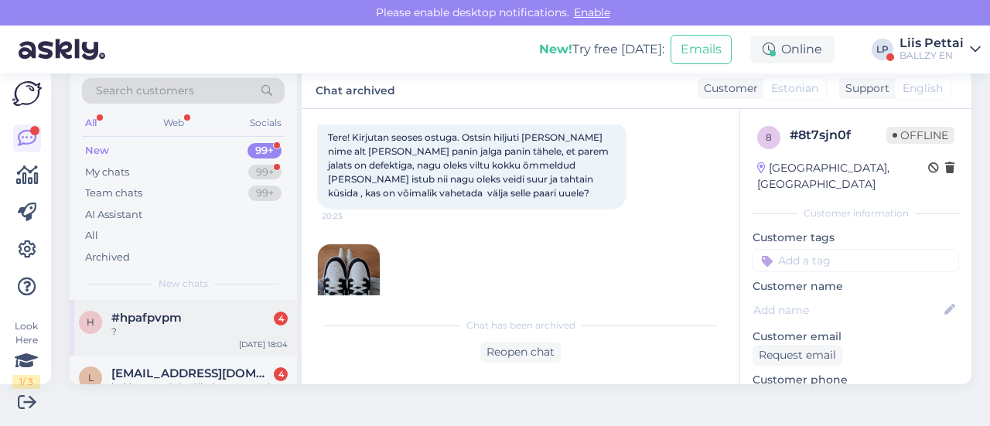
click at [214, 327] on div "?" at bounding box center [199, 332] width 176 height 14
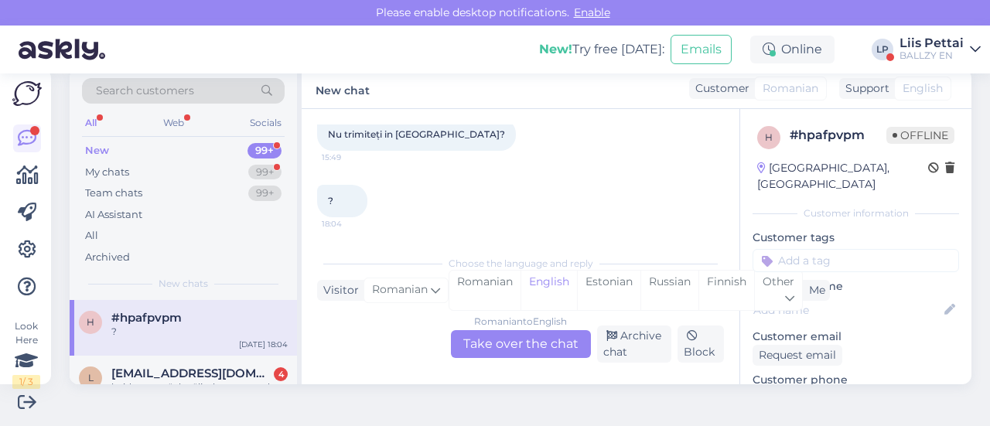
click at [548, 344] on div "Romanian to English Take over the chat" at bounding box center [521, 344] width 140 height 28
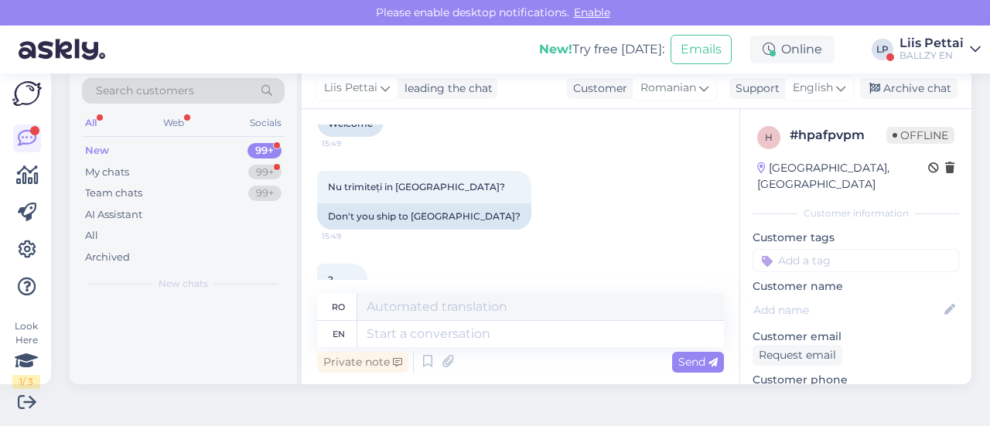
scroll to position [274, 0]
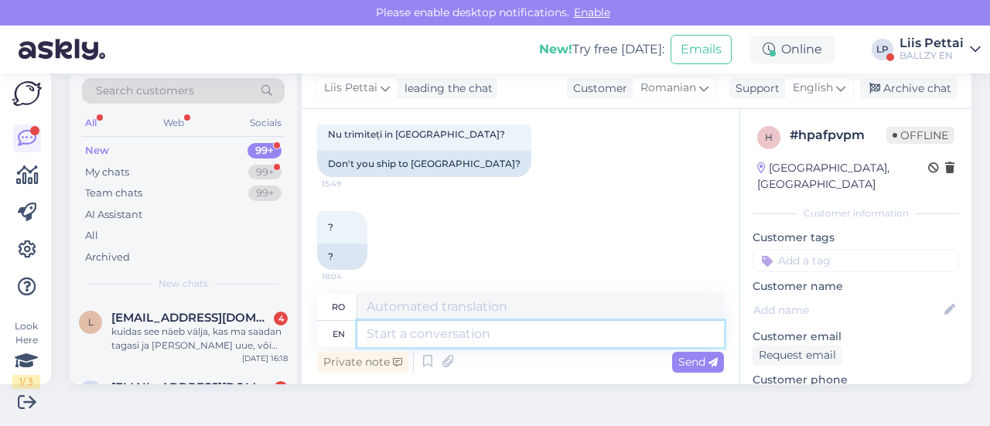
click at [546, 326] on textarea at bounding box center [540, 334] width 367 height 26
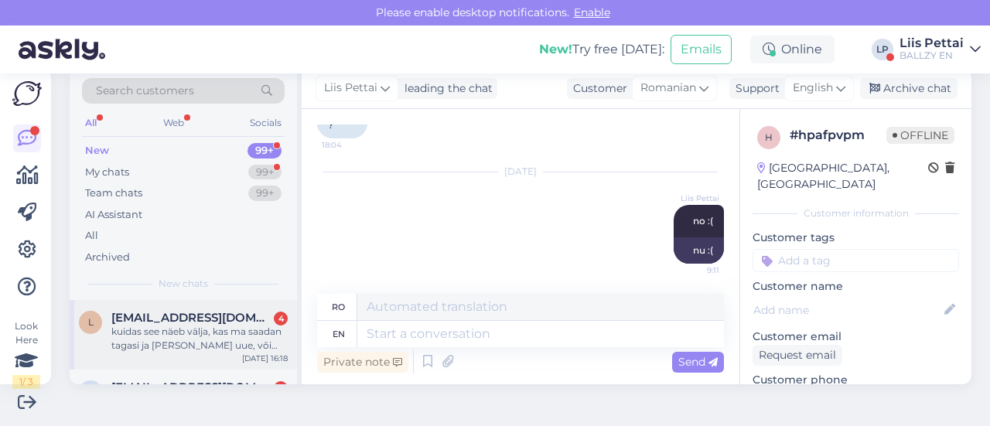
click at [166, 319] on span "[EMAIL_ADDRESS][DOMAIN_NAME]" at bounding box center [191, 318] width 161 height 14
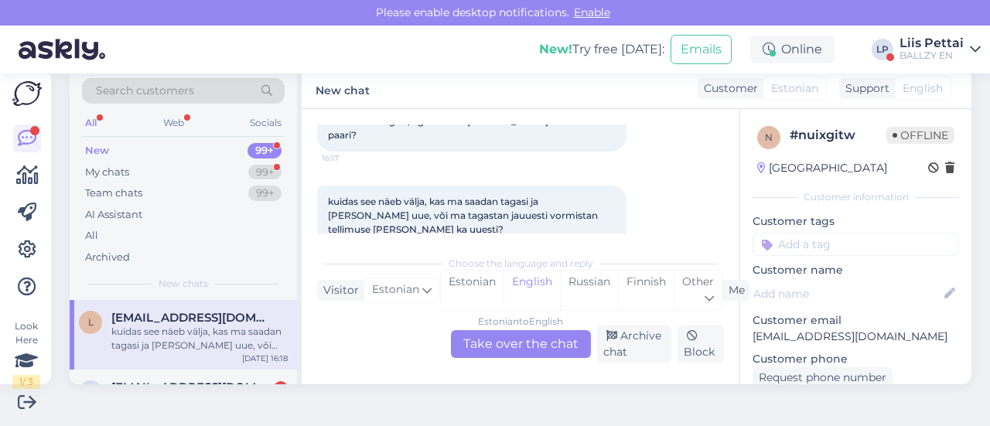
scroll to position [277, 0]
click at [490, 344] on div "Estonian to English Take over the chat" at bounding box center [521, 344] width 140 height 28
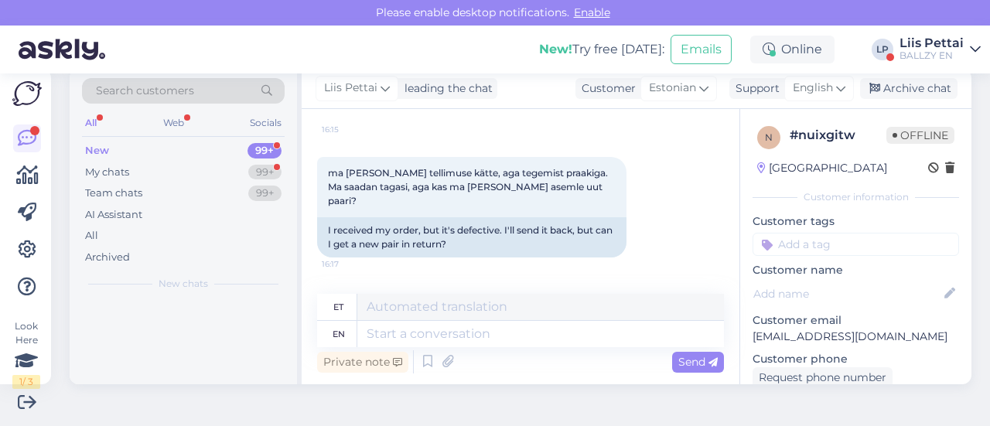
scroll to position [377, 0]
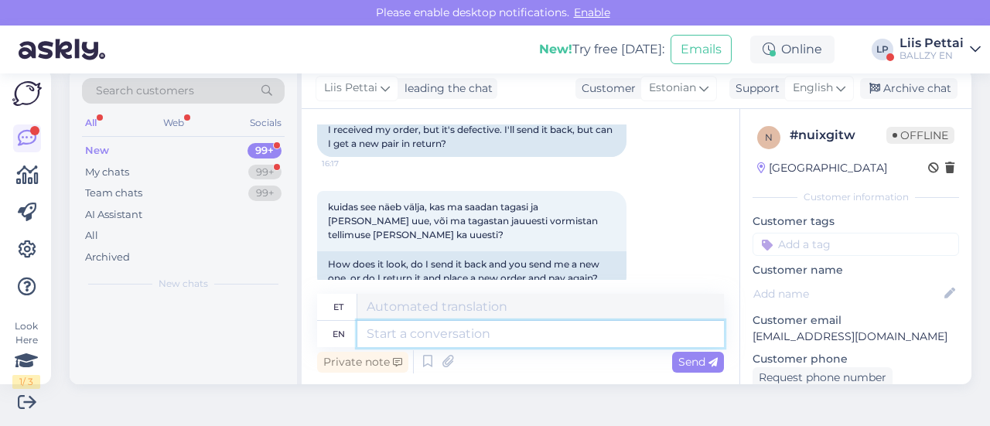
click at [476, 332] on textarea at bounding box center [540, 334] width 367 height 26
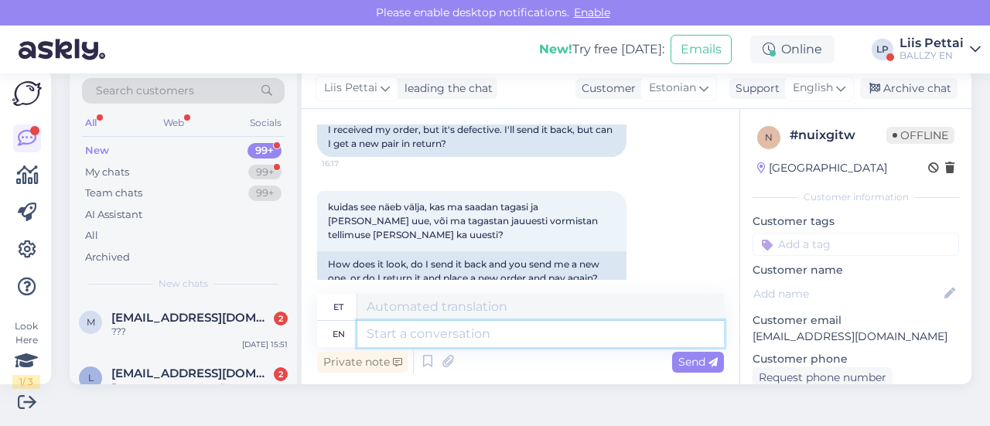
scroll to position [503, 0]
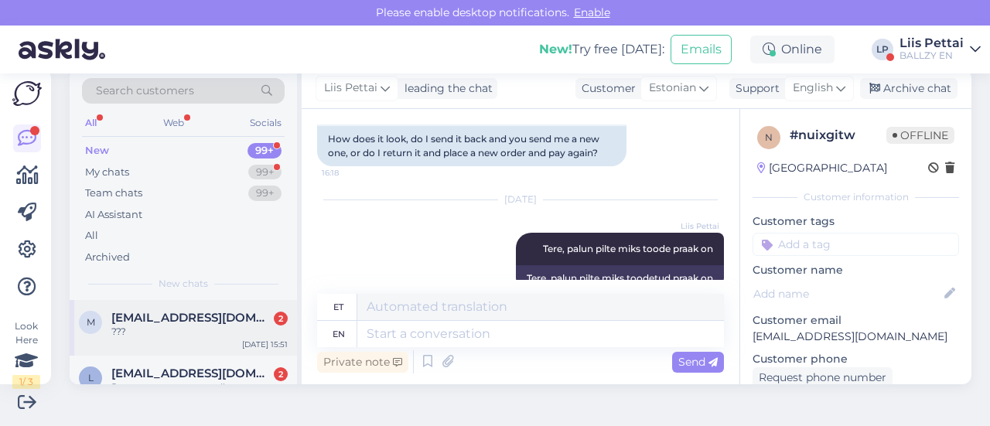
click at [200, 313] on span "[EMAIL_ADDRESS][DOMAIN_NAME]" at bounding box center [191, 318] width 161 height 14
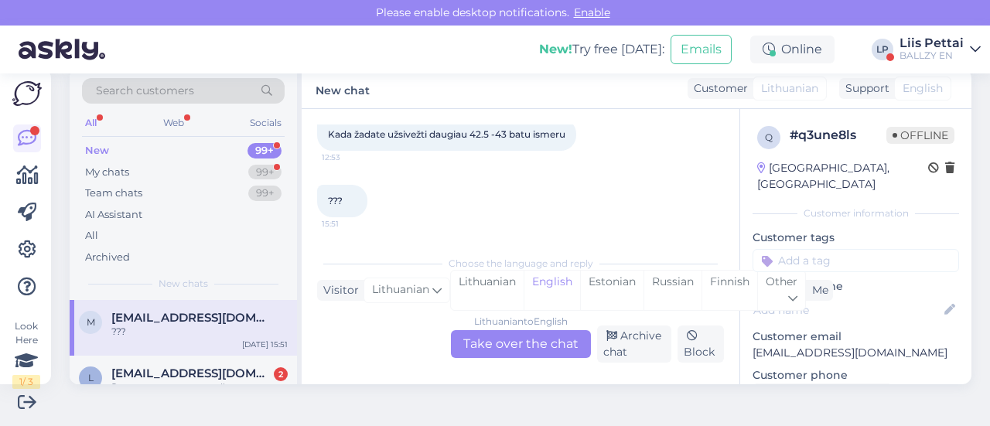
click at [527, 343] on div "Lithuanian to English Take over the chat" at bounding box center [521, 344] width 140 height 28
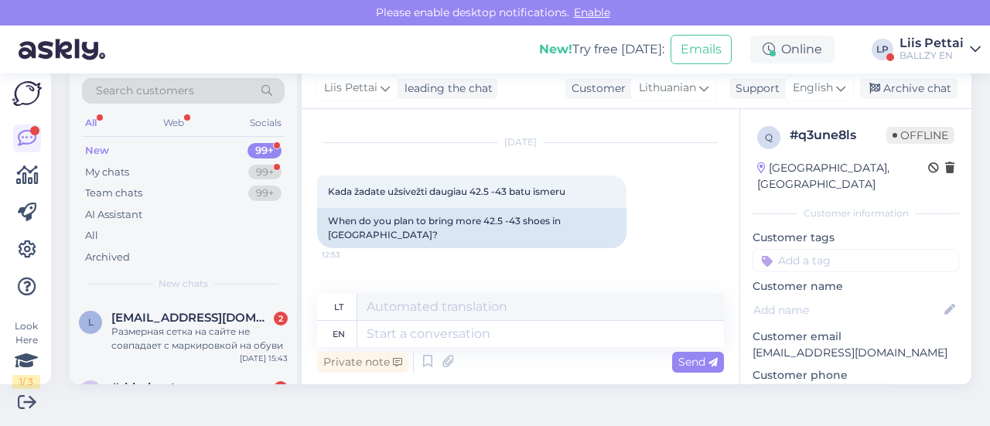
scroll to position [94, 0]
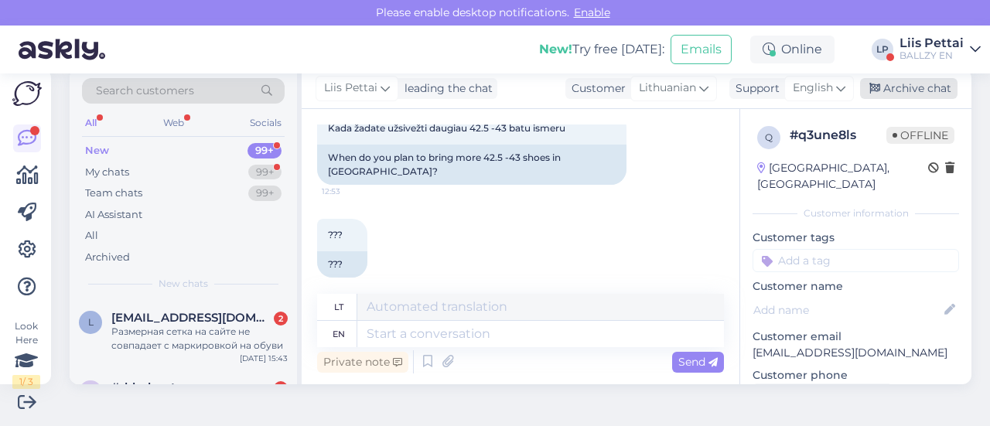
click at [917, 88] on div "Archive chat" at bounding box center [908, 88] width 97 height 21
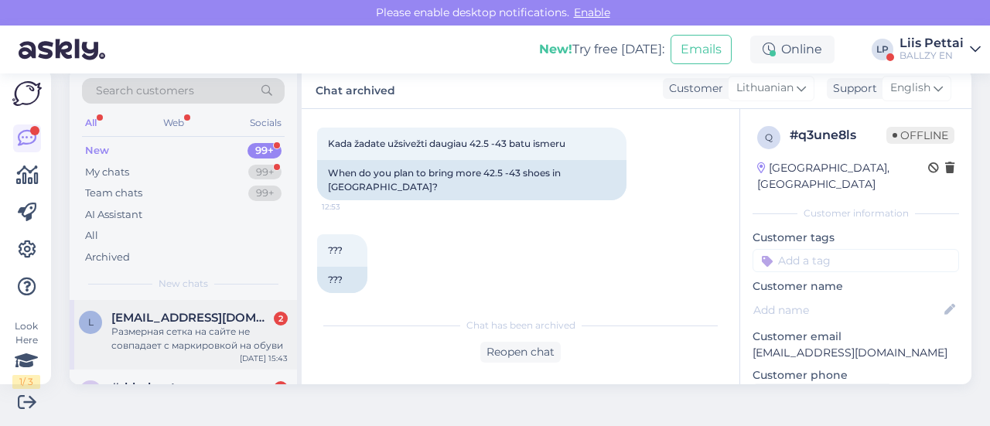
click at [167, 323] on div "[EMAIL_ADDRESS][DOMAIN_NAME] 2 Размерная сетка на сайте не совпадает с маркиров…" at bounding box center [199, 332] width 176 height 42
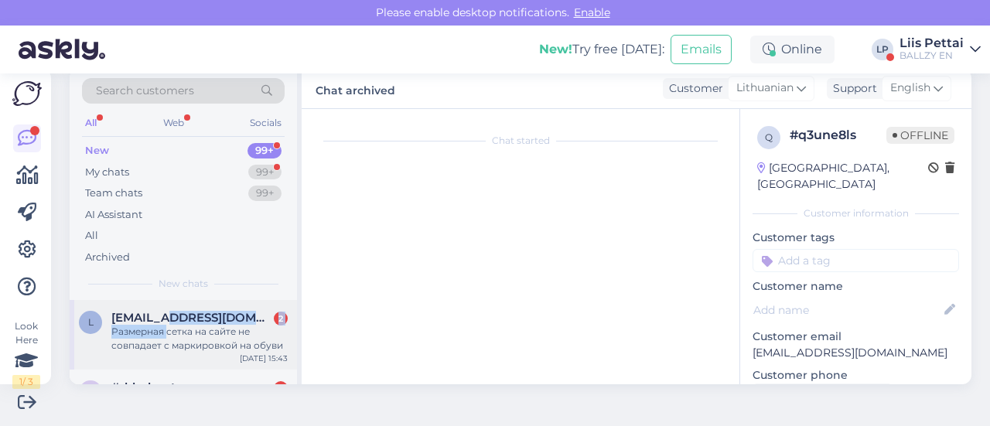
scroll to position [131, 0]
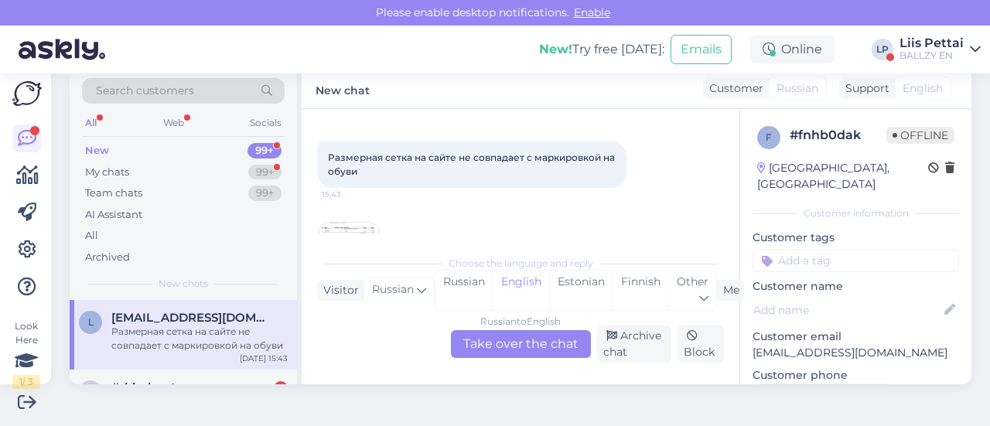
click at [504, 333] on div "Russian to English Take over the chat" at bounding box center [521, 344] width 140 height 28
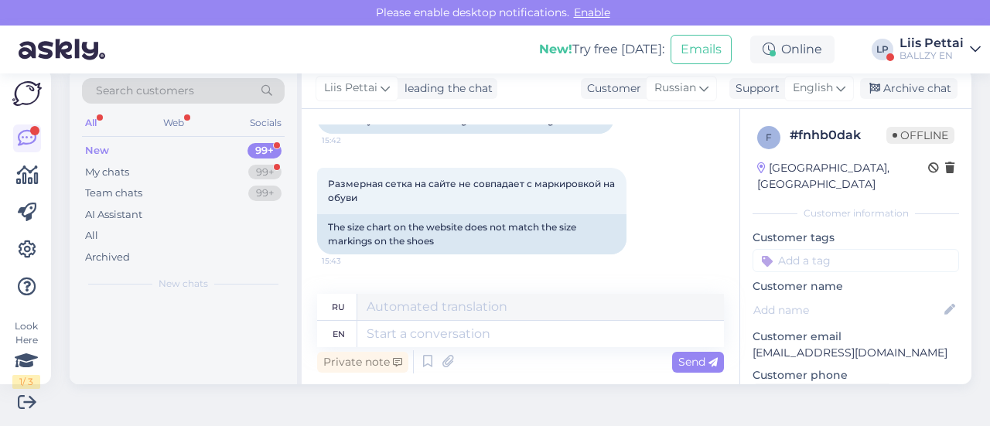
scroll to position [158, 0]
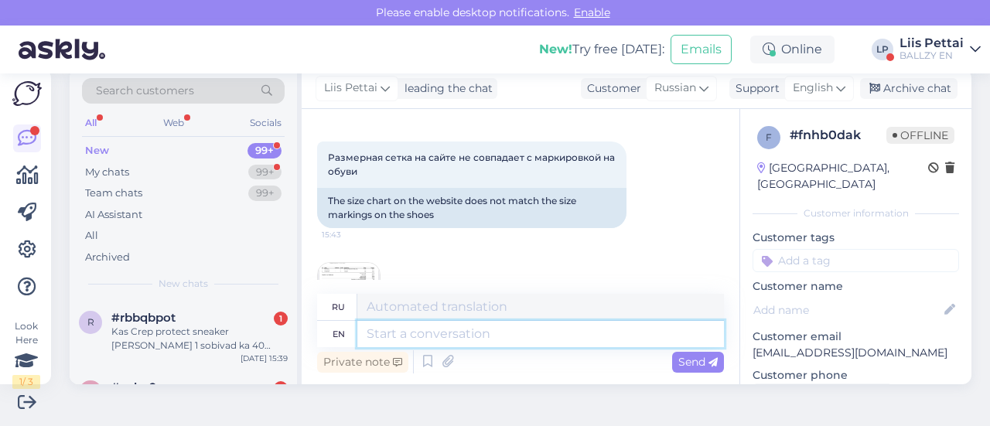
click at [504, 332] on textarea at bounding box center [540, 334] width 367 height 26
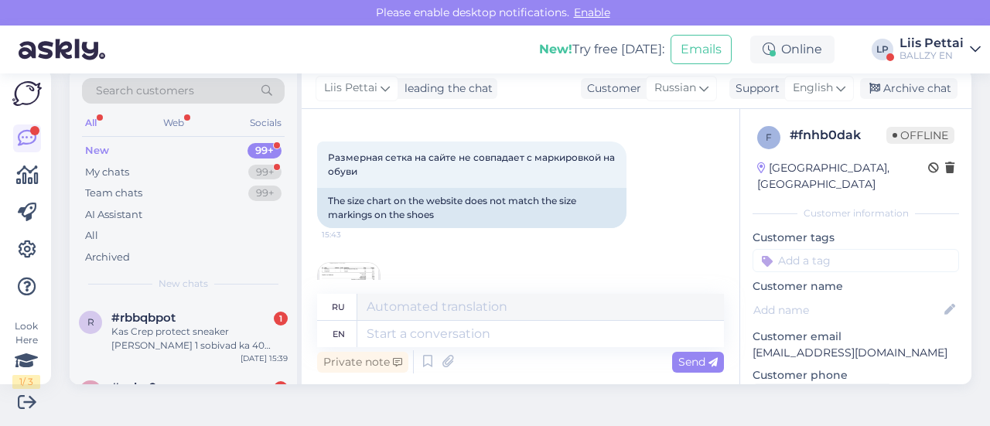
click at [356, 264] on img at bounding box center [349, 294] width 62 height 62
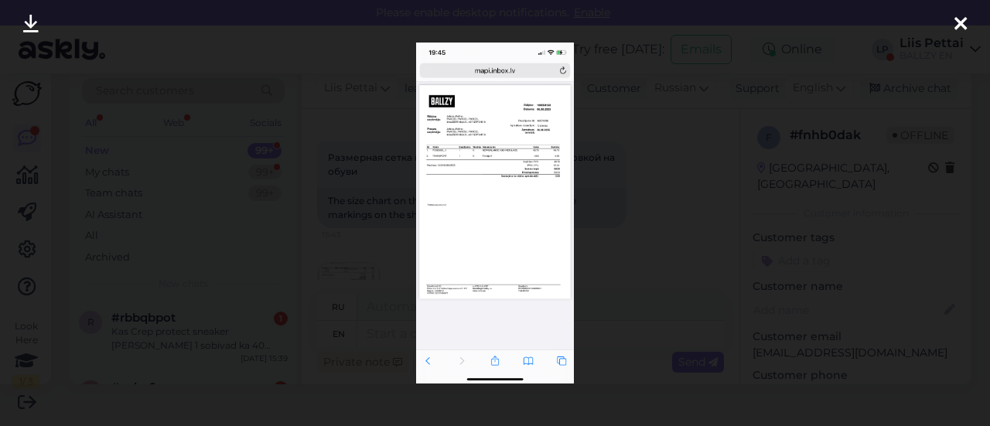
click at [478, 138] on img at bounding box center [495, 213] width 158 height 341
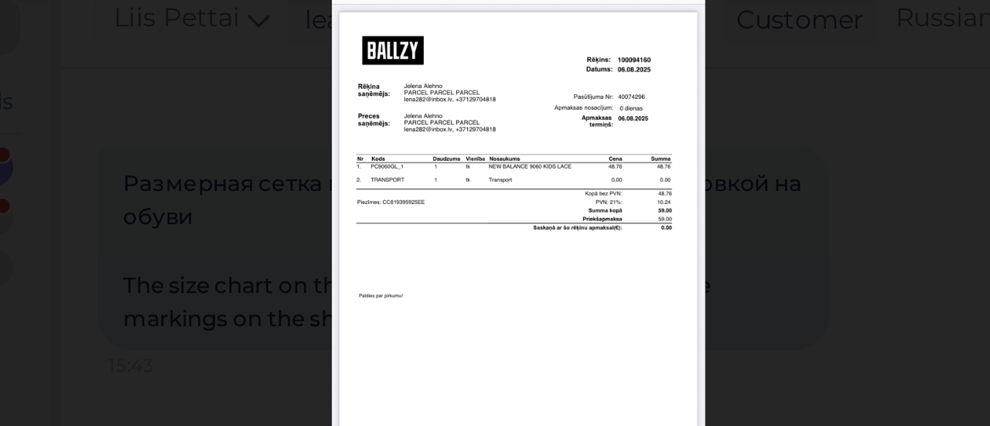
click at [347, 158] on div at bounding box center [495, 213] width 990 height 426
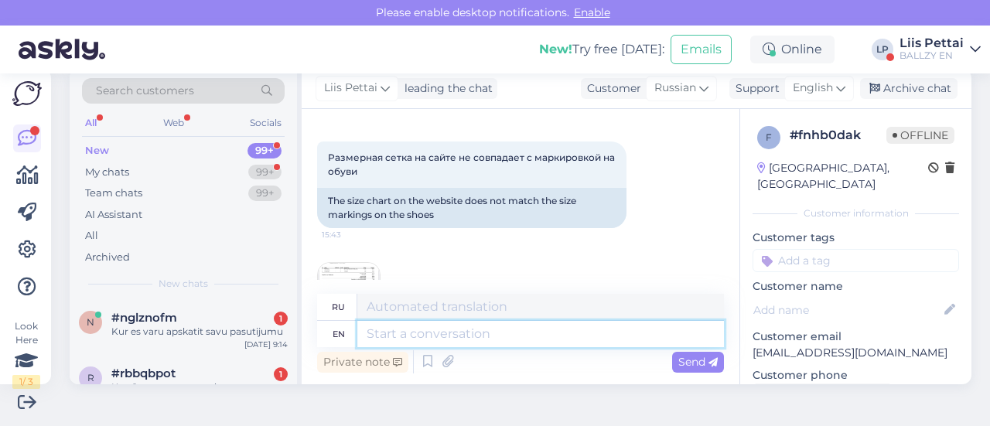
click at [405, 333] on textarea at bounding box center [540, 334] width 367 height 26
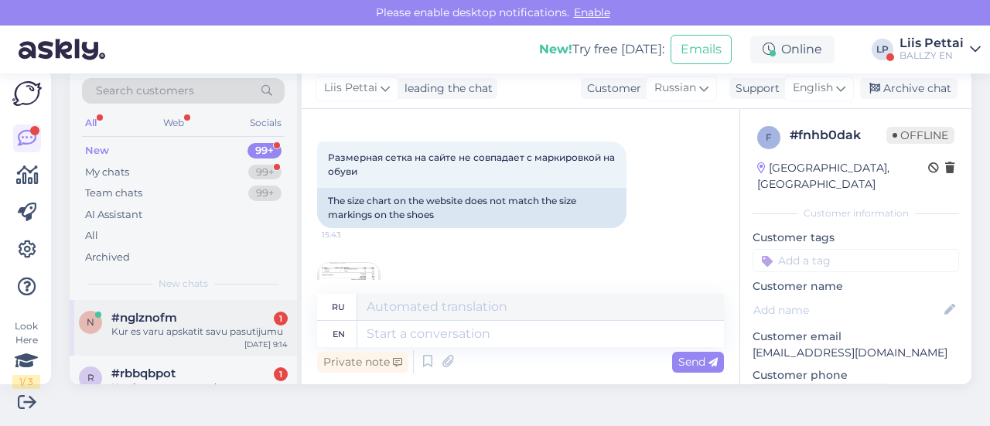
click at [230, 323] on div "#nglznofm 1" at bounding box center [199, 318] width 176 height 14
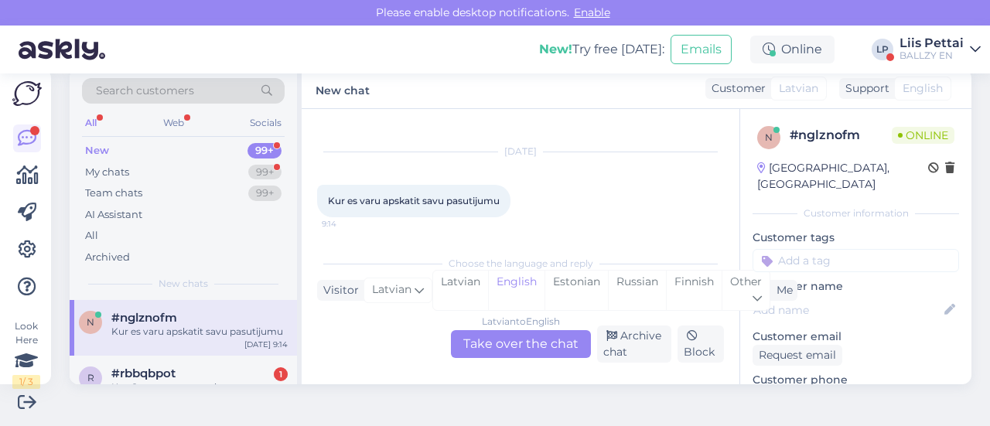
click at [512, 343] on div "Latvian to English Take over the chat" at bounding box center [521, 344] width 140 height 28
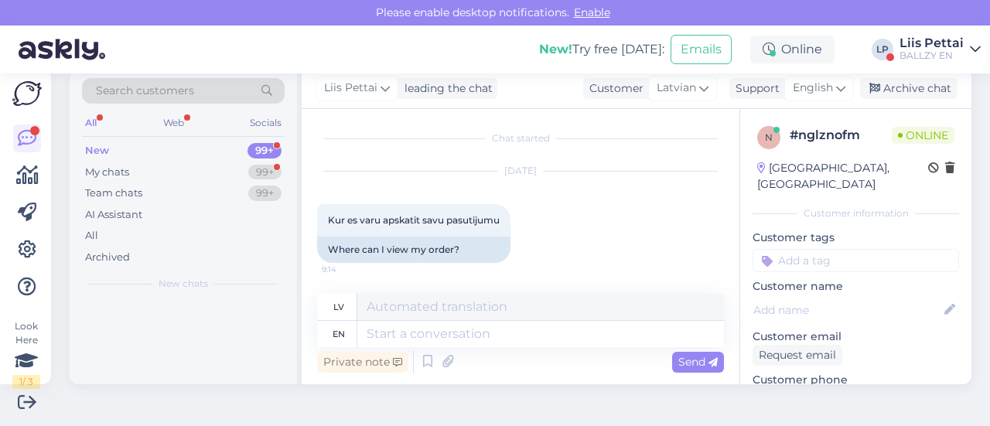
scroll to position [2, 0]
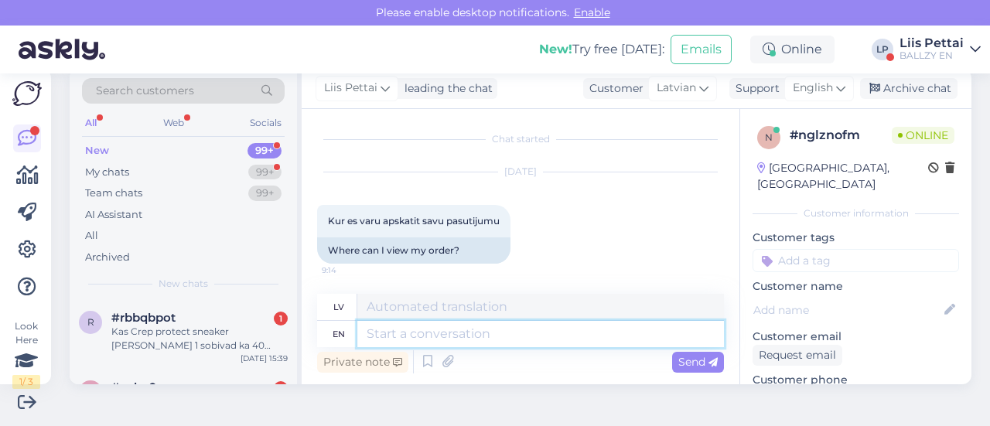
click at [506, 343] on textarea at bounding box center [540, 334] width 367 height 26
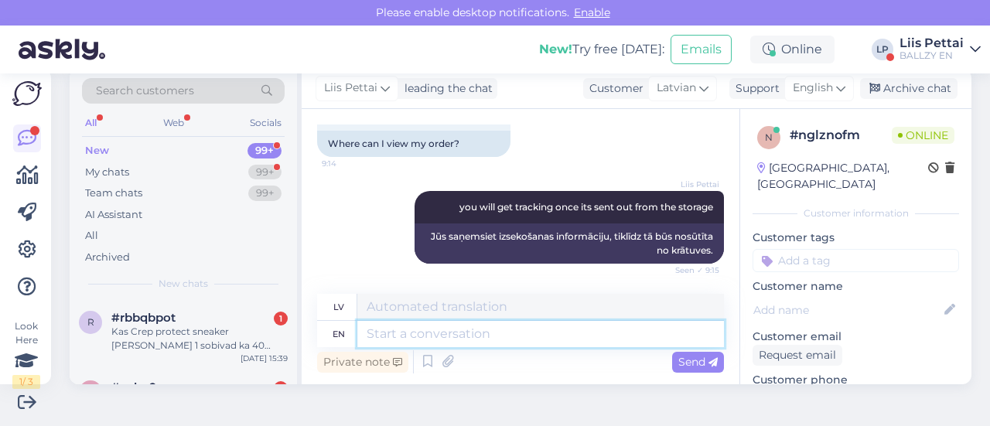
scroll to position [201, 0]
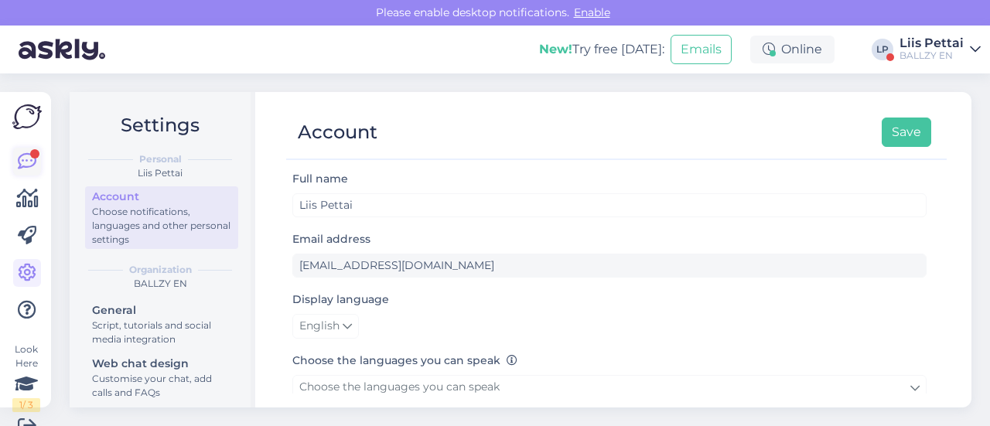
click at [25, 169] on icon at bounding box center [27, 161] width 19 height 19
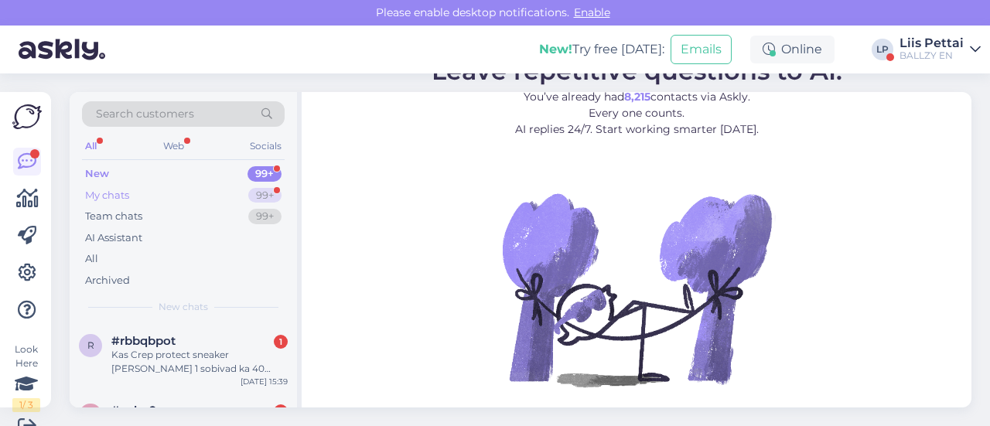
click at [206, 193] on div "My chats 99+" at bounding box center [183, 196] width 203 height 22
